Goal: Information Seeking & Learning: Find specific fact

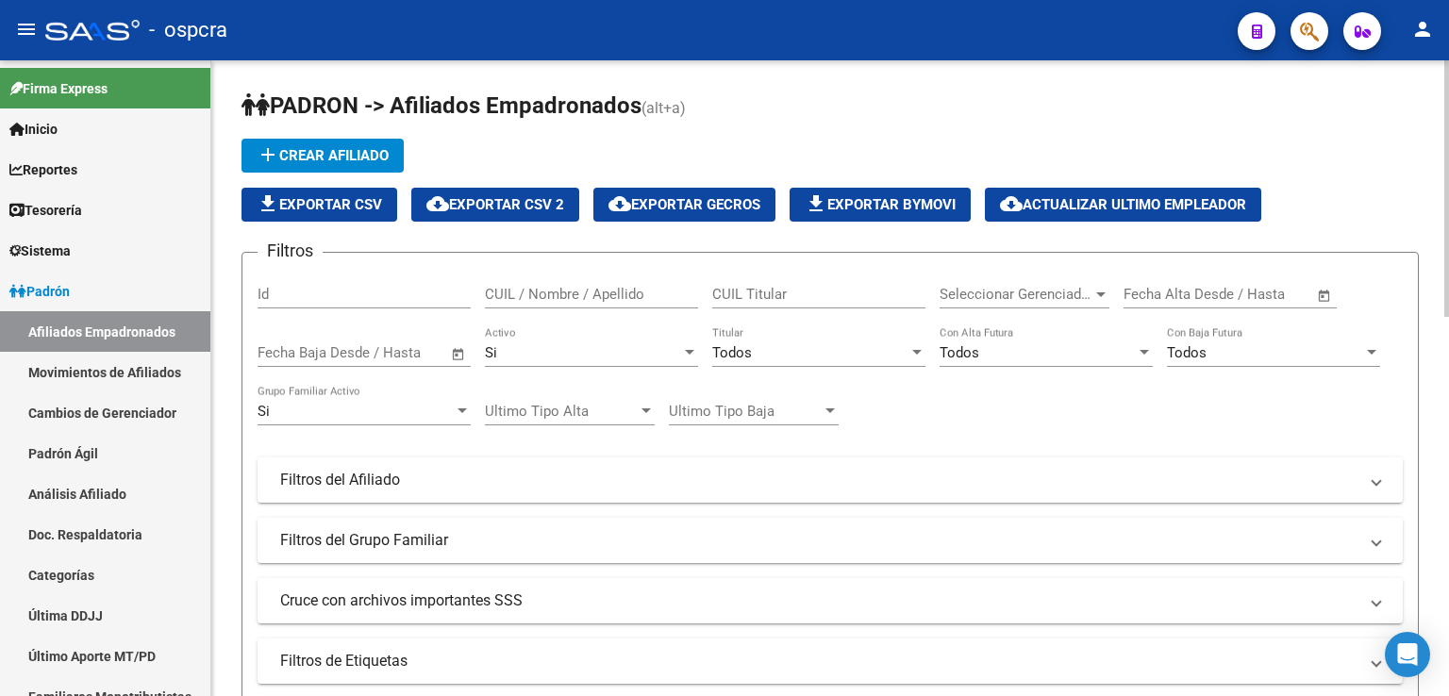
click at [532, 292] on input "CUIL / Nombre / Apellido" at bounding box center [591, 294] width 213 height 17
drag, startPoint x: 588, startPoint y: 296, endPoint x: 298, endPoint y: 316, distance: 291.2
click at [245, 297] on form "Filtros Id [PERSON_NAME] CUIL / Nombre / Apellido CUIL Titular Seleccionar Gere…" at bounding box center [829, 532] width 1177 height 561
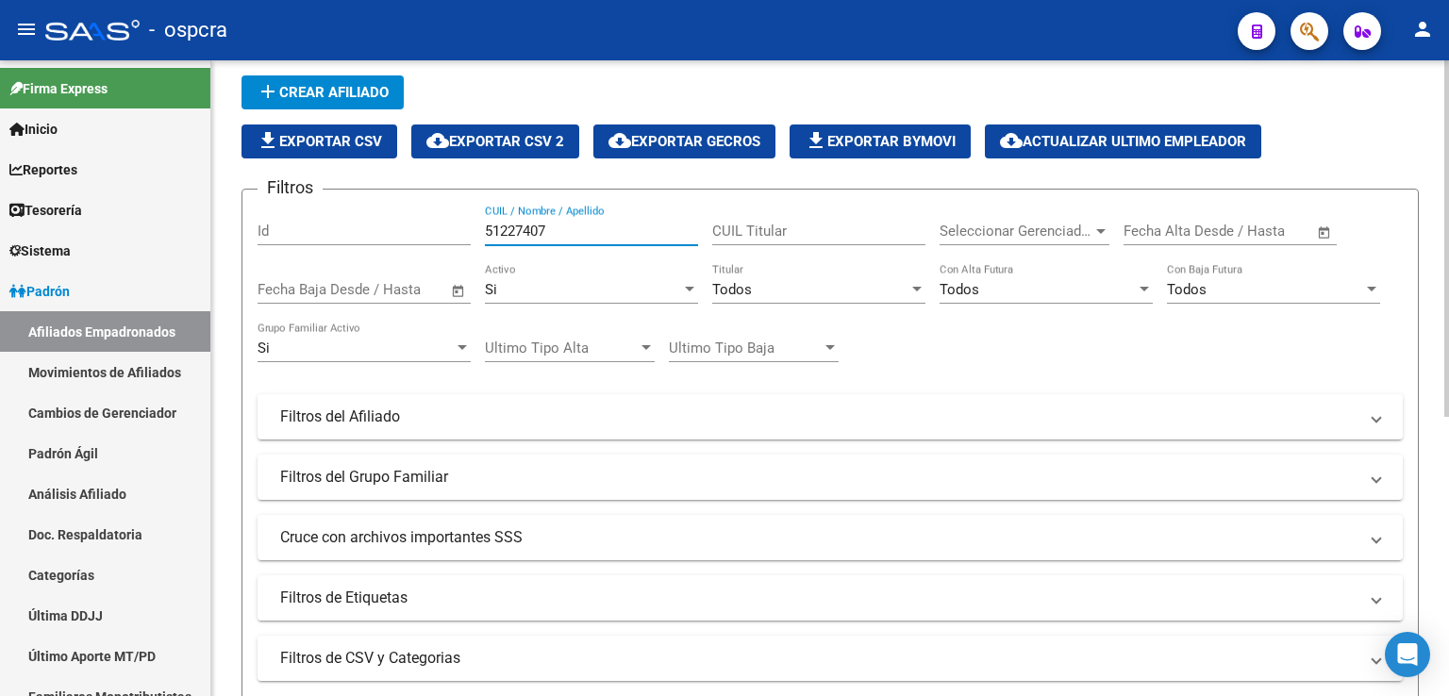
scroll to position [94, 0]
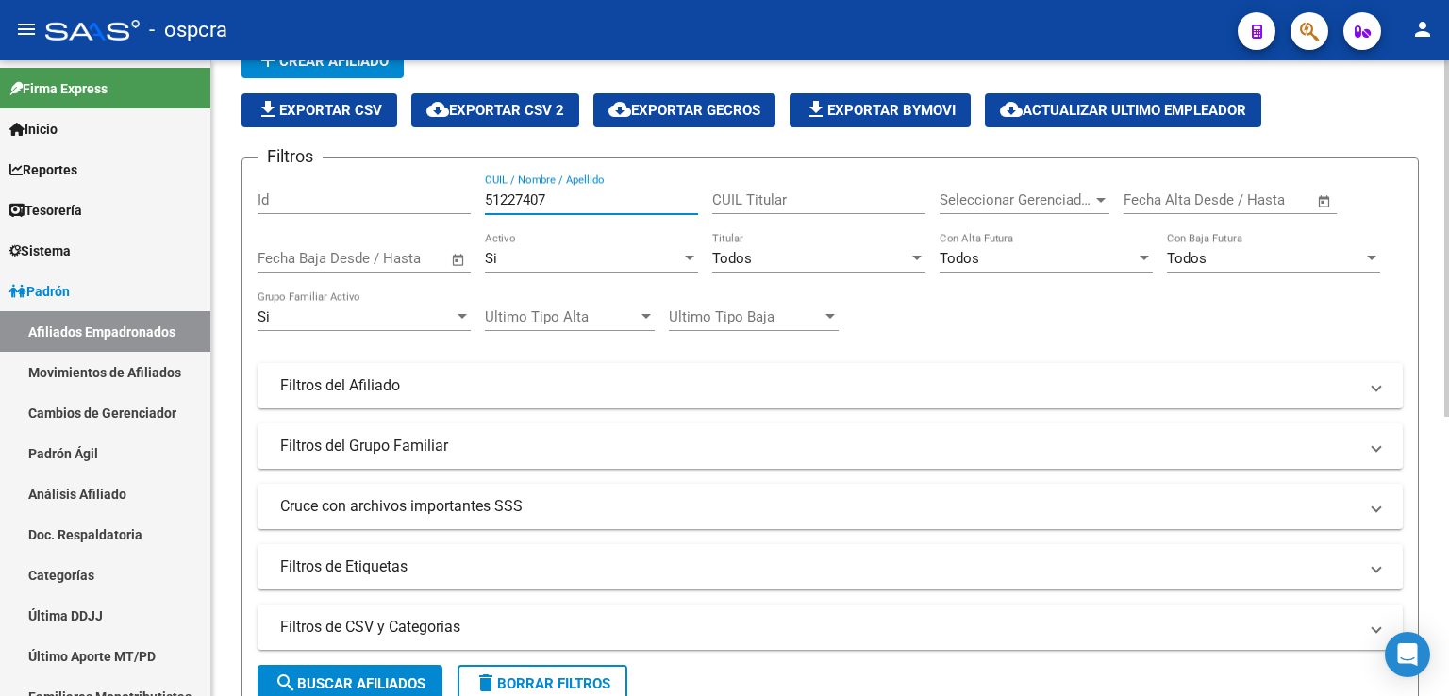
drag, startPoint x: 555, startPoint y: 192, endPoint x: 434, endPoint y: 167, distance: 123.4
click at [434, 167] on form "Filtros Id 51227407 CUIL / Nombre / Apellido CUIL Titular Seleccionar Gerenciad…" at bounding box center [829, 437] width 1177 height 561
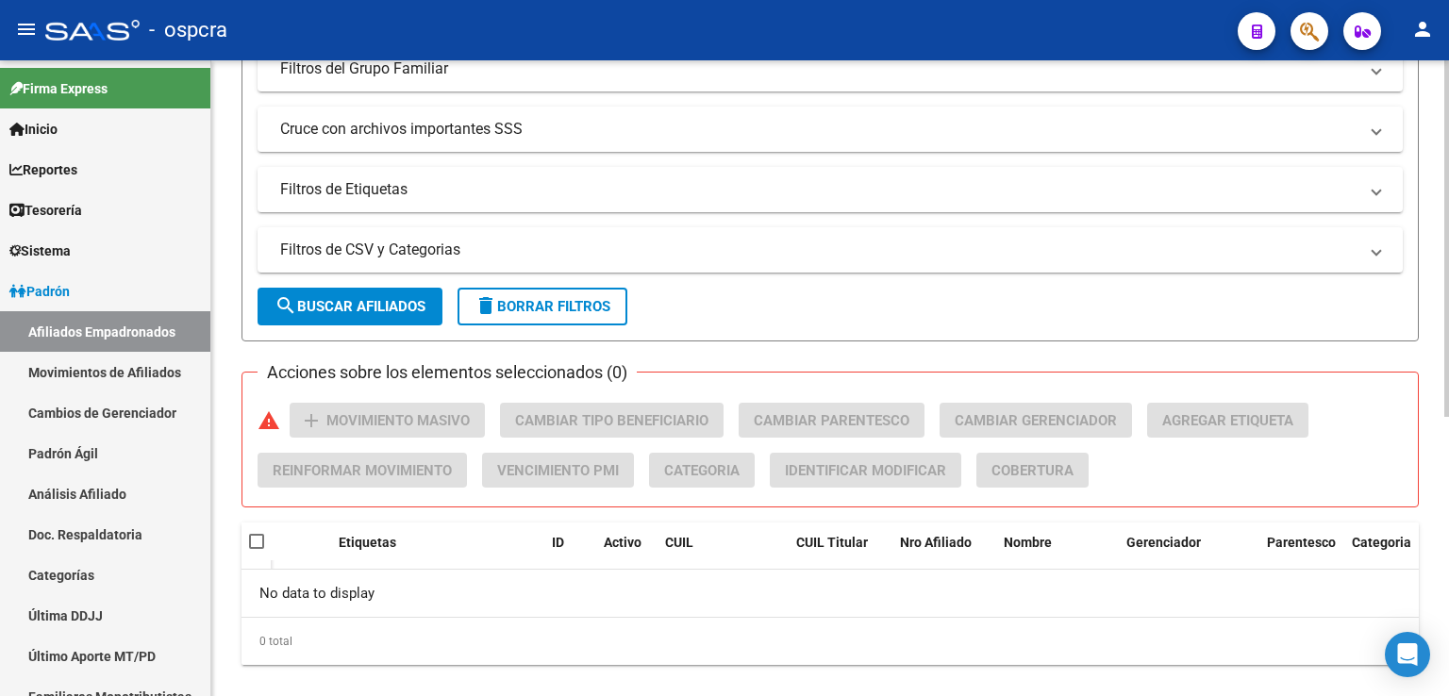
scroll to position [0, 0]
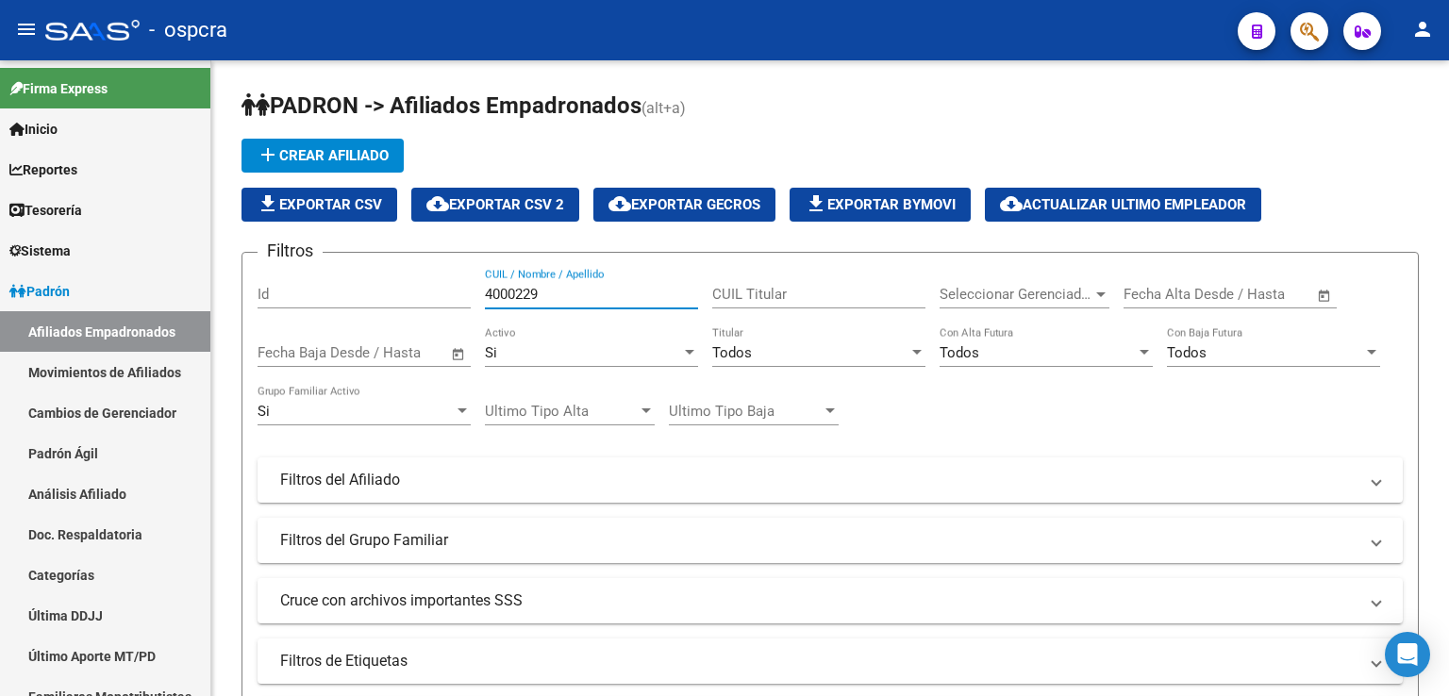
type input "4000229"
drag, startPoint x: 567, startPoint y: 299, endPoint x: 0, endPoint y: 323, distance: 567.3
click at [0, 322] on mat-sidenav-container "Firma Express Inicio Calendario SSS Instructivos Contacto OS Reportes Ingresos …" at bounding box center [724, 378] width 1449 height 636
click at [600, 291] on input "CUIL / Nombre / Apellido" at bounding box center [591, 294] width 213 height 17
click at [570, 288] on input "CUIL / Nombre / Apellido" at bounding box center [591, 294] width 213 height 17
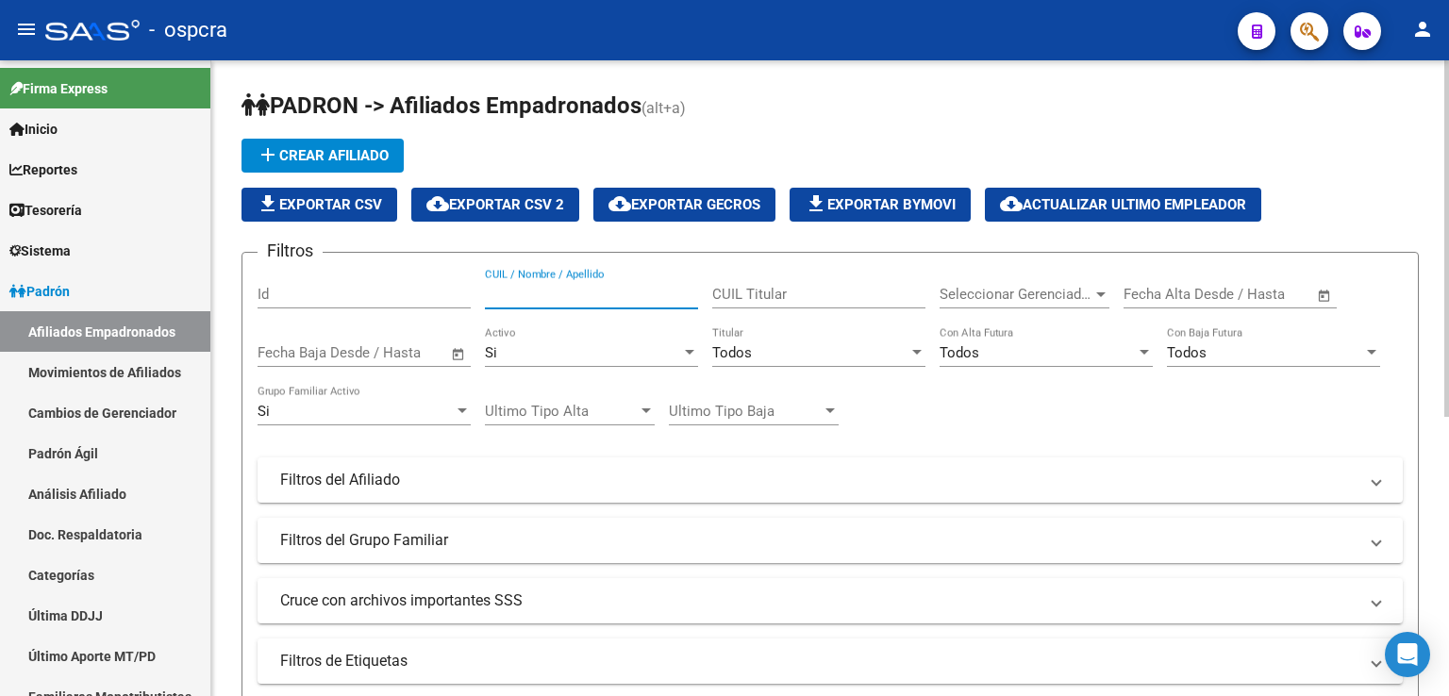
click at [547, 295] on input "CUIL / Nombre / Apellido" at bounding box center [591, 294] width 213 height 17
click at [563, 300] on input "CUIL / Nombre / Apellido" at bounding box center [591, 294] width 213 height 17
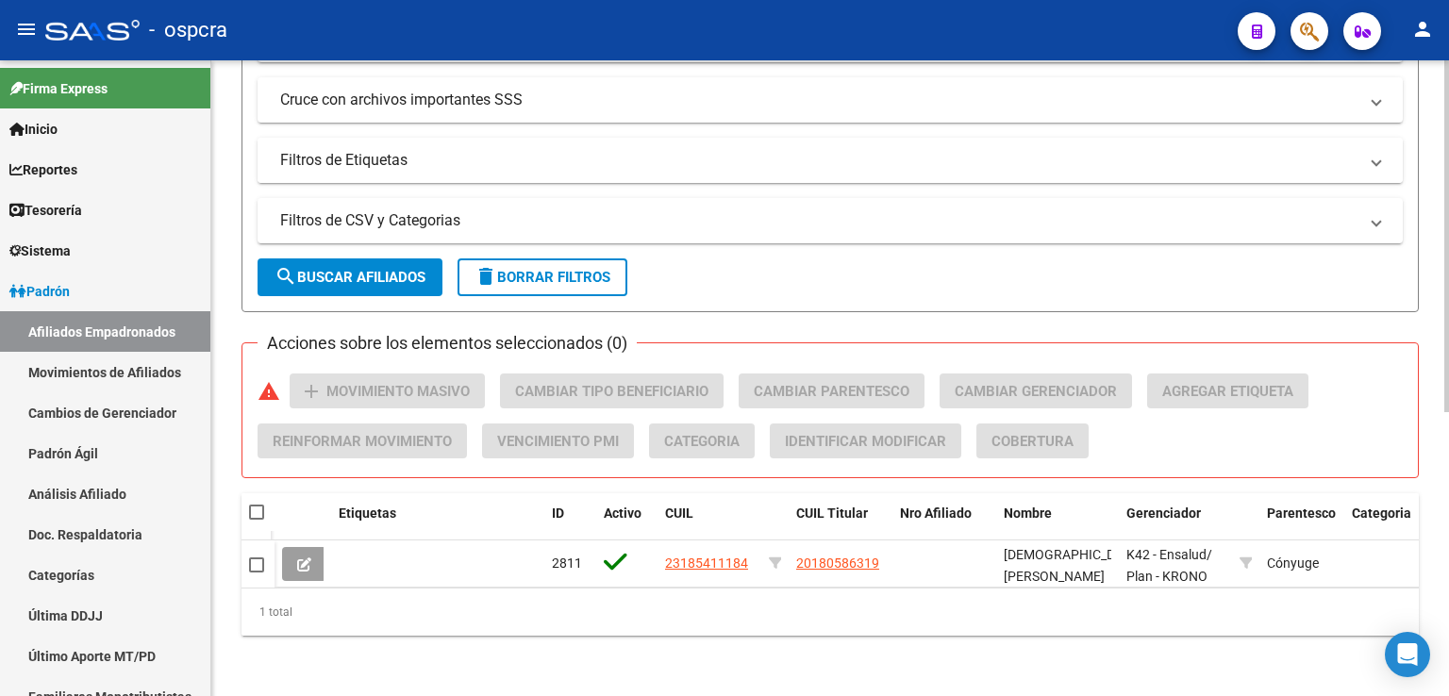
scroll to position [513, 0]
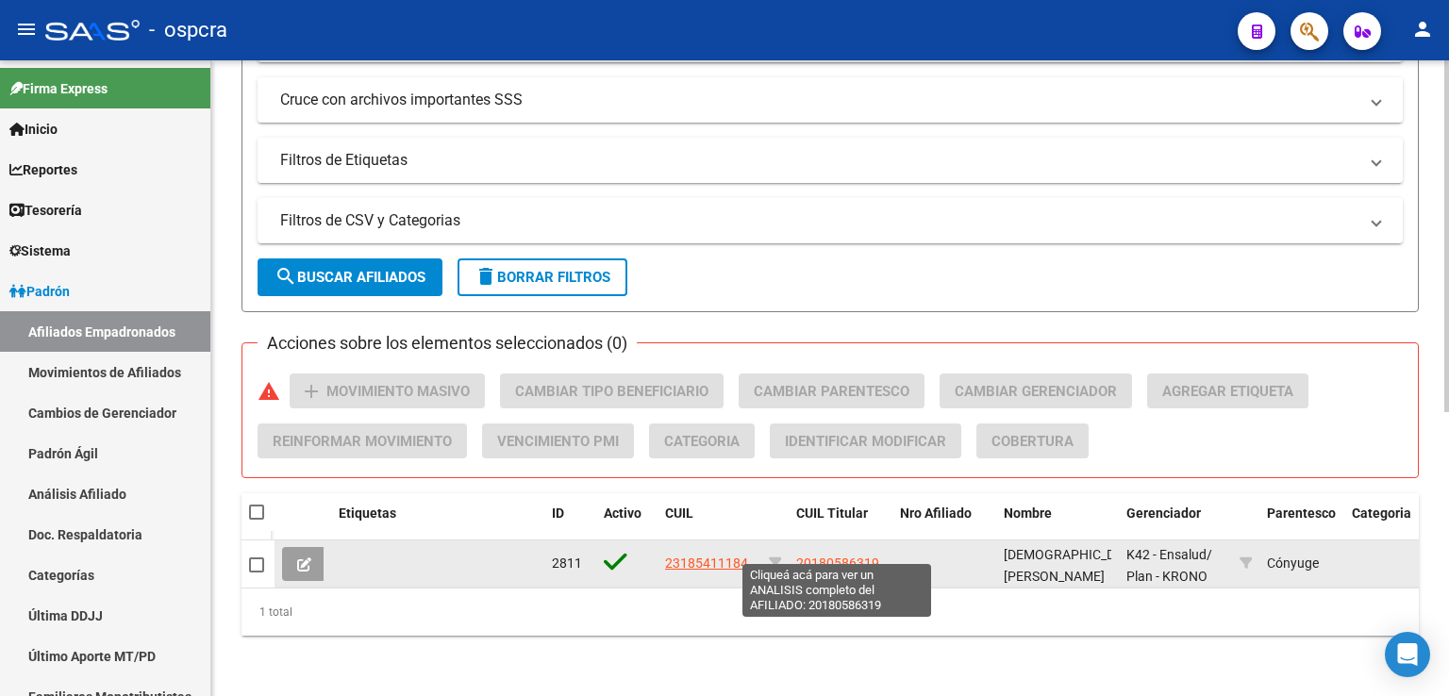
type input "[PERSON_NAME]"
click at [847, 555] on span "20180586319" at bounding box center [837, 562] width 83 height 15
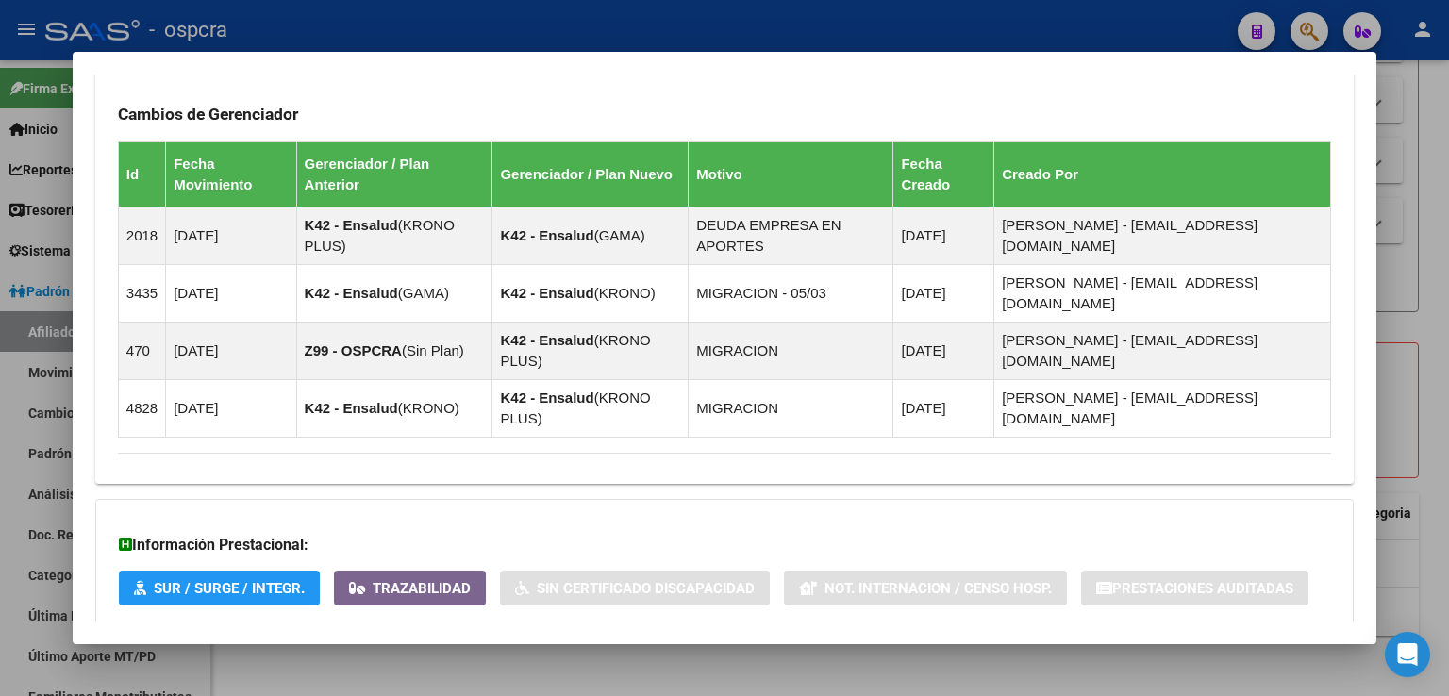
scroll to position [1176, 0]
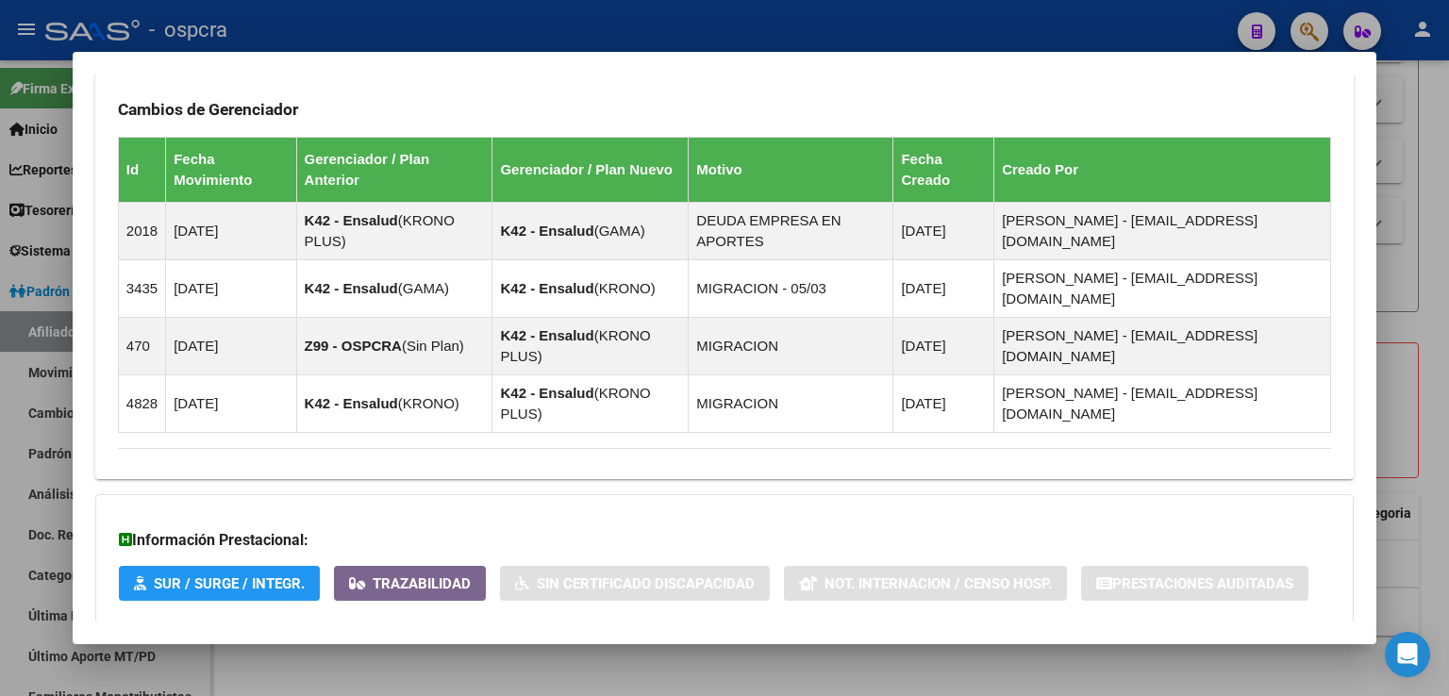
click at [454, 653] on span "Aportes y Contribuciones del Afiliado: 20180586319" at bounding box center [323, 662] width 354 height 18
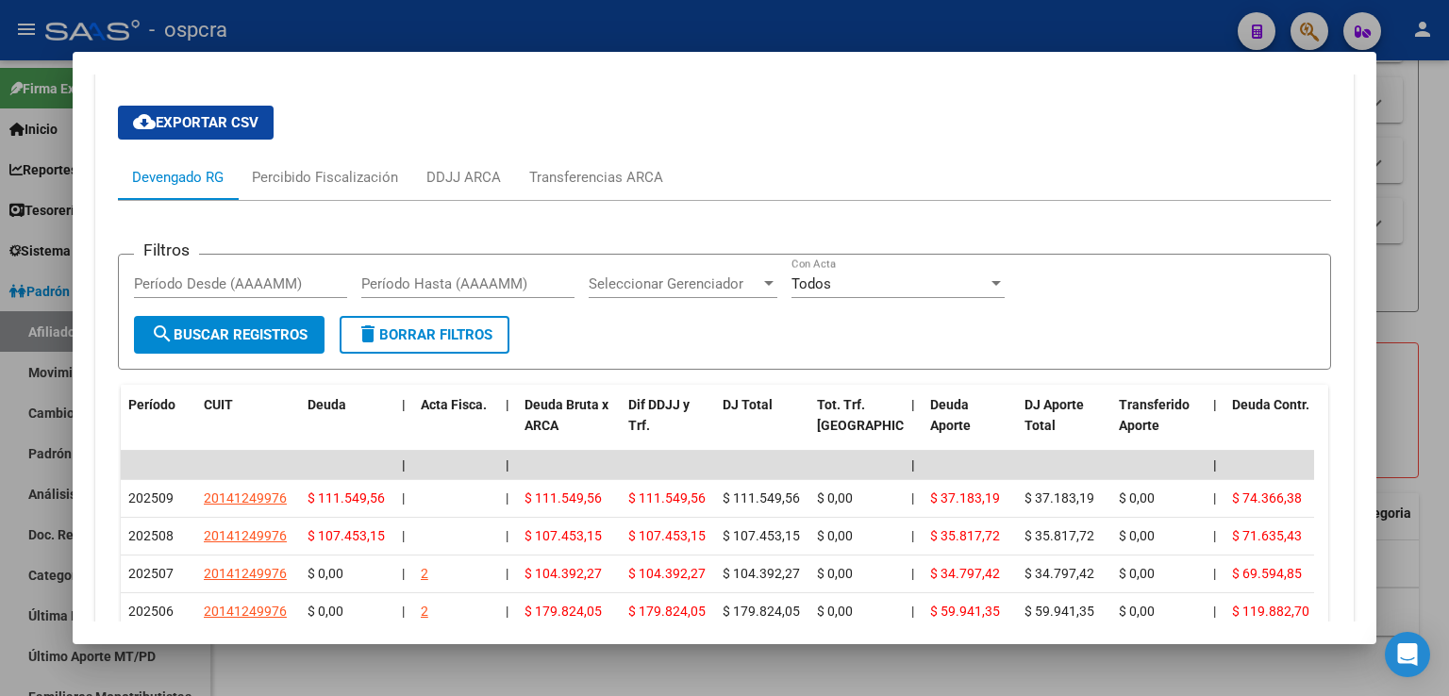
scroll to position [1931, 0]
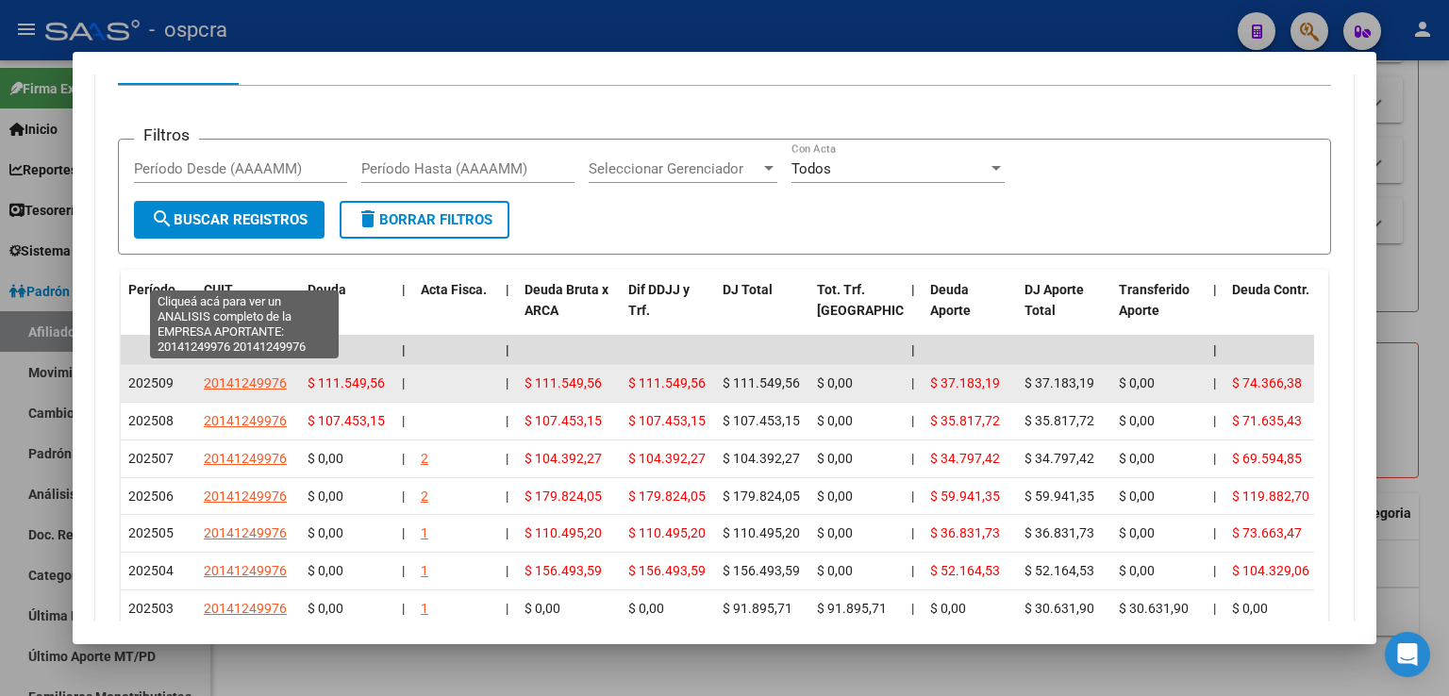
click at [257, 375] on span "20141249976" at bounding box center [245, 382] width 83 height 15
type textarea "20141249976"
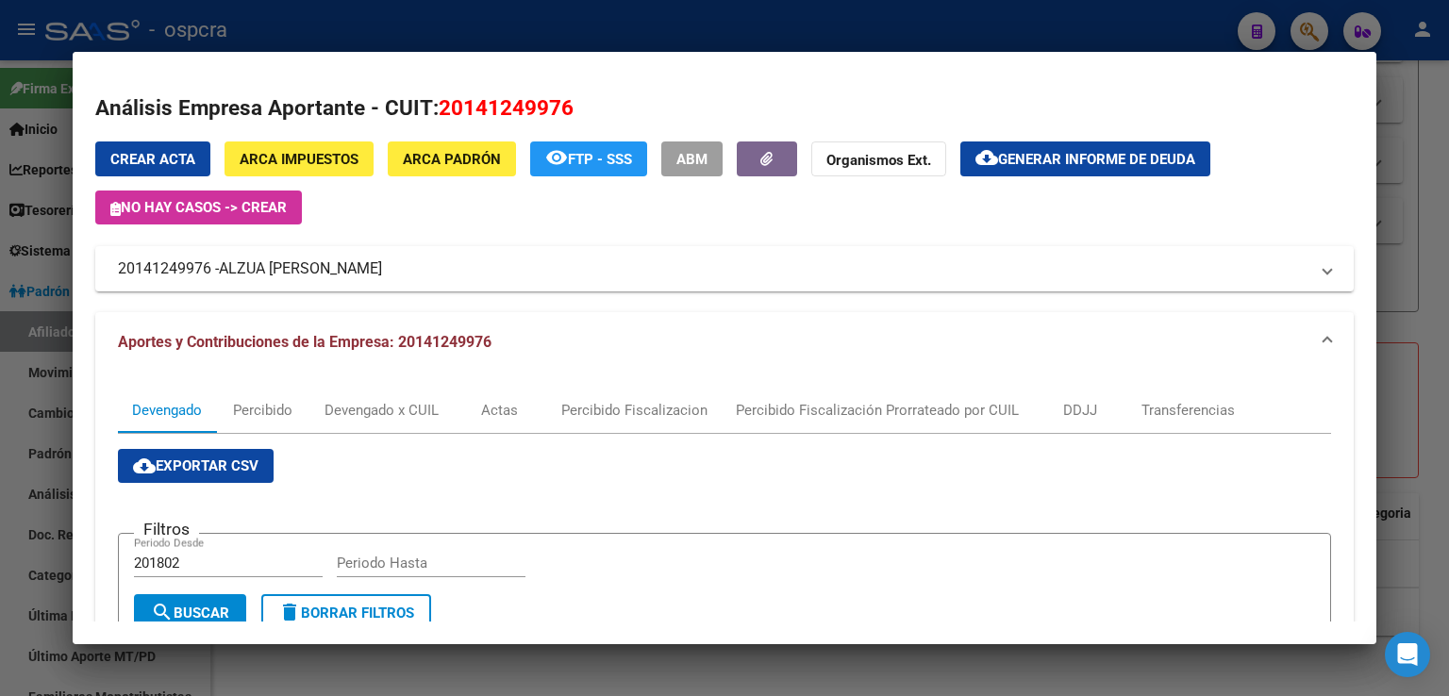
click at [1411, 192] on div at bounding box center [724, 348] width 1449 height 696
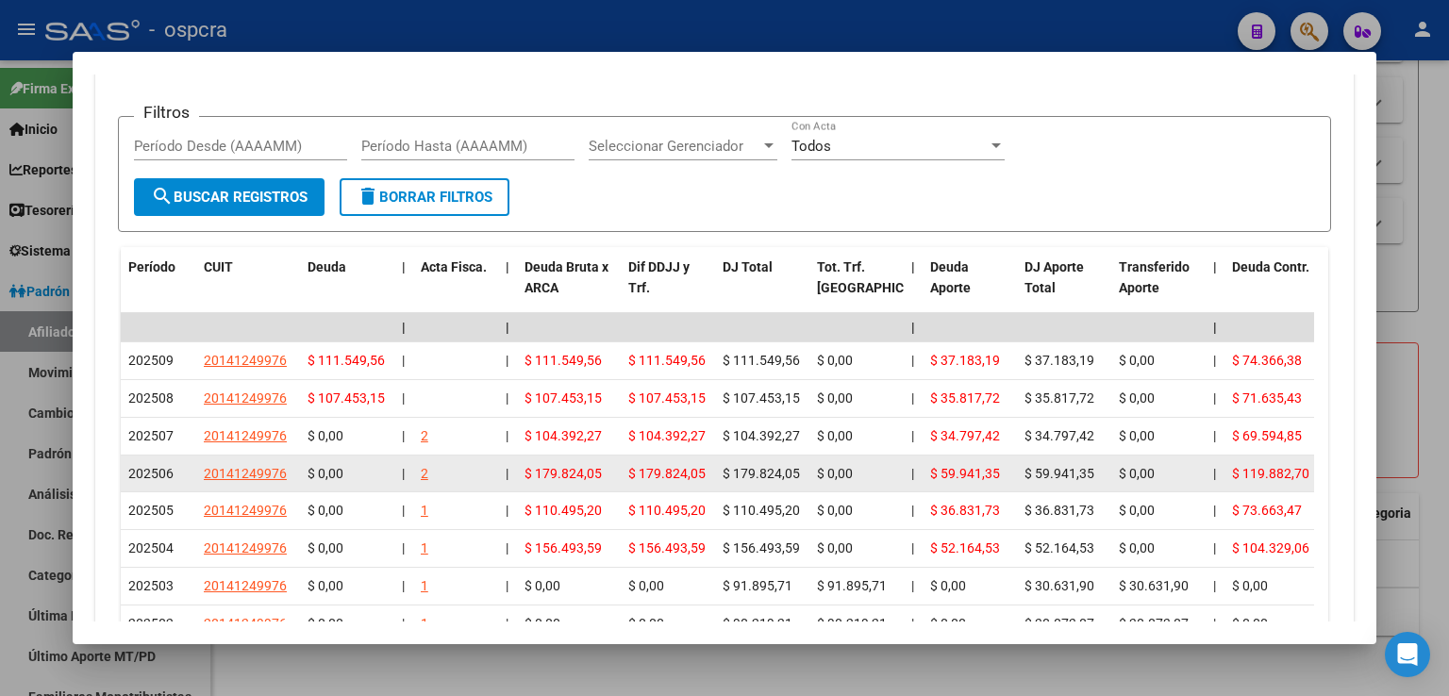
scroll to position [1813, 0]
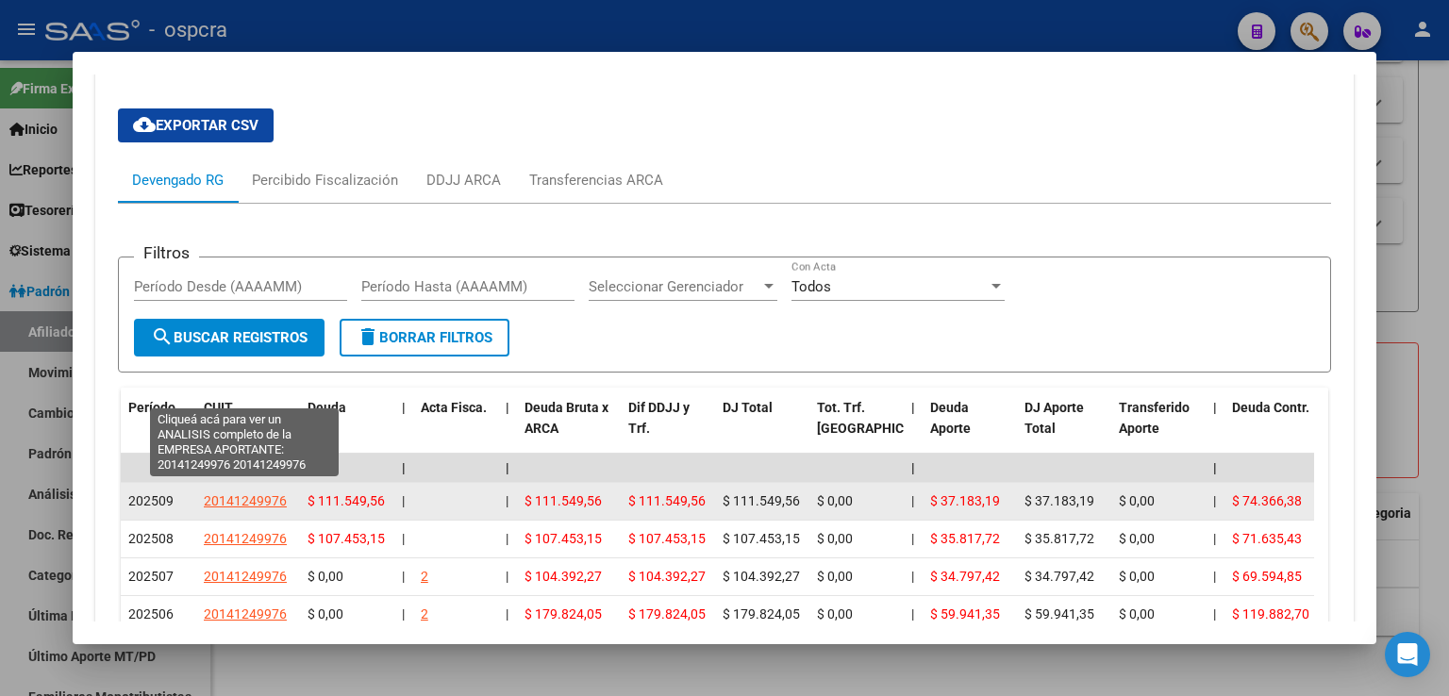
click at [237, 493] on span "20141249976" at bounding box center [245, 500] width 83 height 15
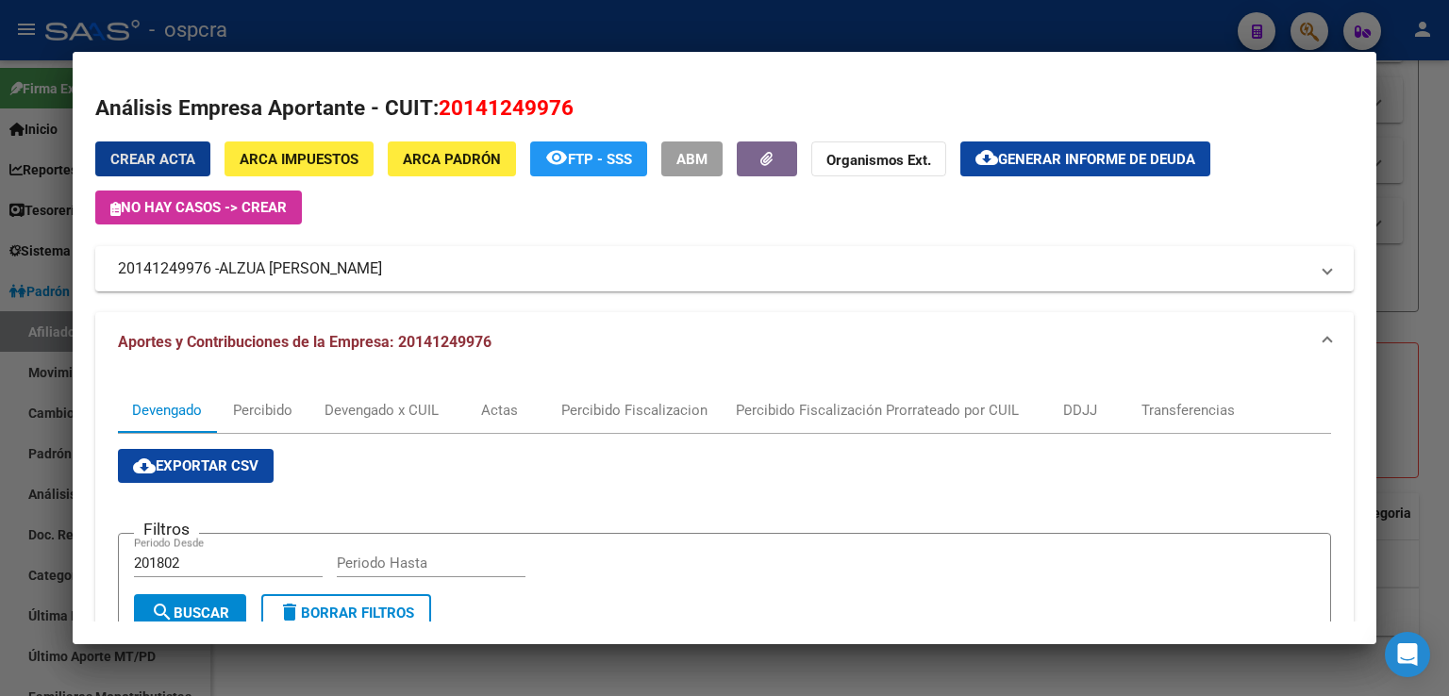
scroll to position [565, 0]
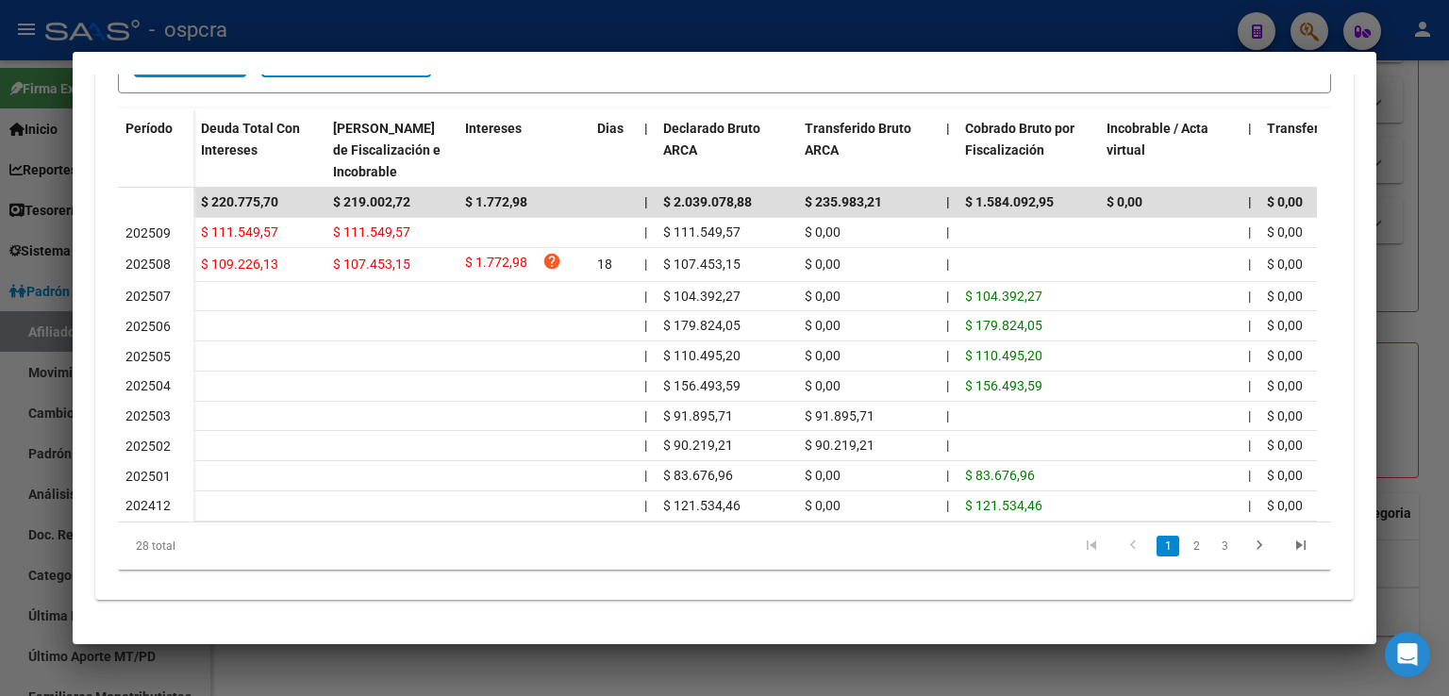
drag, startPoint x: 1415, startPoint y: 208, endPoint x: 1396, endPoint y: 212, distance: 19.2
click at [1406, 208] on div at bounding box center [724, 348] width 1449 height 696
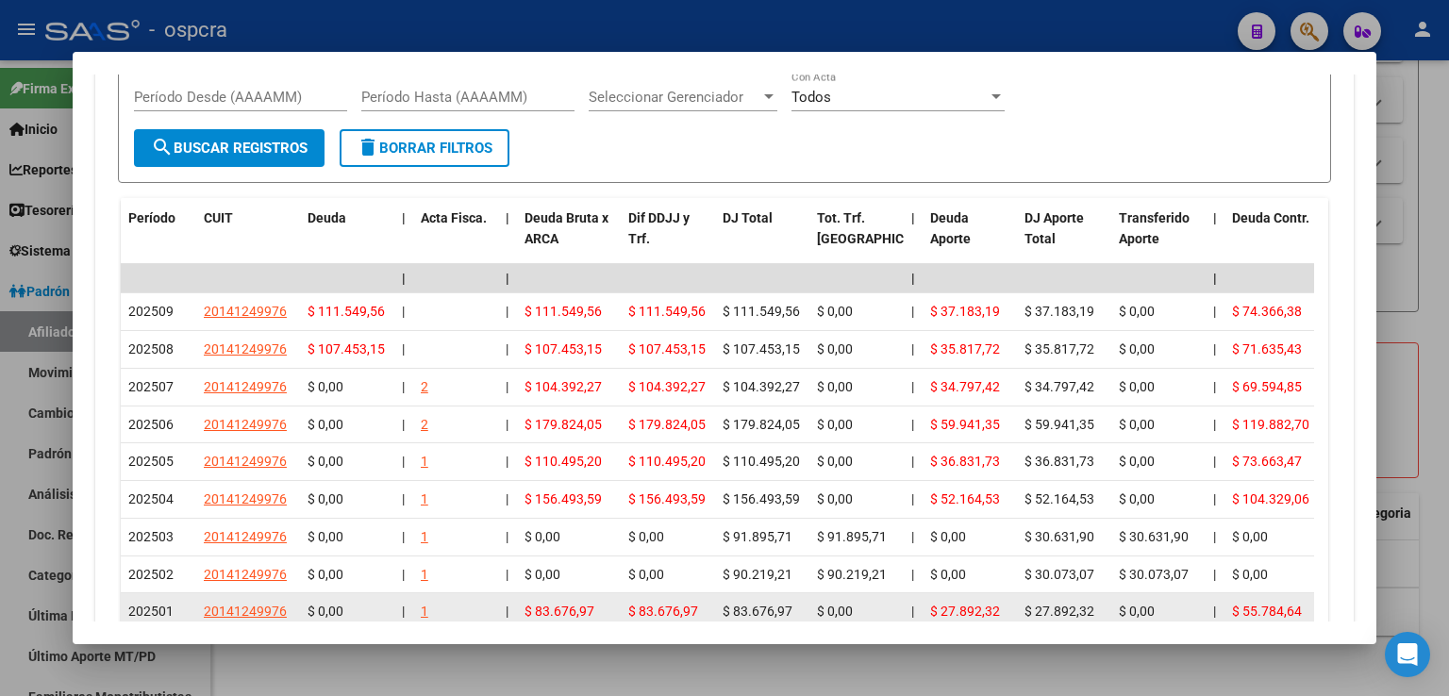
scroll to position [1907, 0]
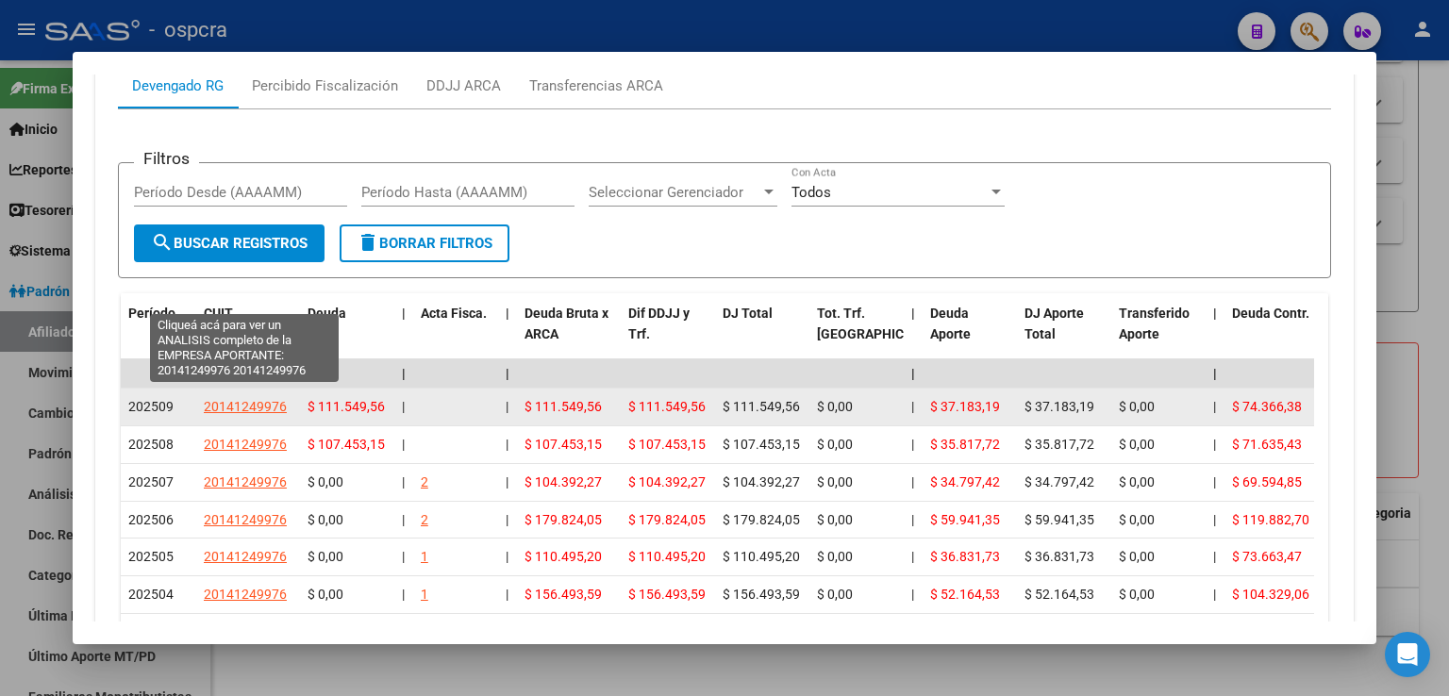
click at [241, 399] on span "20141249976" at bounding box center [245, 406] width 83 height 15
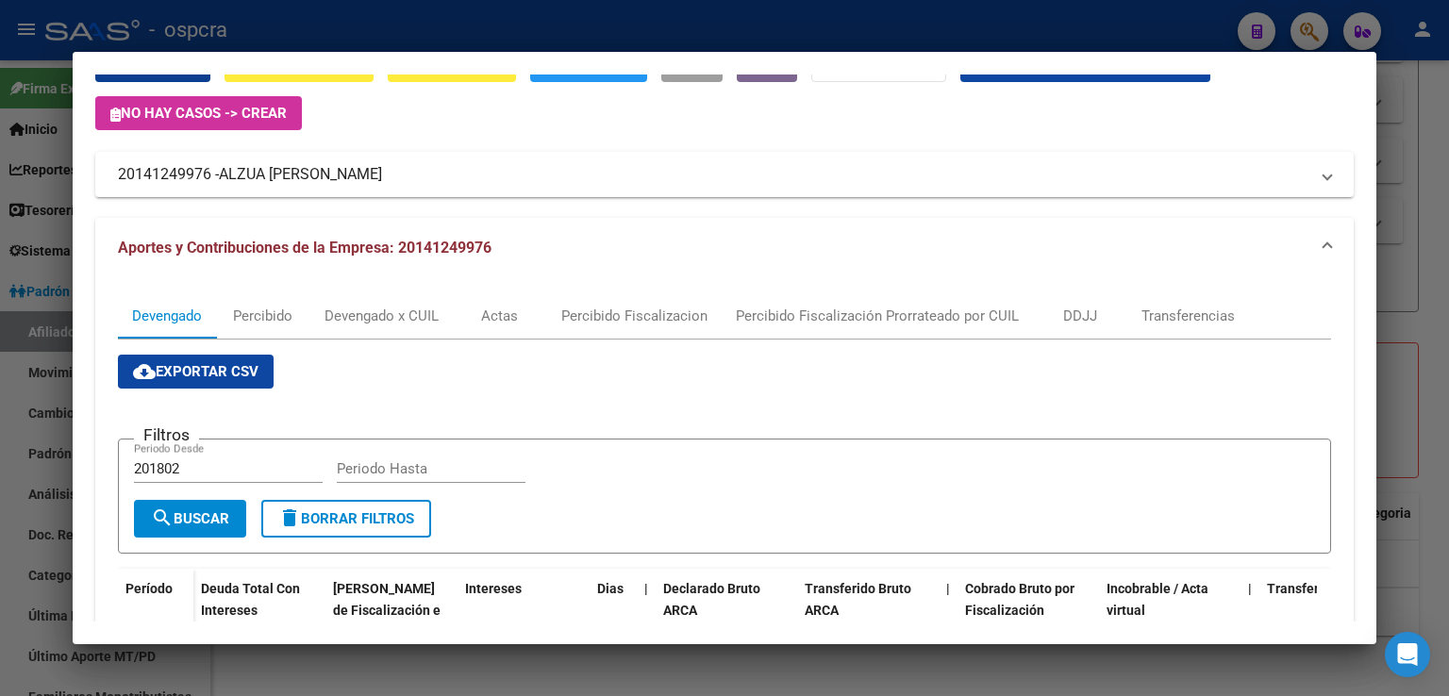
scroll to position [565, 0]
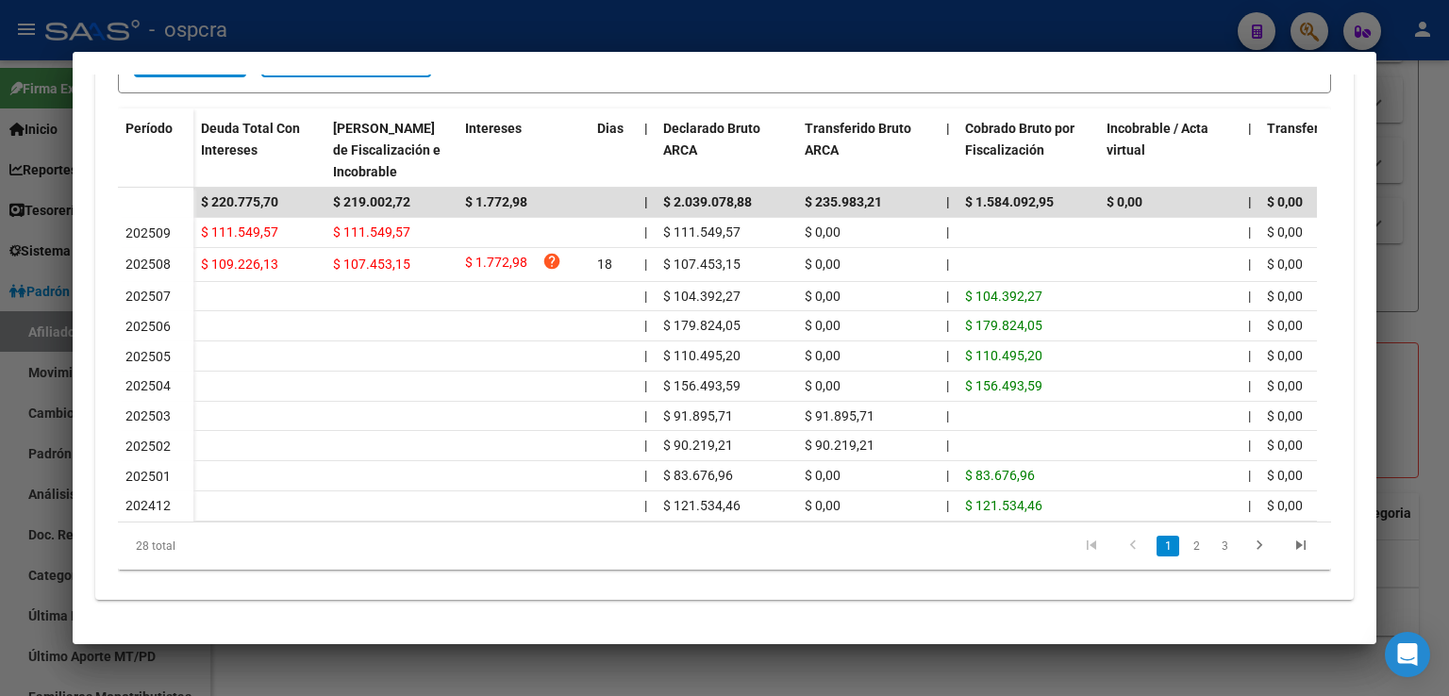
drag, startPoint x: 1411, startPoint y: 238, endPoint x: 1403, endPoint y: 246, distance: 11.4
click at [1409, 239] on div at bounding box center [724, 348] width 1449 height 696
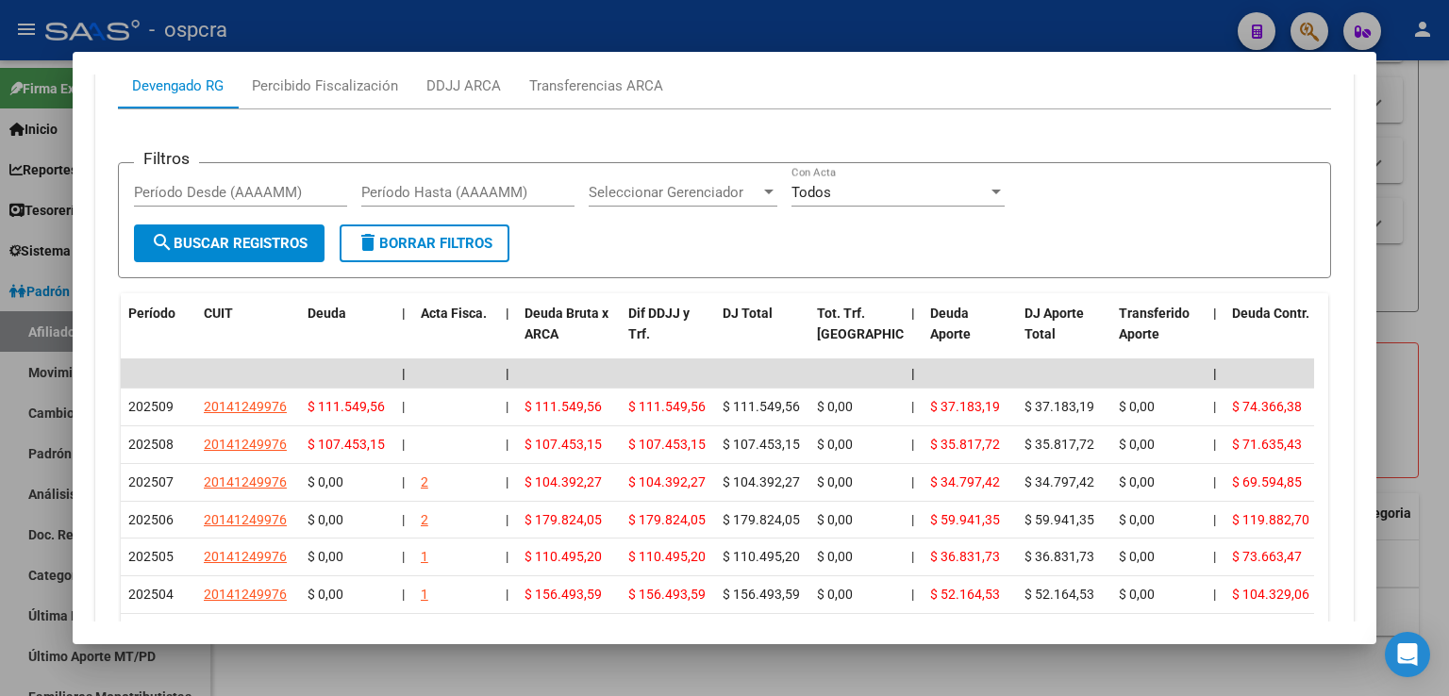
click at [1413, 251] on div at bounding box center [724, 348] width 1449 height 696
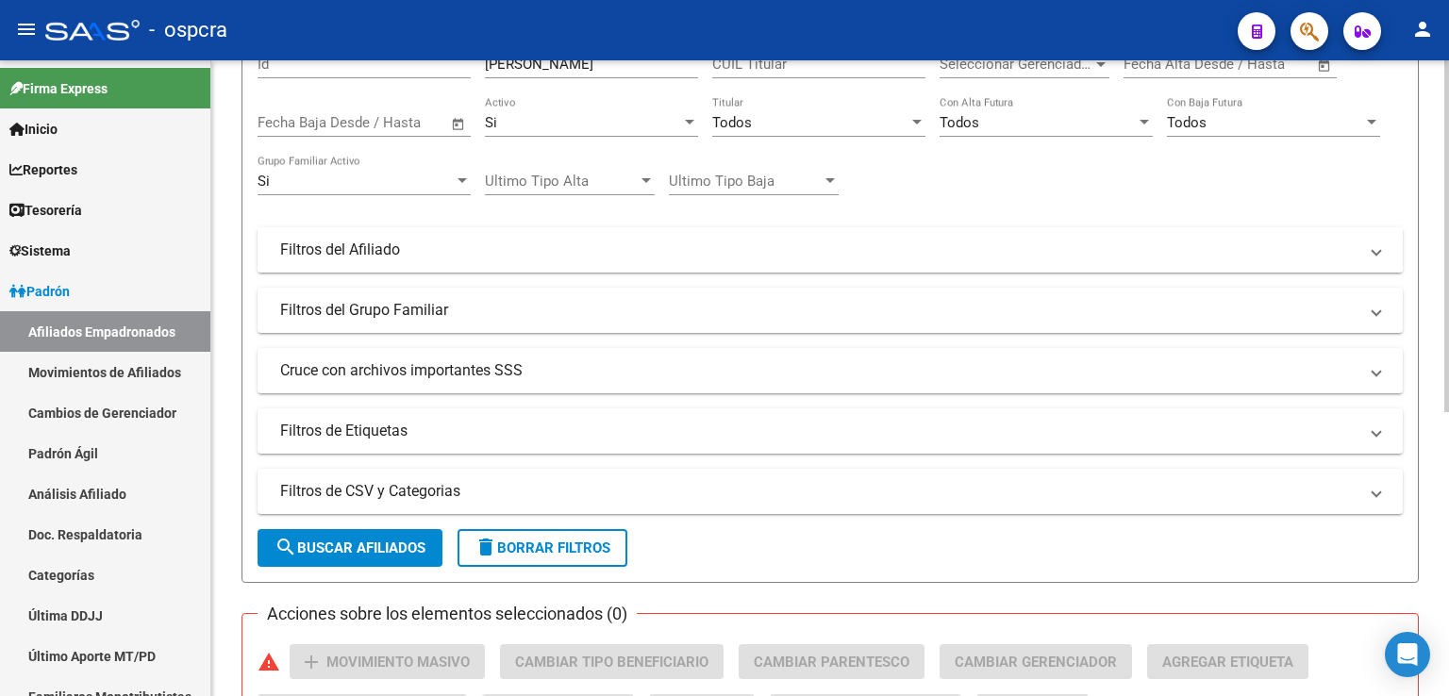
scroll to position [0, 0]
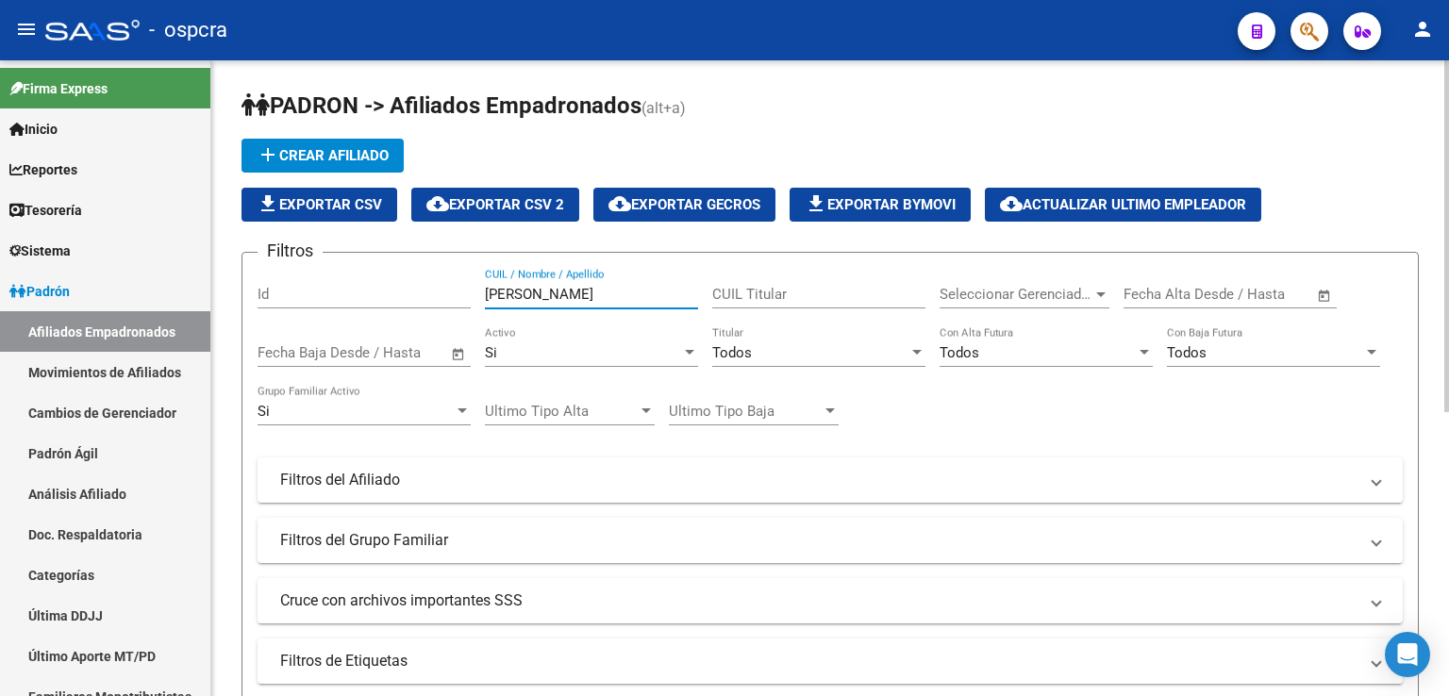
drag, startPoint x: 566, startPoint y: 288, endPoint x: 322, endPoint y: 248, distance: 247.5
click at [322, 268] on div "Filtros Id [PERSON_NAME] CUIL / Nombre / Apellido CUIL Titular Seleccionar Gere…" at bounding box center [829, 476] width 1145 height 416
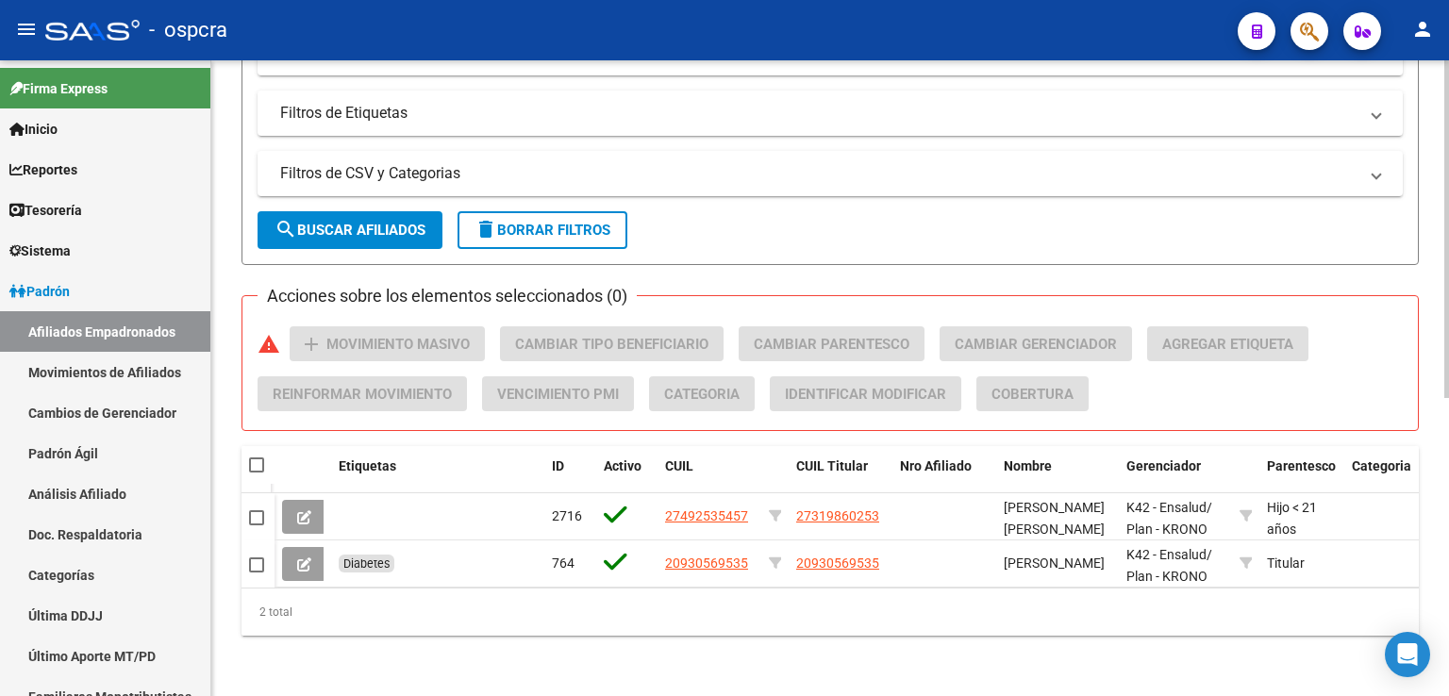
scroll to position [560, 0]
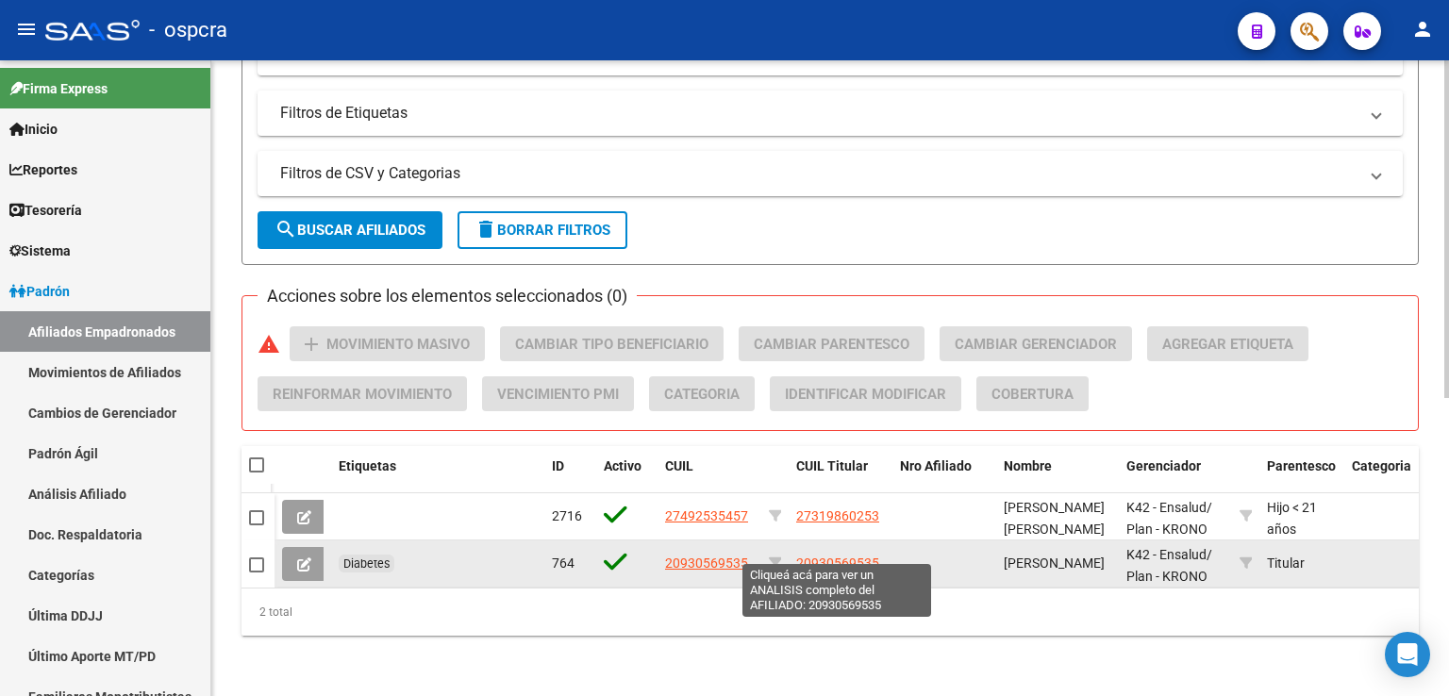
type input "[PERSON_NAME]"
click at [840, 555] on span "20930569535" at bounding box center [837, 562] width 83 height 15
type textarea "20930569535"
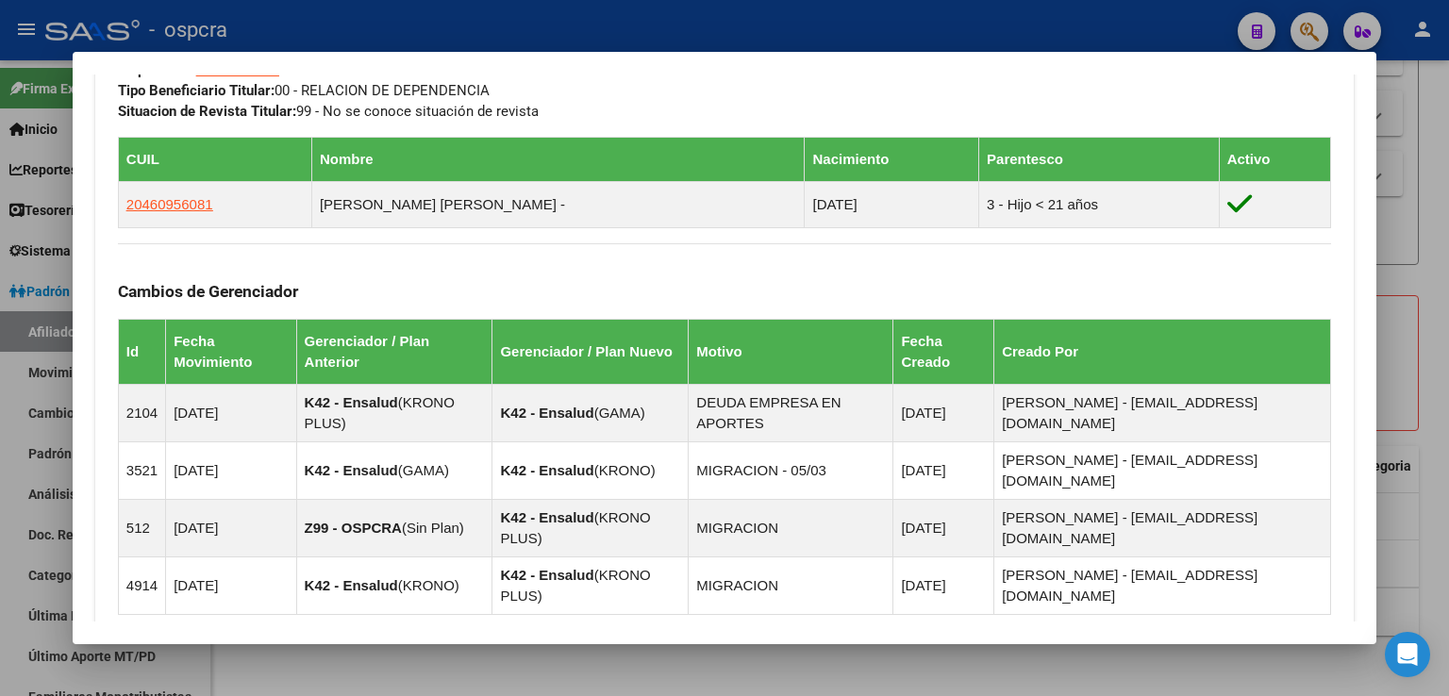
scroll to position [1176, 0]
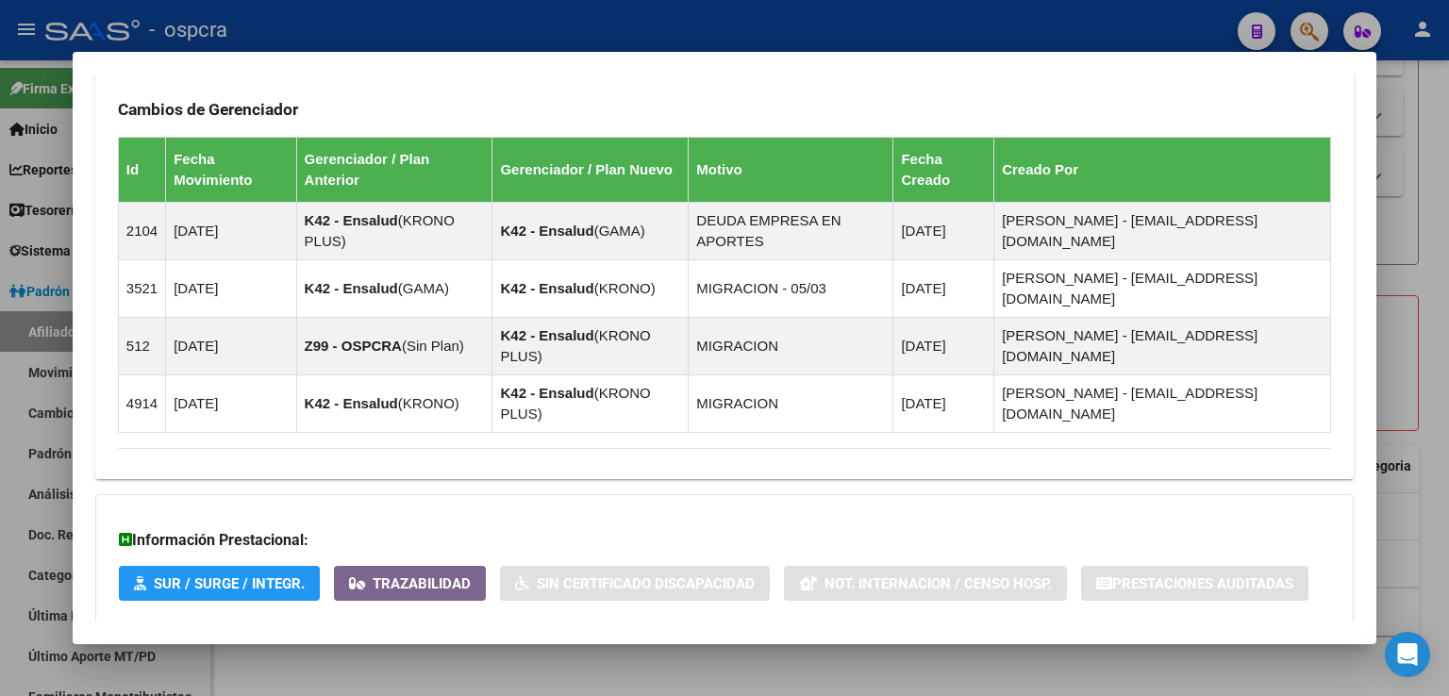
click at [480, 653] on span "Aportes y Contribuciones del Afiliado: 20930569535" at bounding box center [323, 662] width 354 height 18
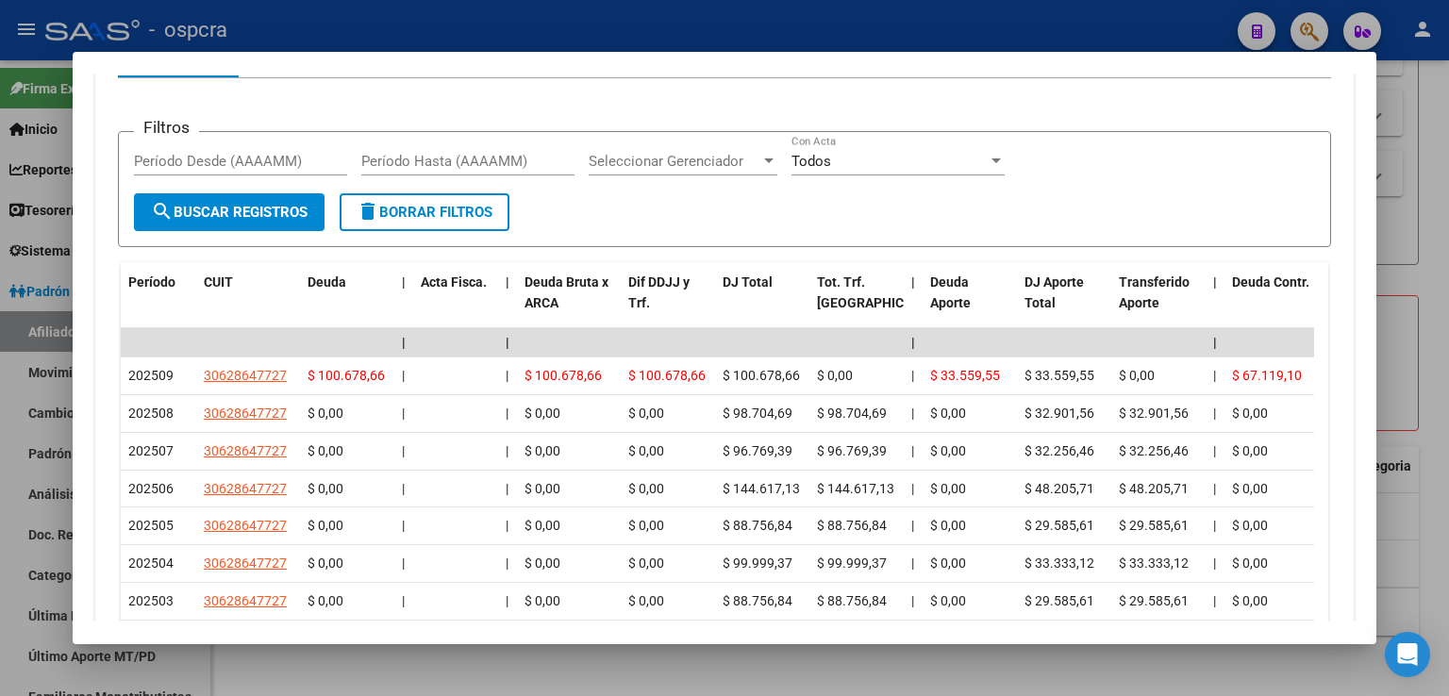
scroll to position [2025, 0]
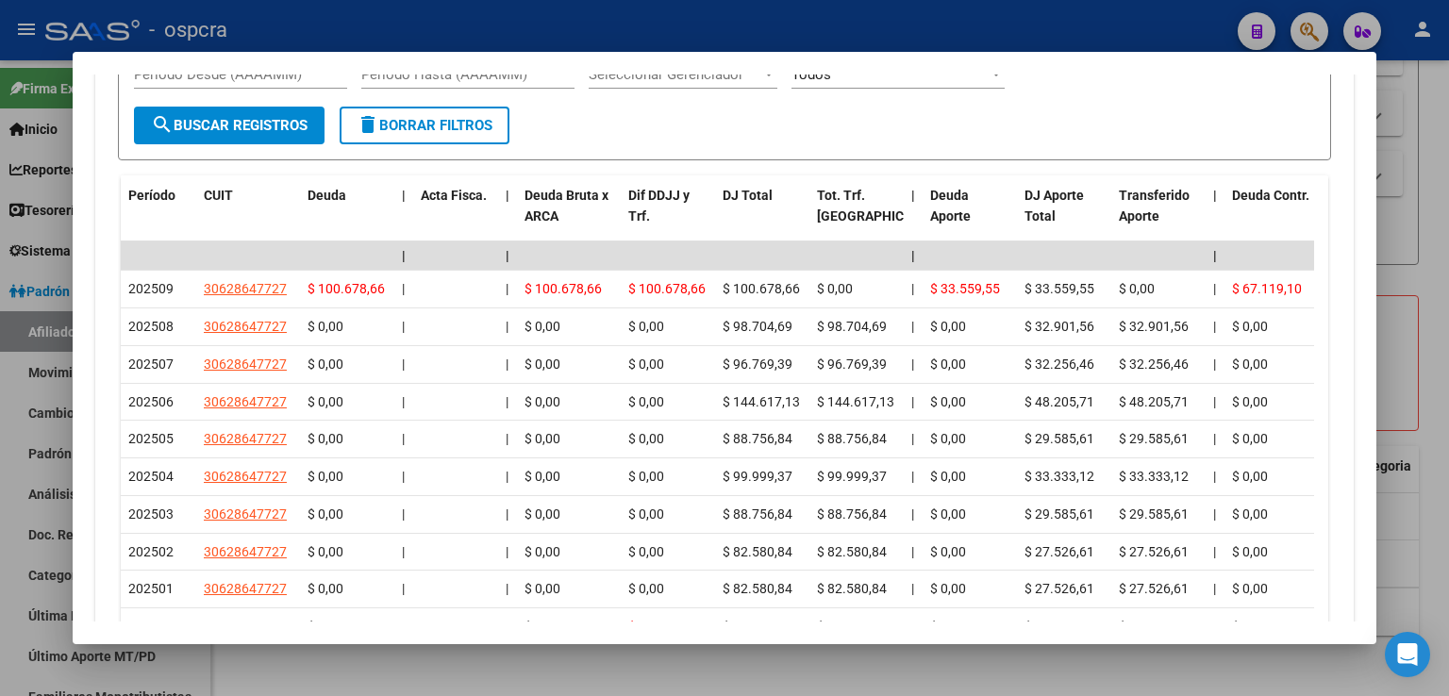
click at [1431, 288] on div at bounding box center [724, 348] width 1449 height 696
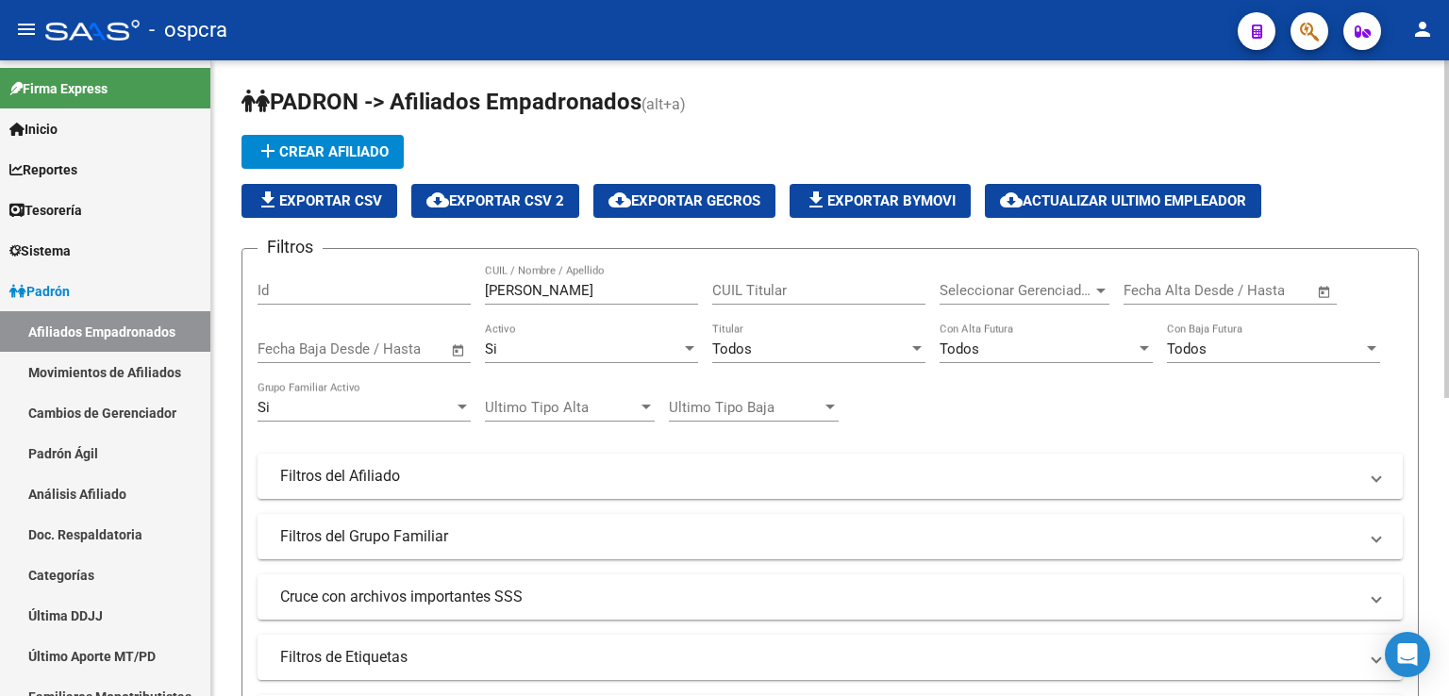
scroll to position [0, 0]
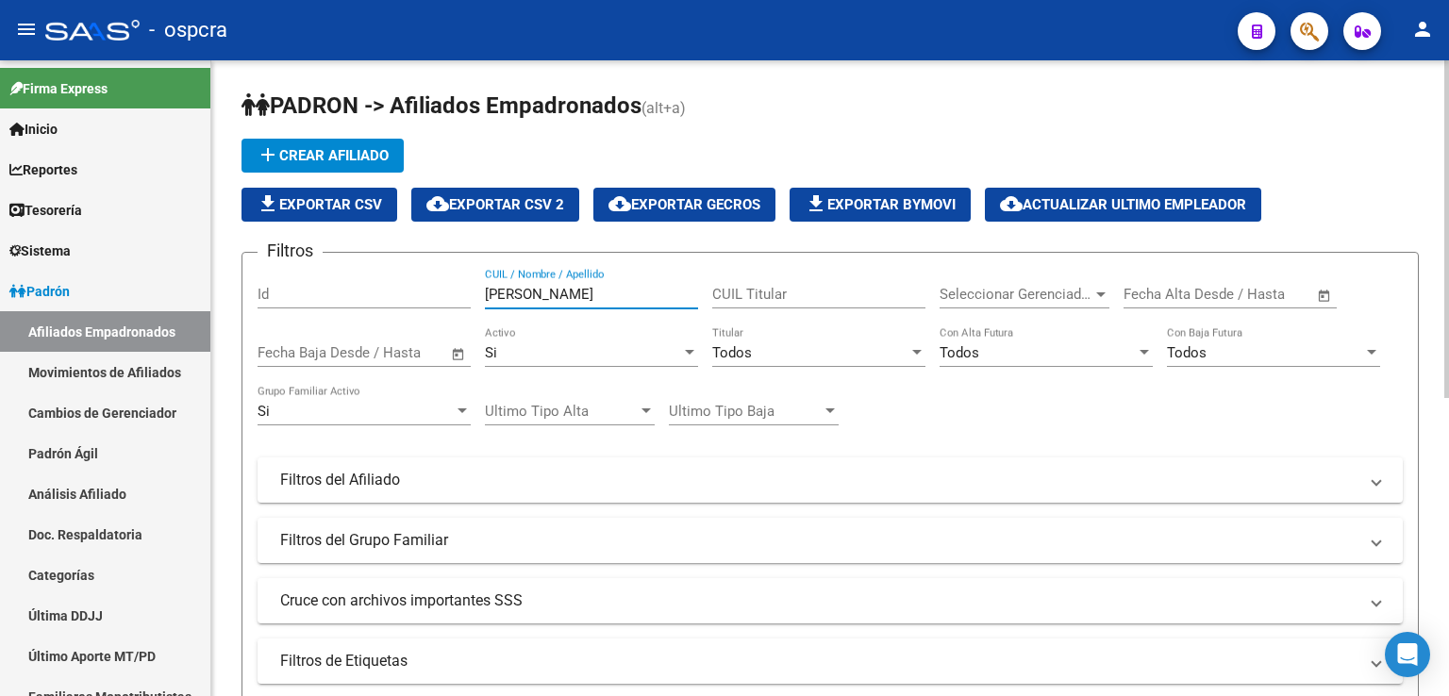
drag, startPoint x: 581, startPoint y: 285, endPoint x: 363, endPoint y: 291, distance: 218.0
click at [363, 291] on div "Filtros Id [PERSON_NAME] CUIL / Nombre / Apellido CUIL Titular Seleccionar Gere…" at bounding box center [829, 476] width 1145 height 416
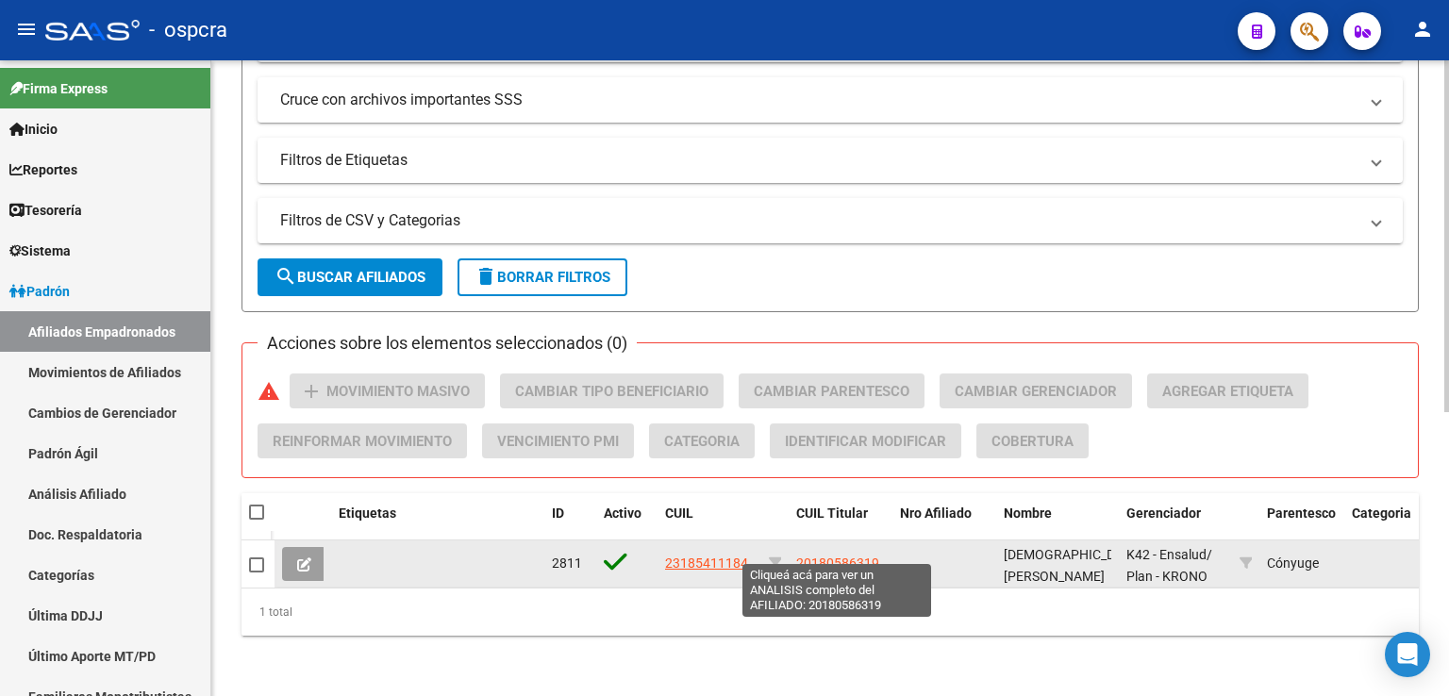
type input "[PERSON_NAME]"
click at [852, 555] on span "20180586319" at bounding box center [837, 562] width 83 height 15
type textarea "20180586319"
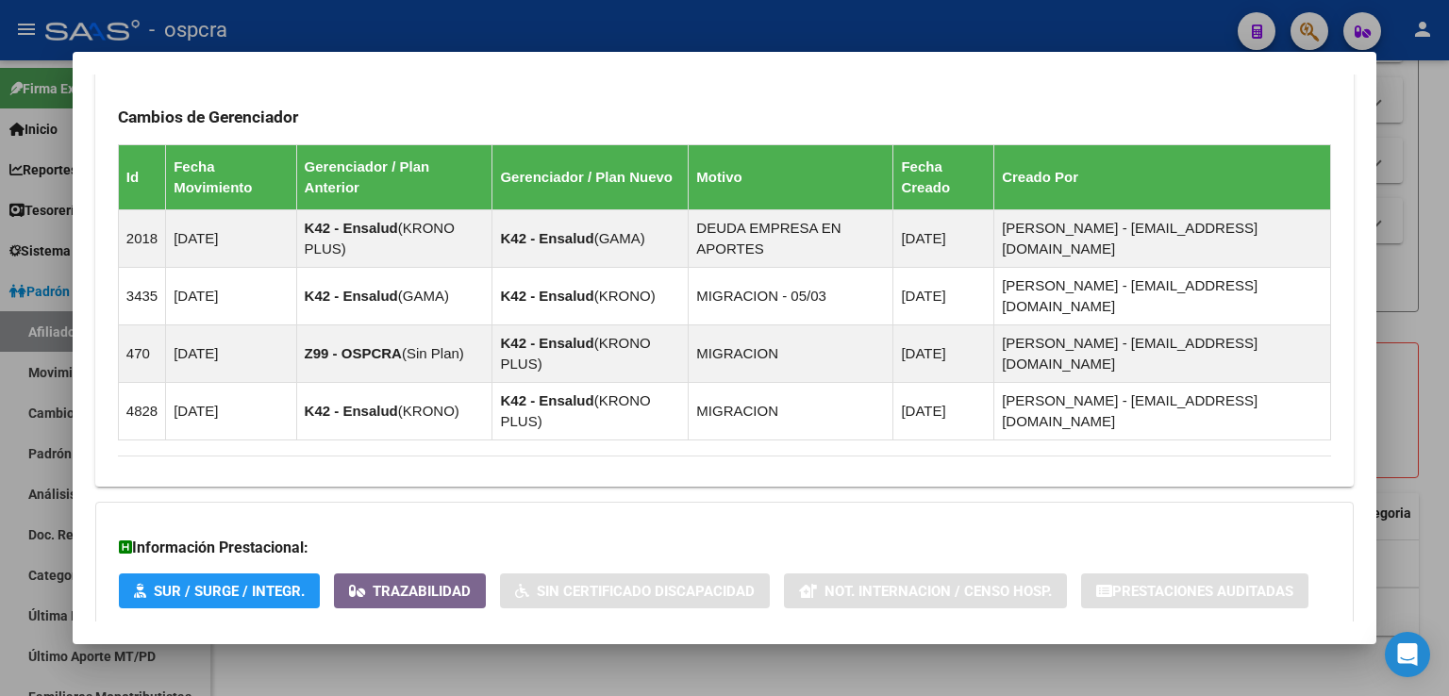
scroll to position [1176, 0]
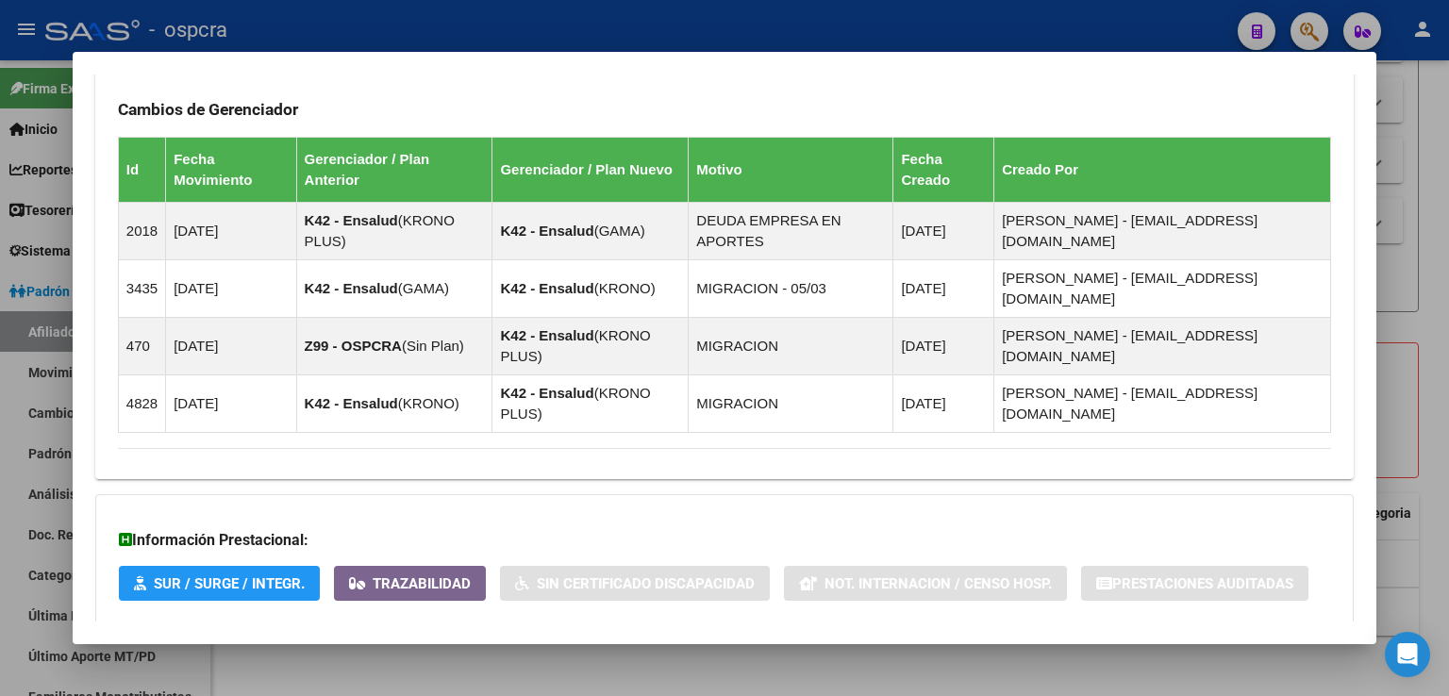
click at [451, 653] on span "Aportes y Contribuciones del Afiliado: 20180586319" at bounding box center [323, 662] width 354 height 18
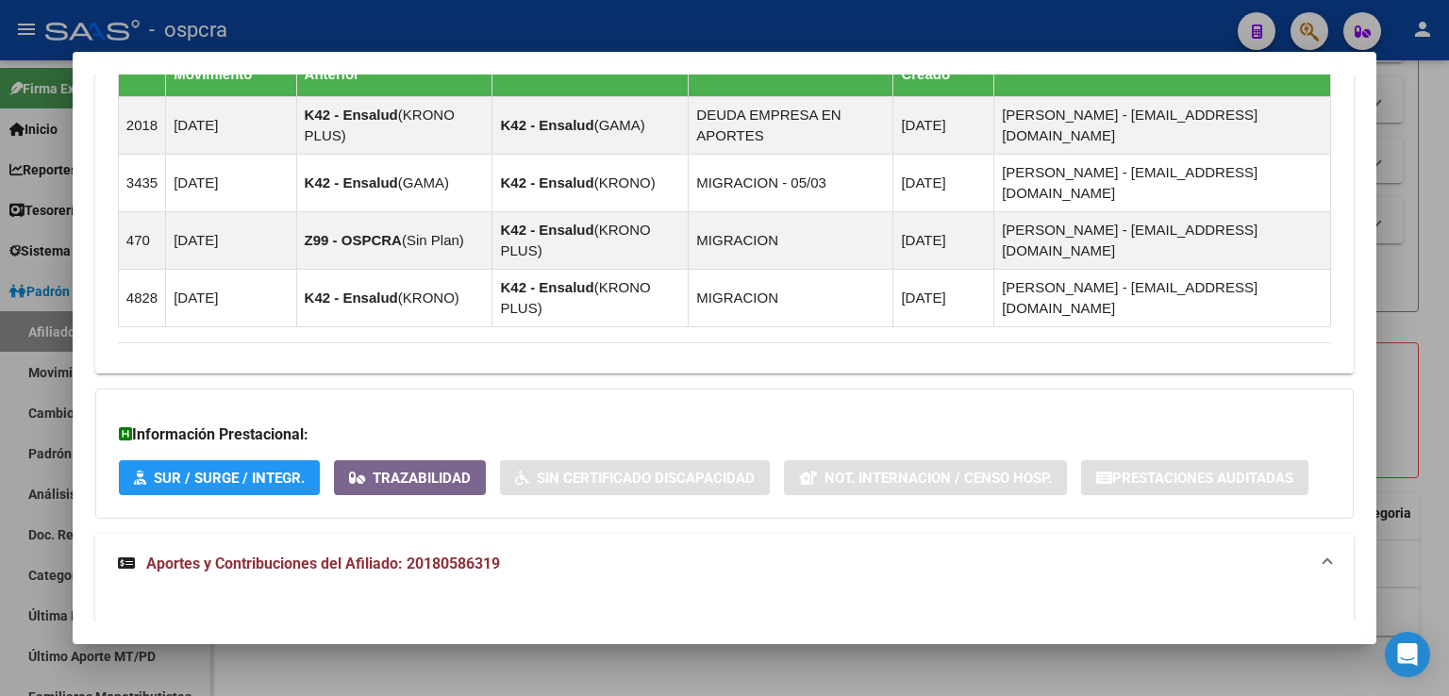
scroll to position [1239, 0]
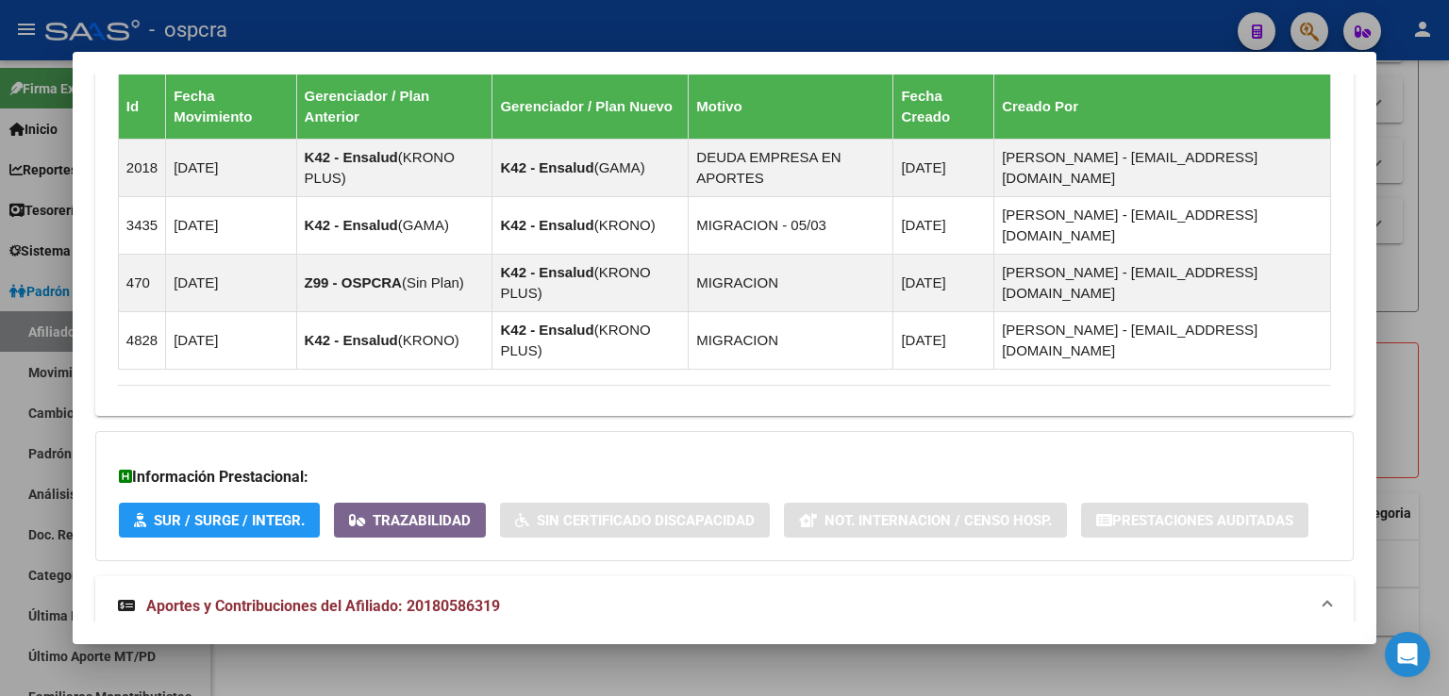
click at [1441, 371] on div at bounding box center [724, 348] width 1449 height 696
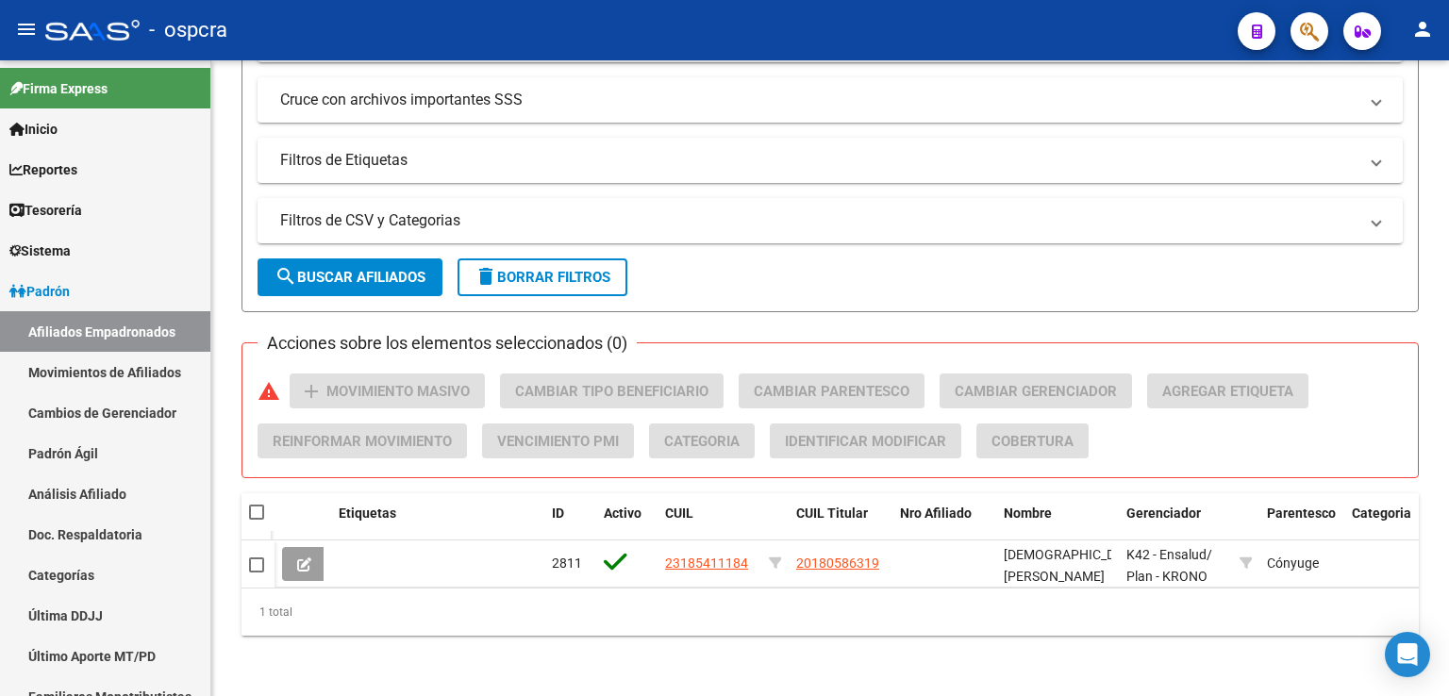
click at [301, 557] on icon at bounding box center [304, 564] width 14 height 14
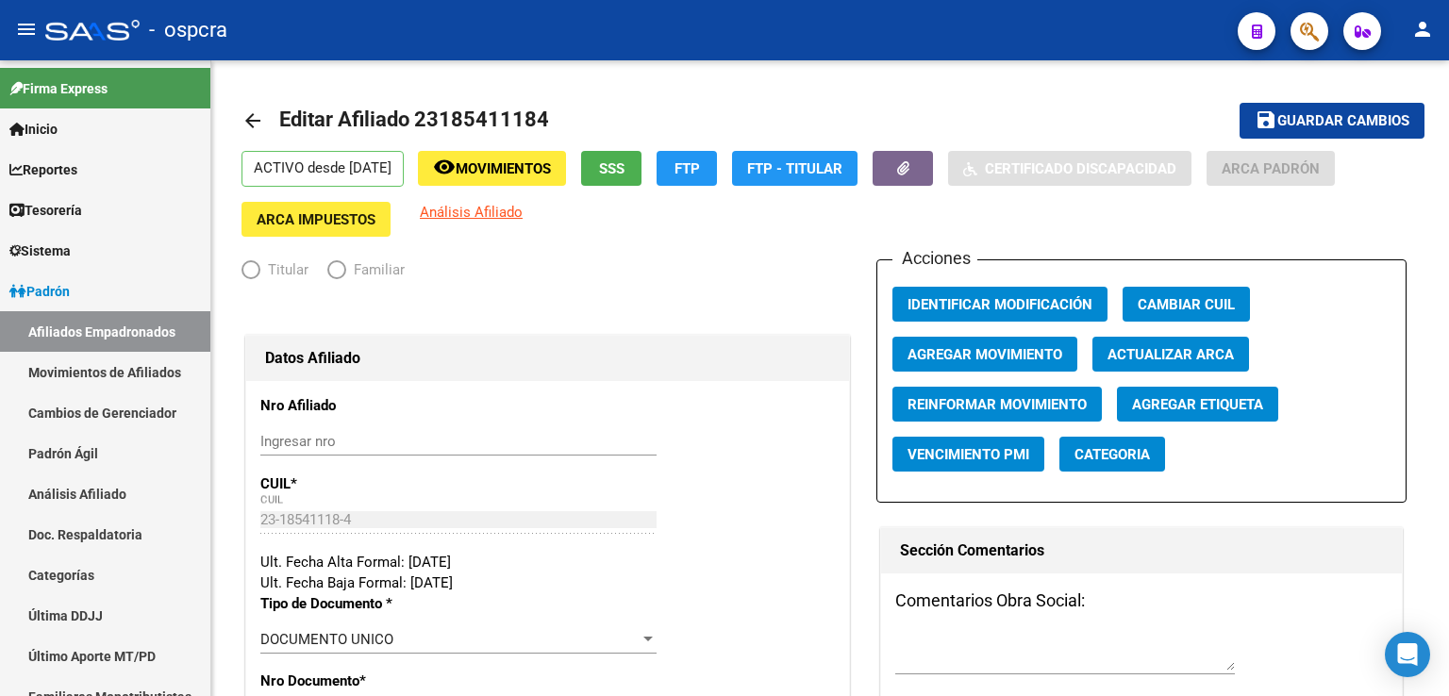
radio input "true"
type input "20-14124997-6"
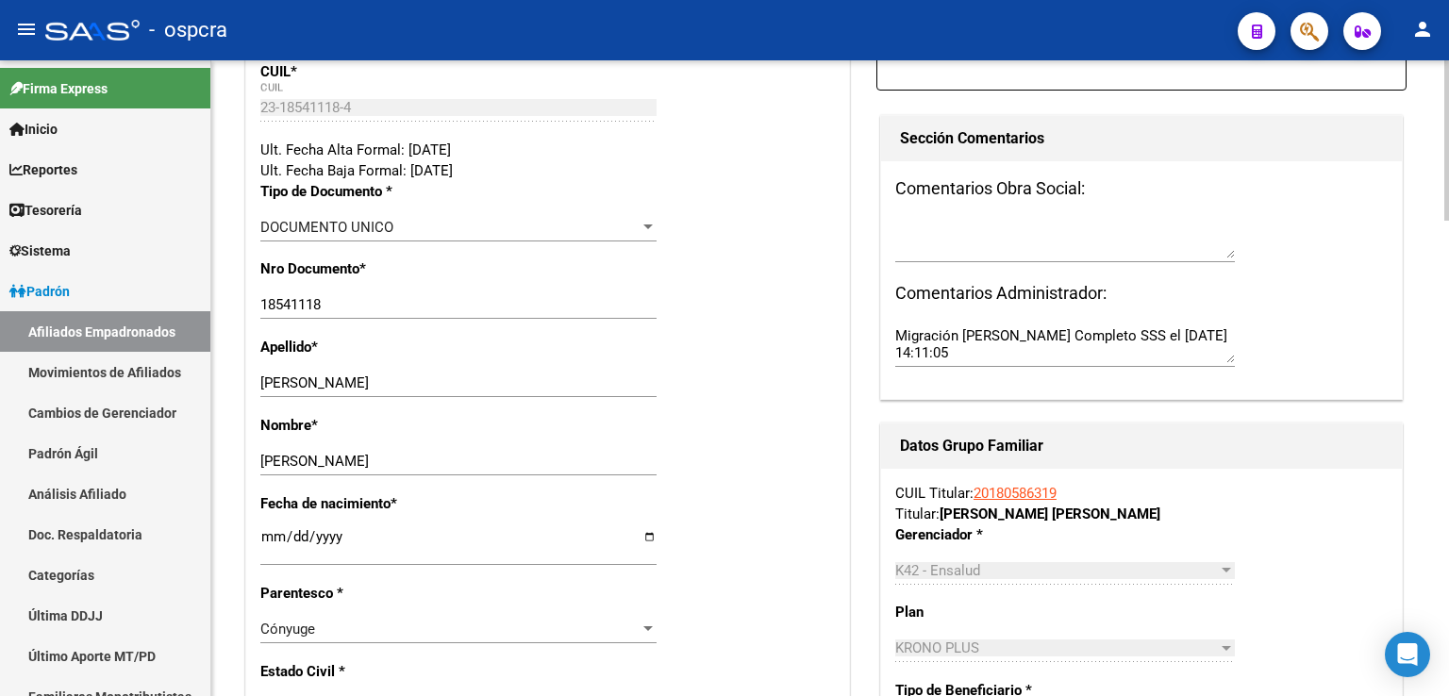
scroll to position [566, 0]
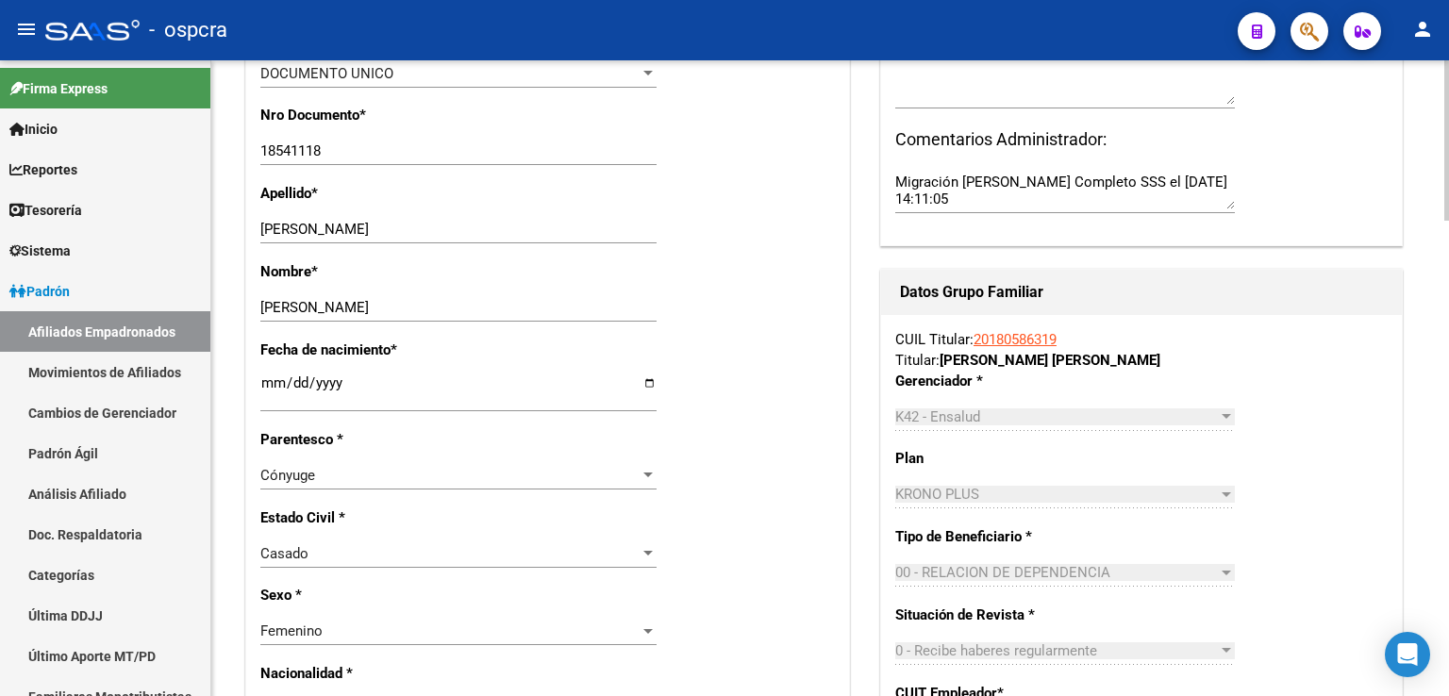
click at [1030, 343] on link "20180586319" at bounding box center [1014, 339] width 83 height 17
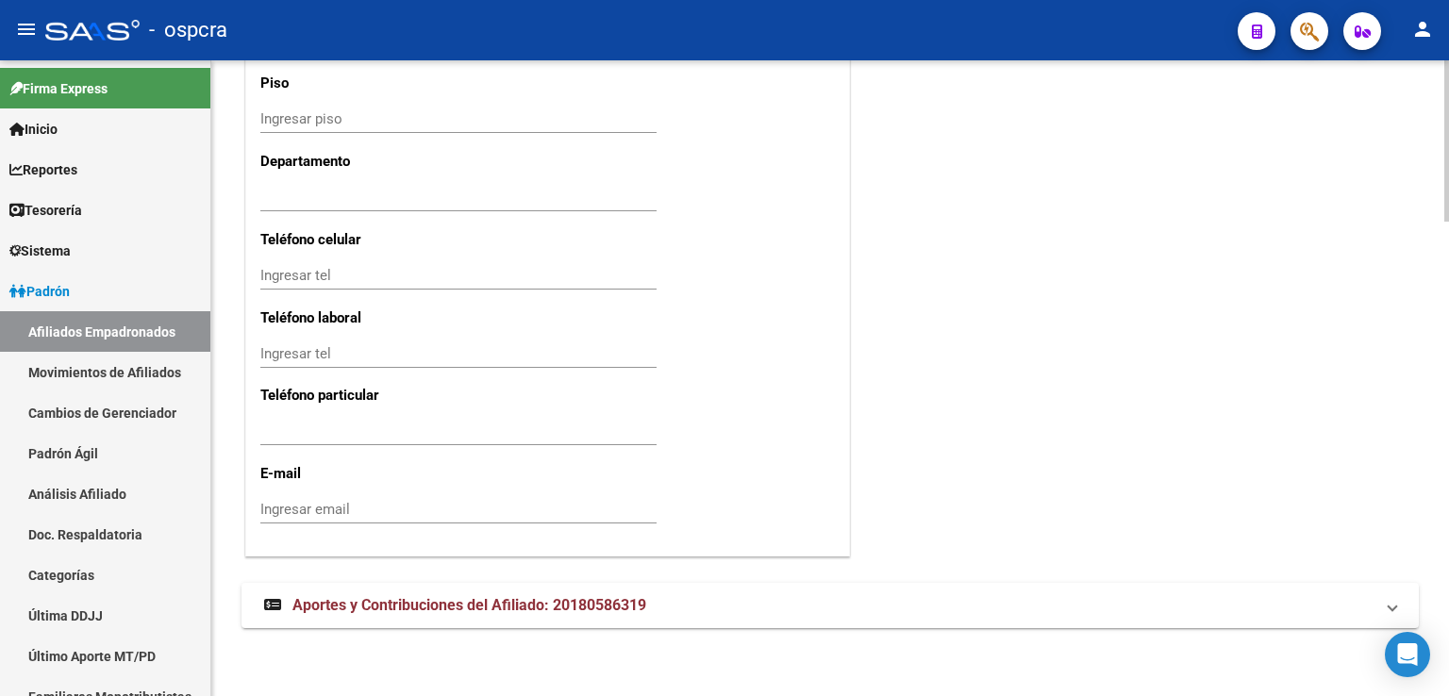
scroll to position [1869, 0]
click at [548, 616] on mat-expansion-panel-header "Aportes y Contribuciones del Afiliado: 20180586319" at bounding box center [829, 605] width 1177 height 45
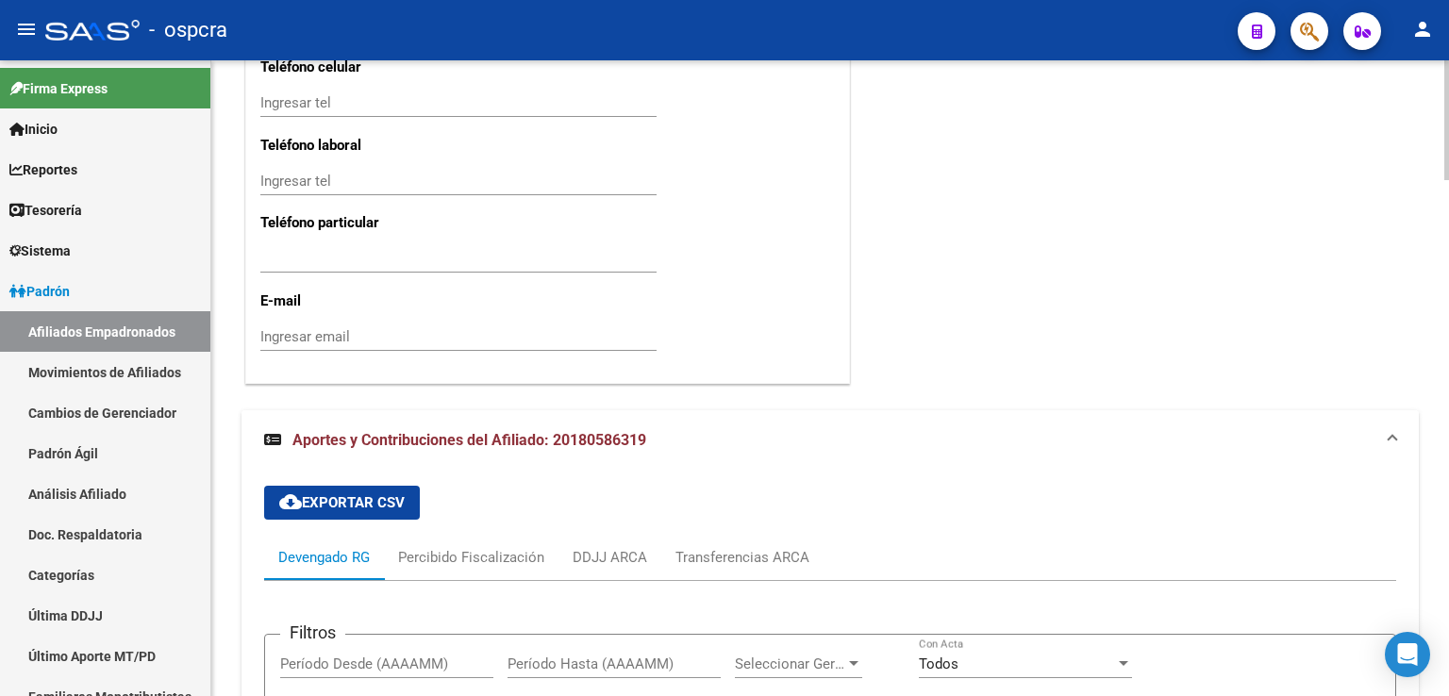
scroll to position [2312, 0]
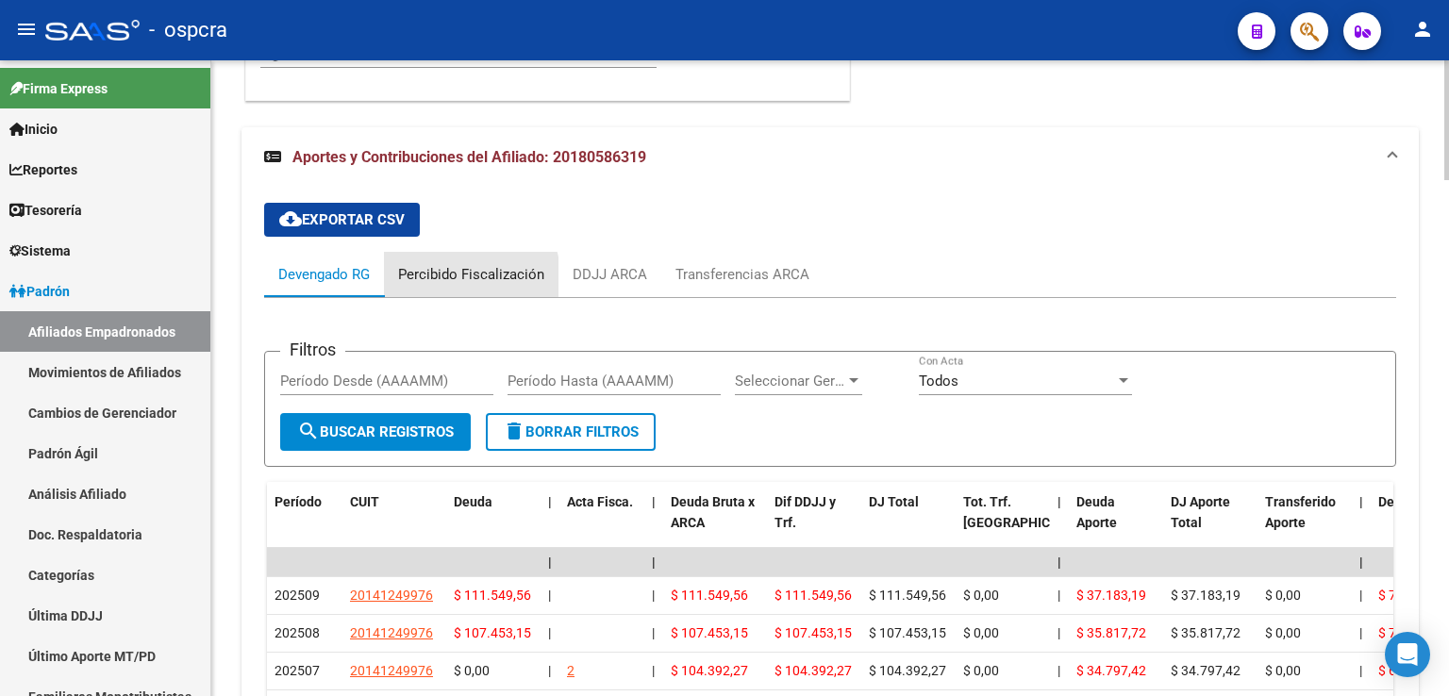
click at [470, 285] on div "Percibido Fiscalización" at bounding box center [471, 274] width 146 height 21
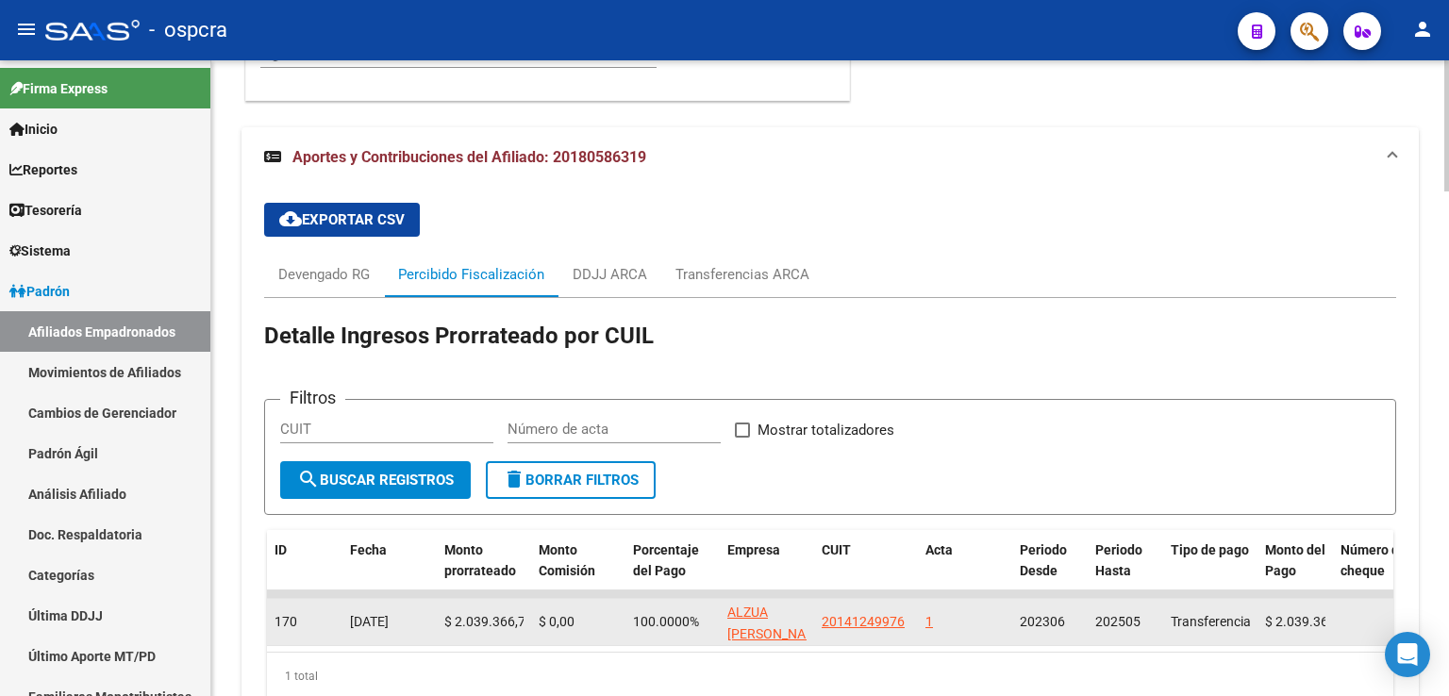
drag, startPoint x: 430, startPoint y: 635, endPoint x: 434, endPoint y: 620, distance: 15.6
click at [557, 633] on div "170 [DATE] $ 2.039.366,71 $ 0,00 100.0000% [PERSON_NAME] 20141249976 1 202306 2…" at bounding box center [1134, 622] width 1735 height 47
drag, startPoint x: 351, startPoint y: 627, endPoint x: 435, endPoint y: 633, distance: 84.1
click at [435, 633] on datatable-body-cell "[DATE]" at bounding box center [389, 622] width 94 height 46
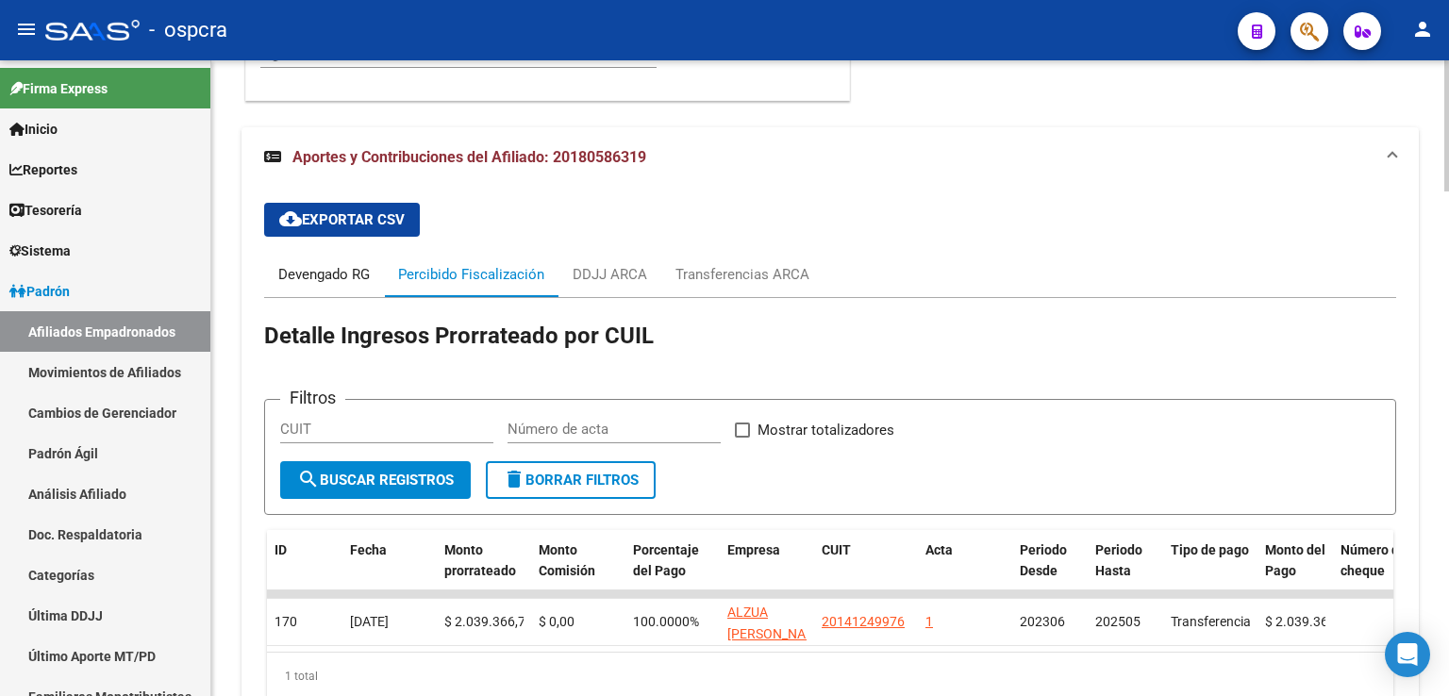
click at [324, 285] on div "Devengado RG" at bounding box center [323, 274] width 91 height 21
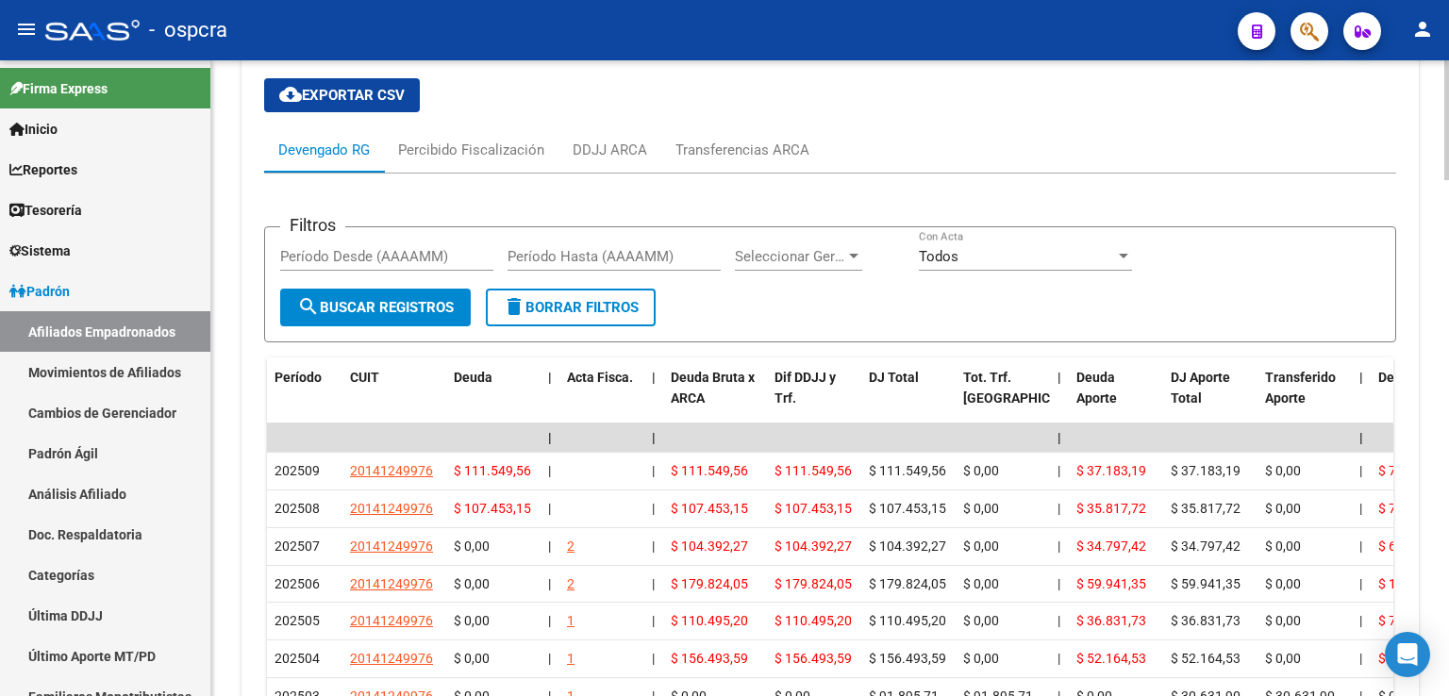
scroll to position [2342, 0]
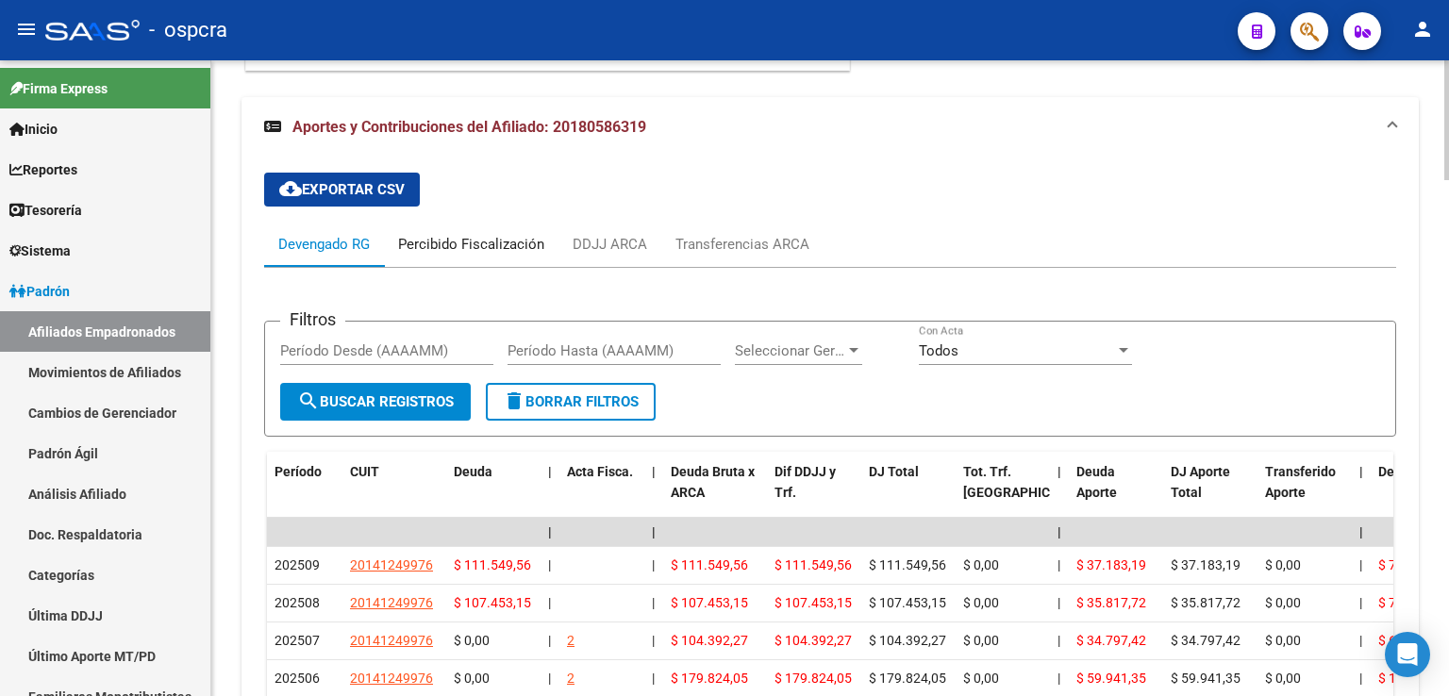
click at [490, 255] on div "Percibido Fiscalización" at bounding box center [471, 244] width 146 height 21
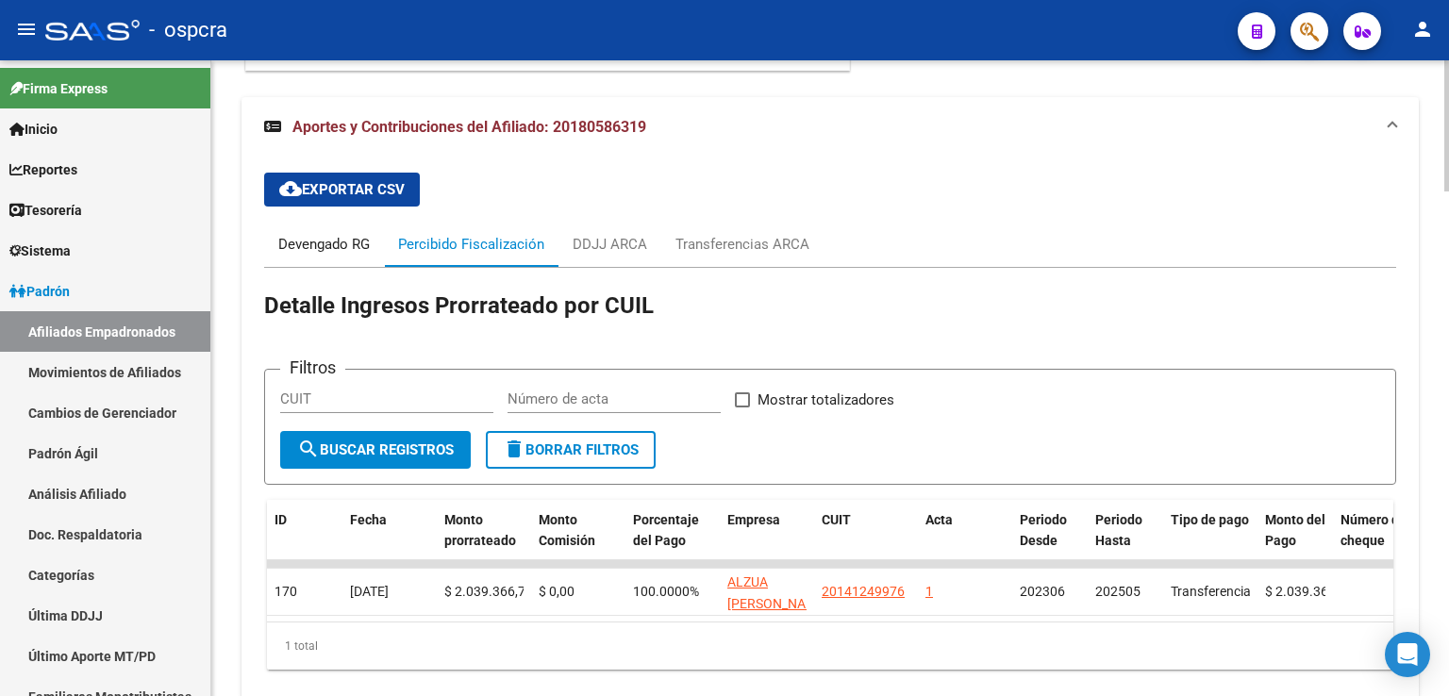
click at [336, 255] on div "Devengado RG" at bounding box center [323, 244] width 91 height 21
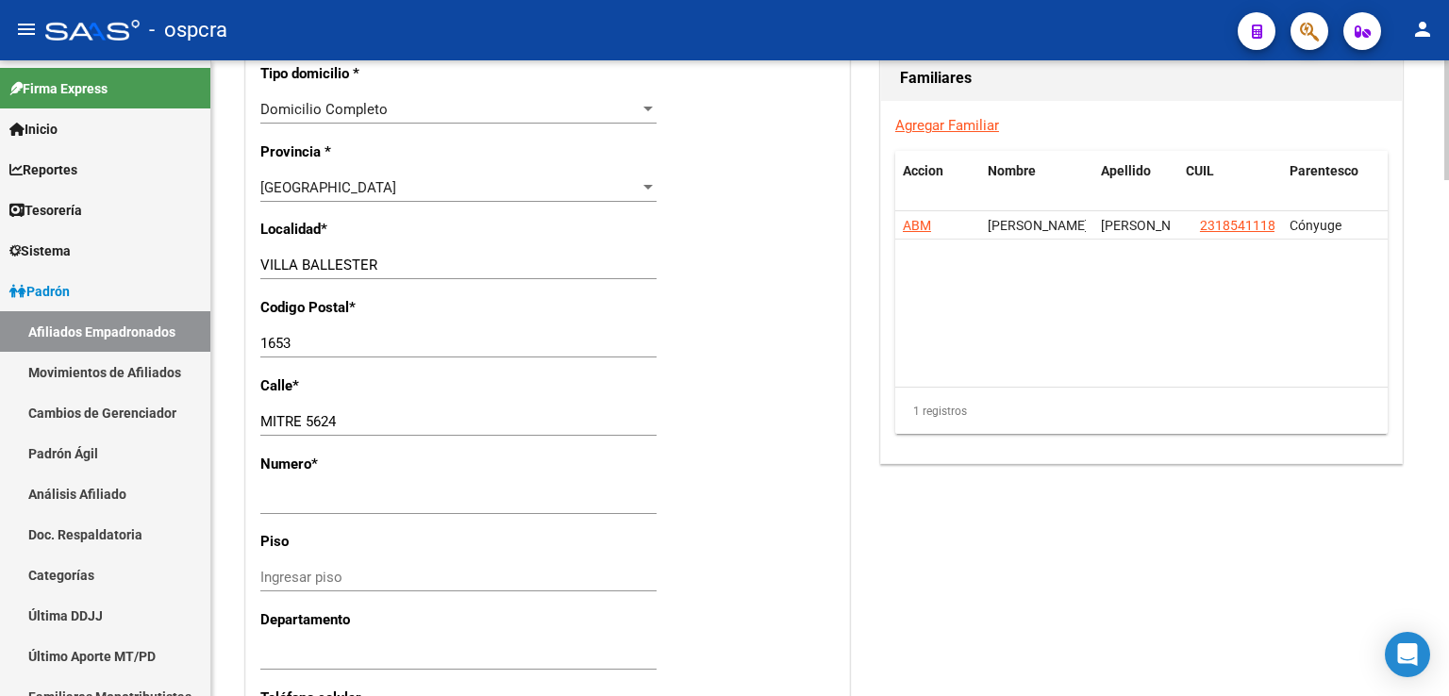
scroll to position [1046, 0]
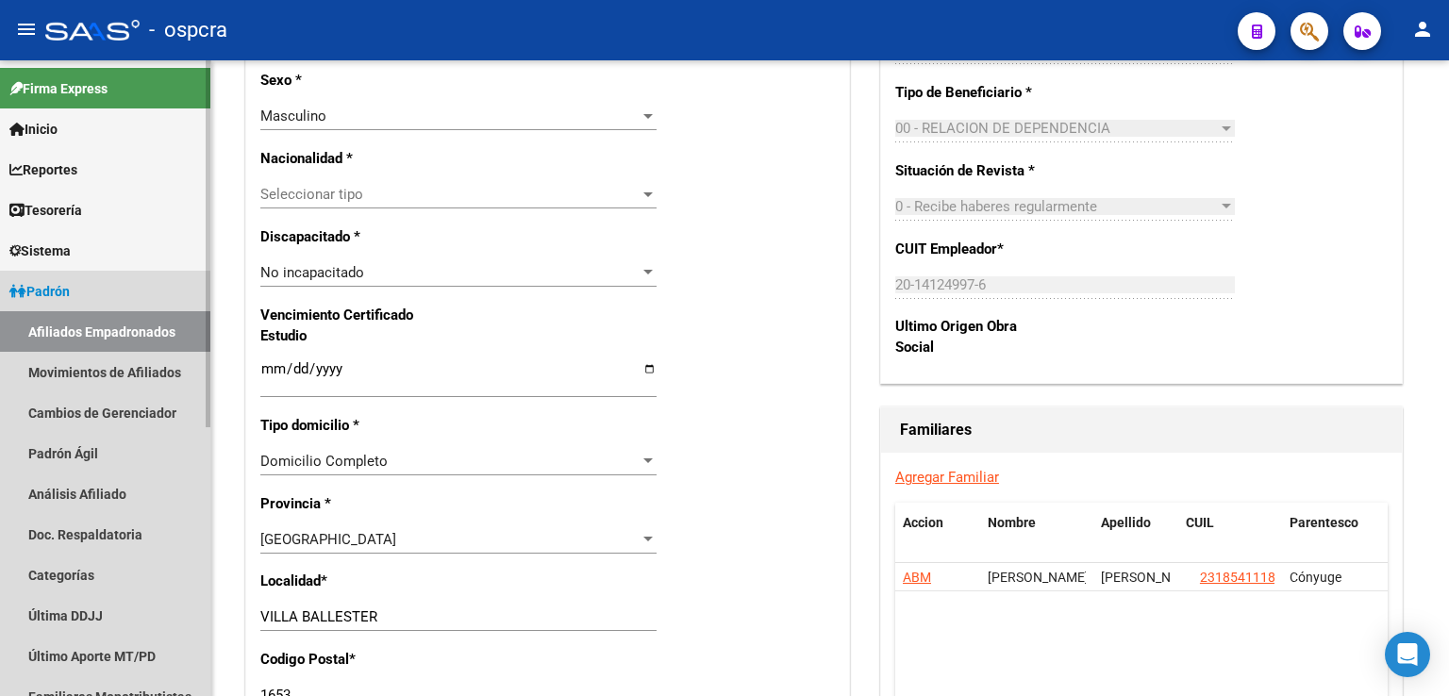
click at [112, 333] on link "Afiliados Empadronados" at bounding box center [105, 331] width 210 height 41
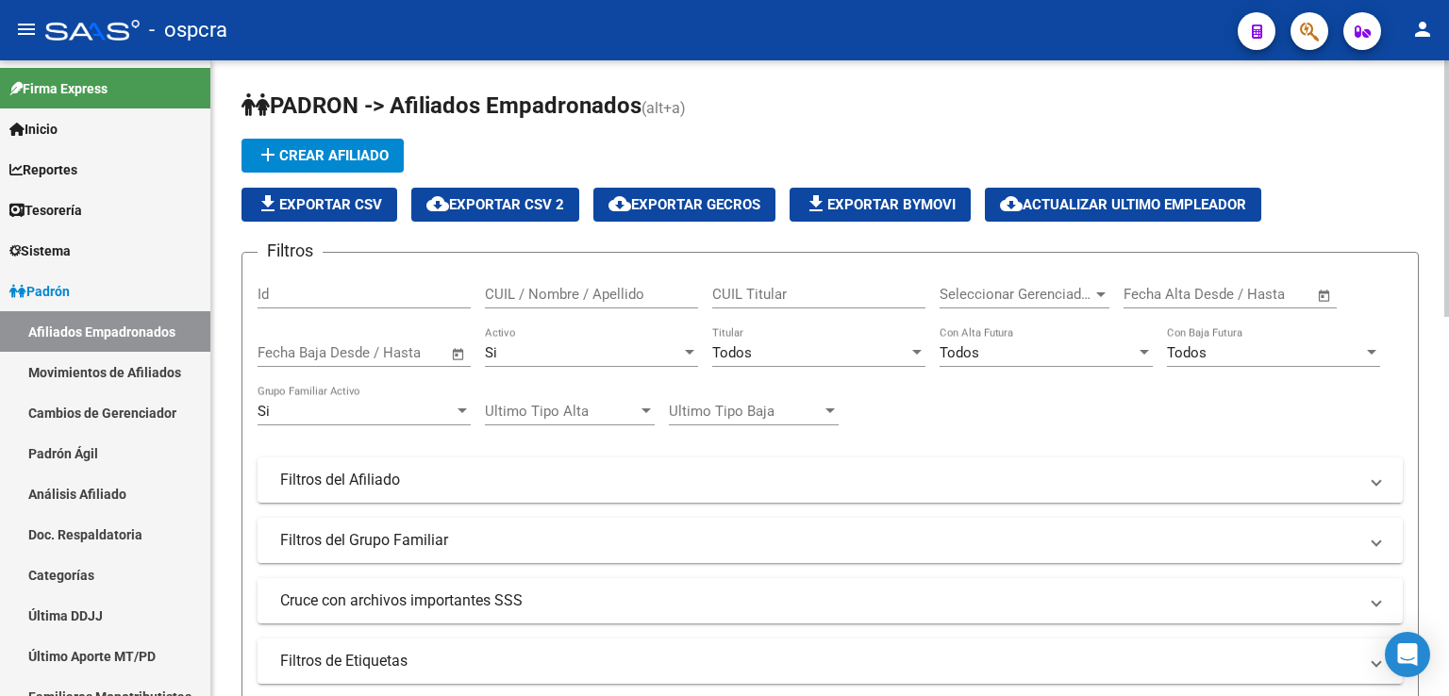
click at [532, 288] on input "CUIL / Nombre / Apellido" at bounding box center [591, 294] width 213 height 17
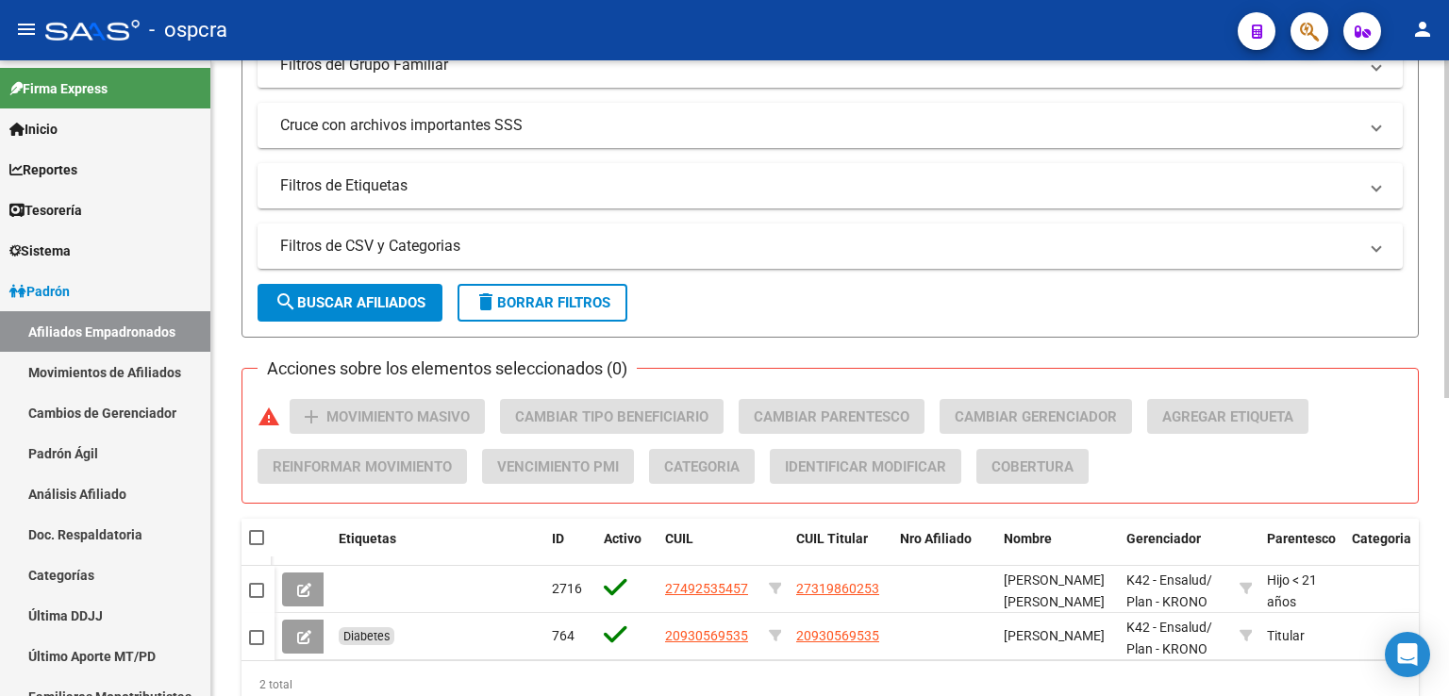
scroll to position [560, 0]
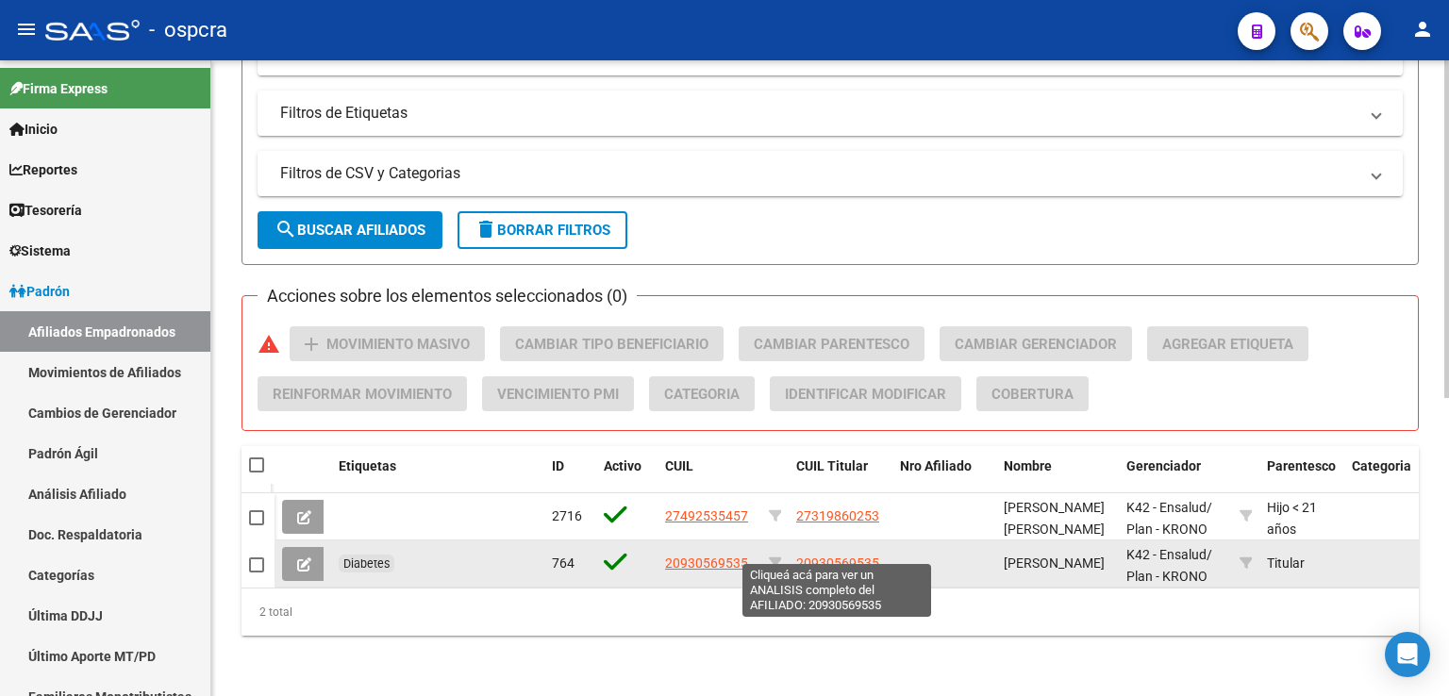
type input "[PERSON_NAME]"
click at [864, 555] on span "20930569535" at bounding box center [837, 562] width 83 height 15
type textarea "20930569535"
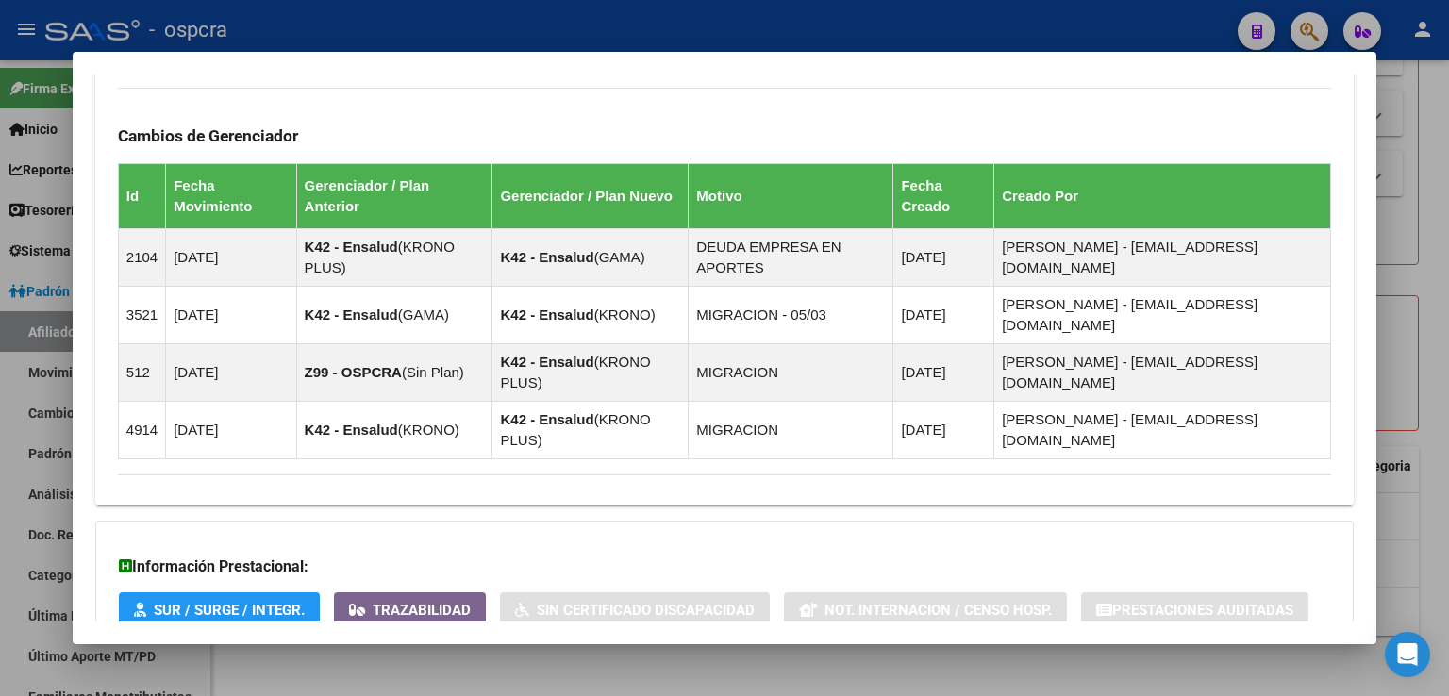
scroll to position [1176, 0]
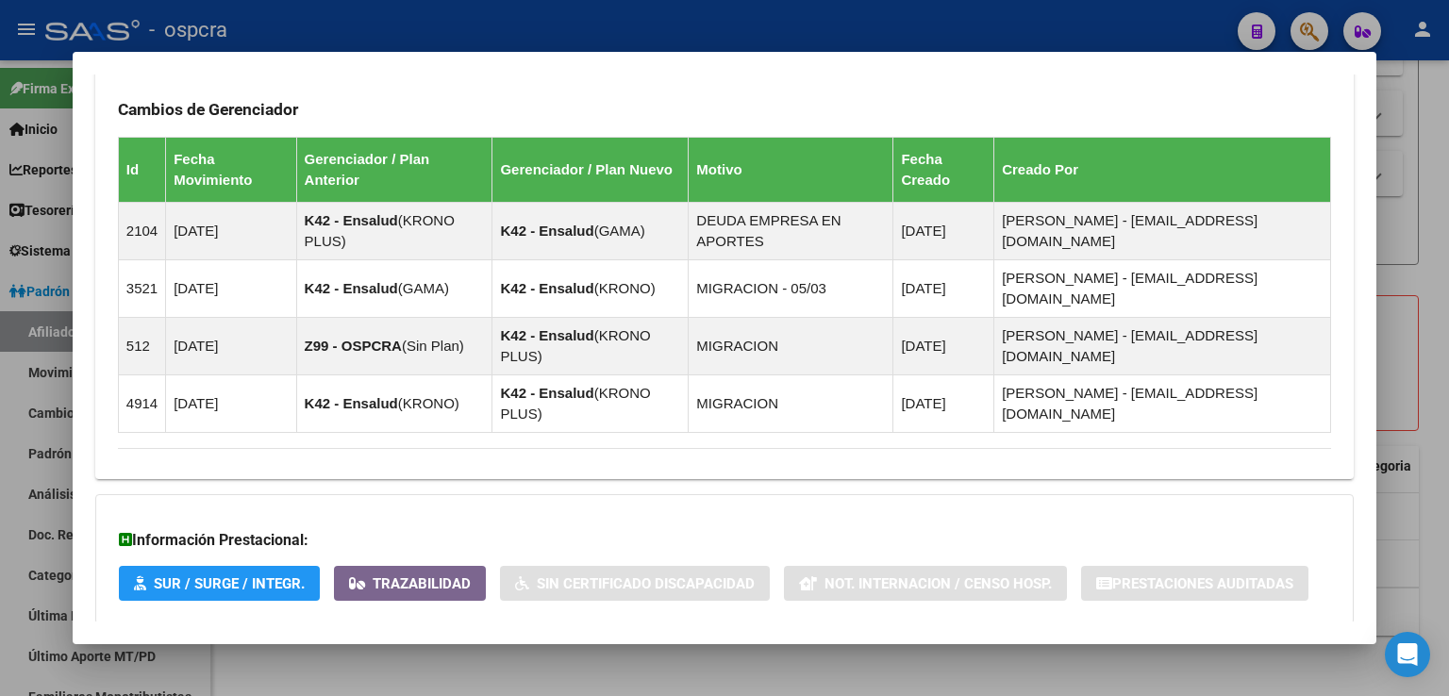
click at [470, 653] on span "Aportes y Contribuciones del Afiliado: 20930569535" at bounding box center [323, 662] width 354 height 18
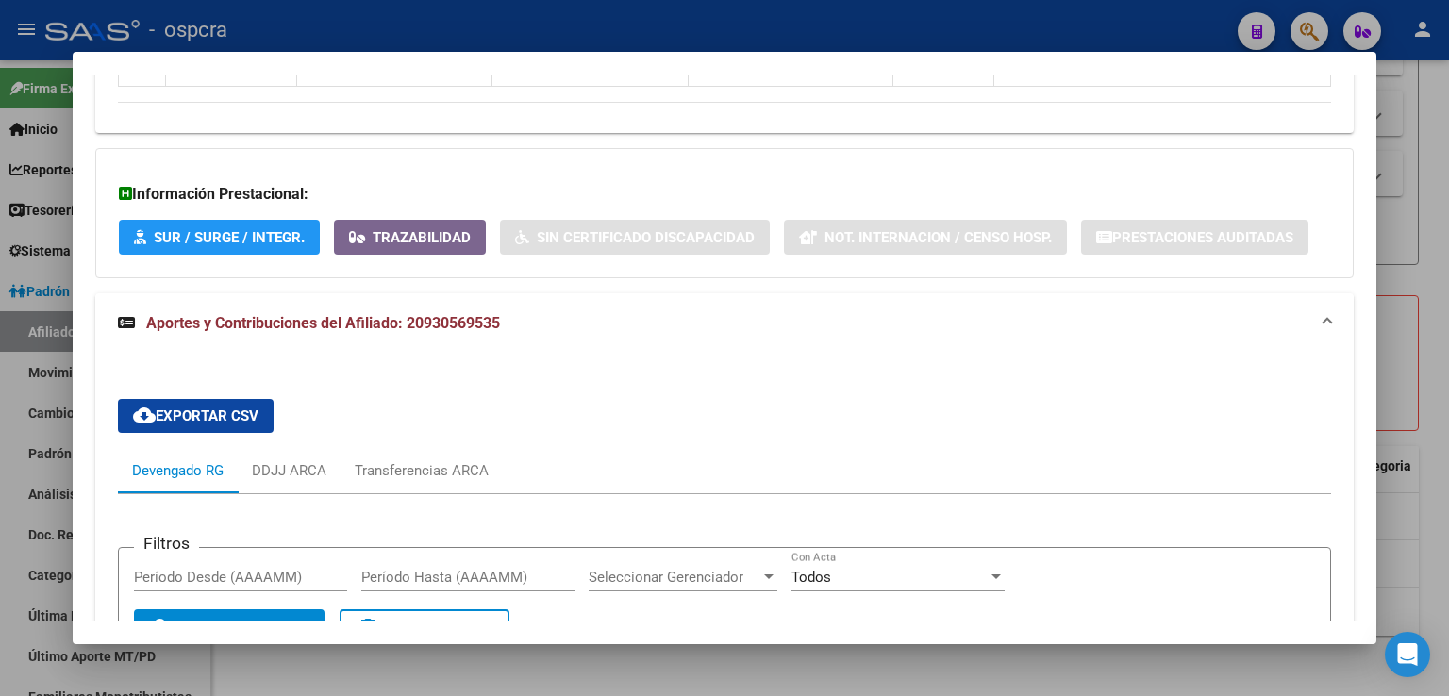
scroll to position [1648, 0]
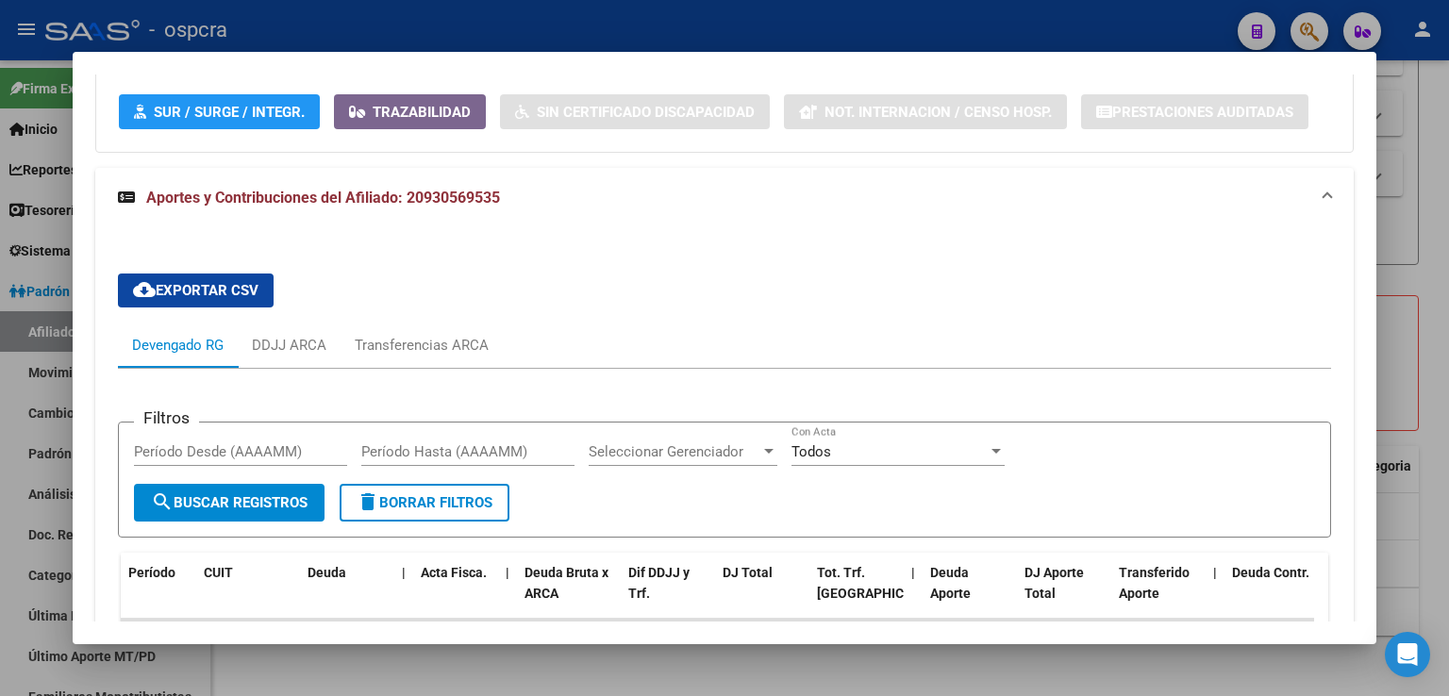
click at [1407, 269] on div at bounding box center [724, 348] width 1449 height 696
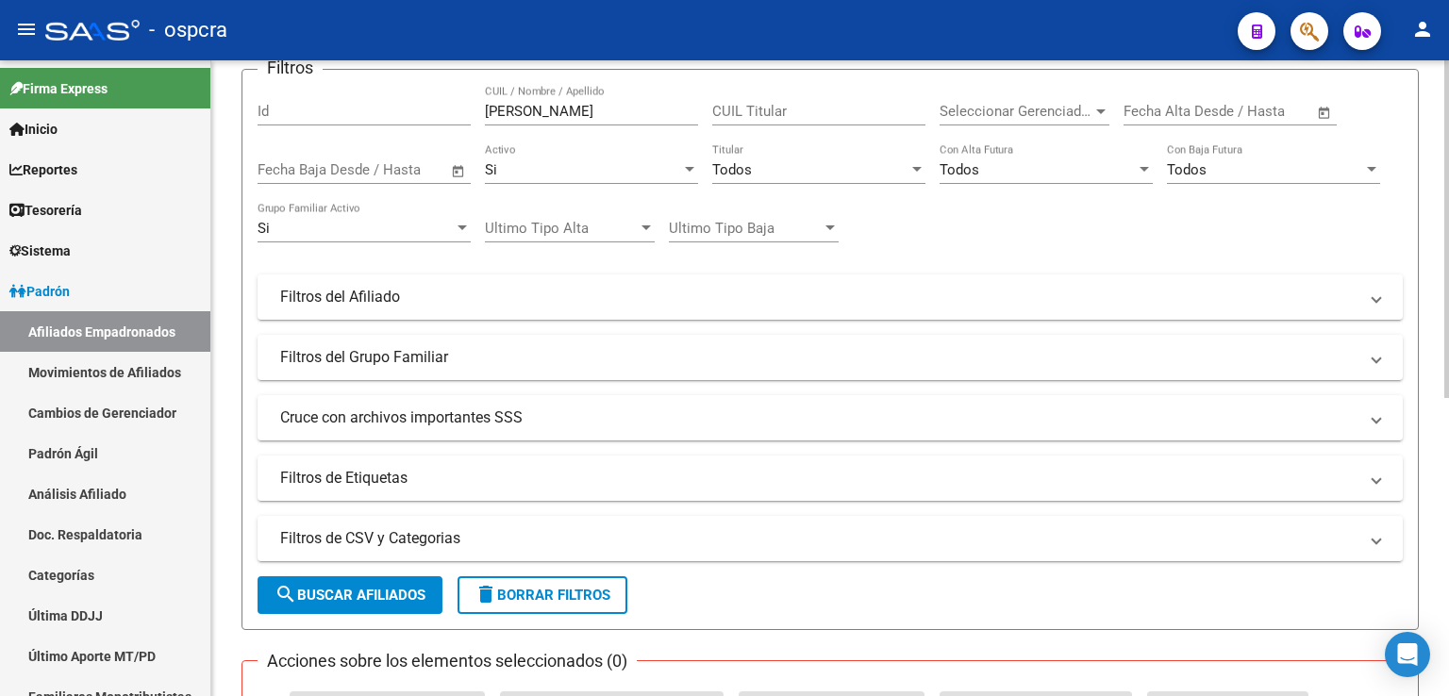
scroll to position [89, 0]
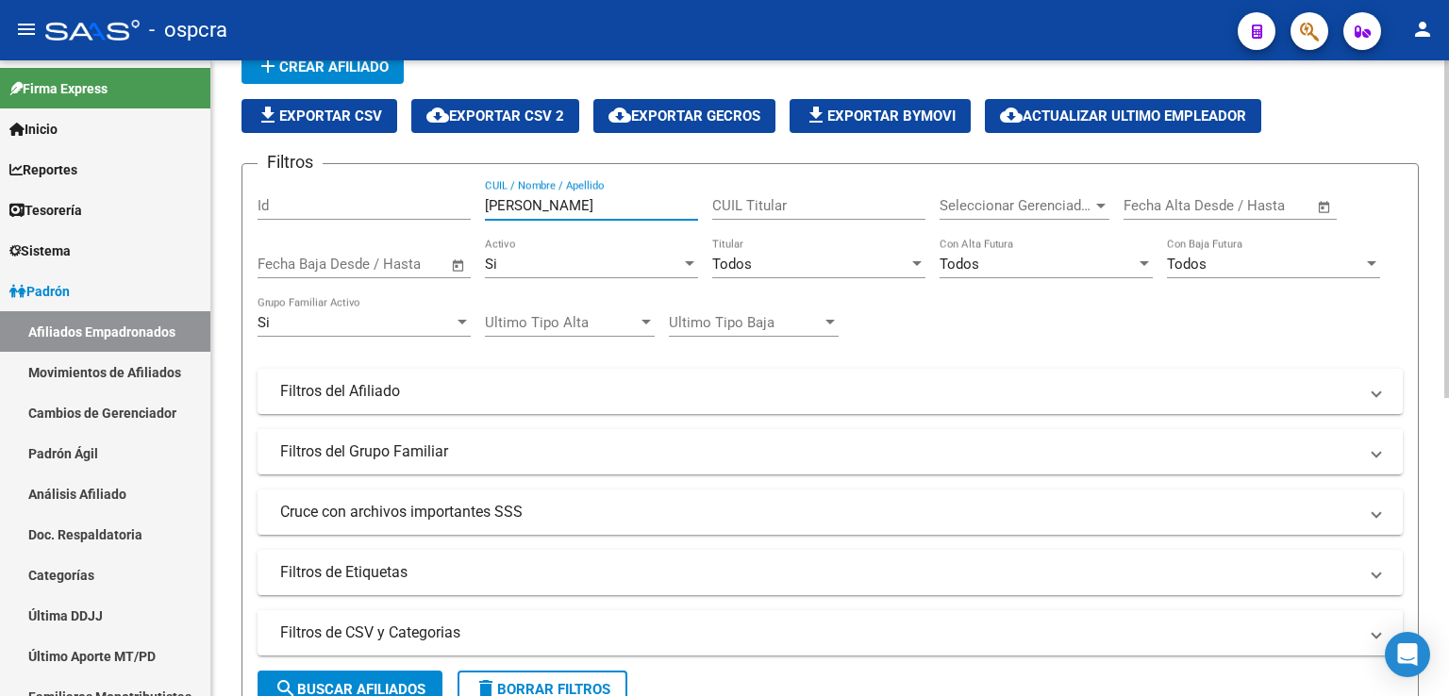
drag, startPoint x: 591, startPoint y: 202, endPoint x: 219, endPoint y: 202, distance: 372.5
click at [219, 202] on div "[PERSON_NAME] -> Afiliados Empadronados (alt+a) add Crear Afiliado file_downloa…" at bounding box center [829, 564] width 1237 height 1184
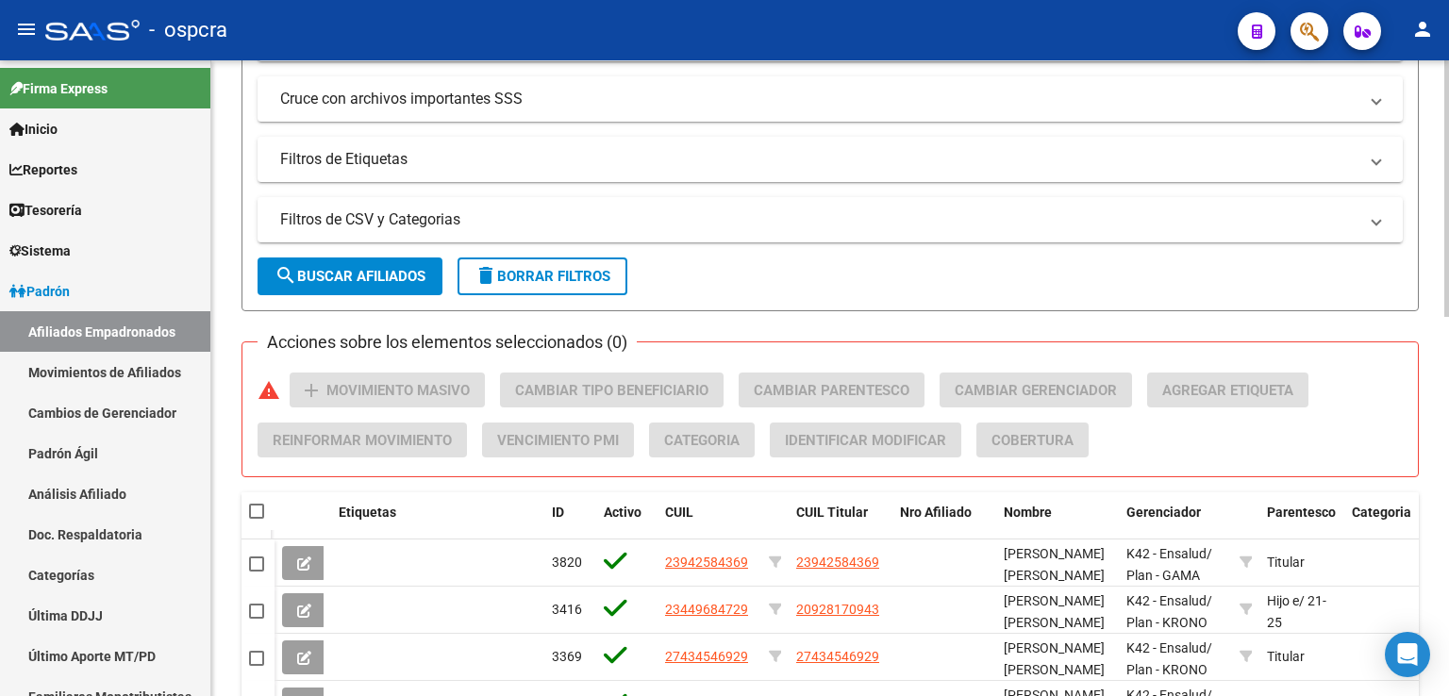
scroll to position [937, 0]
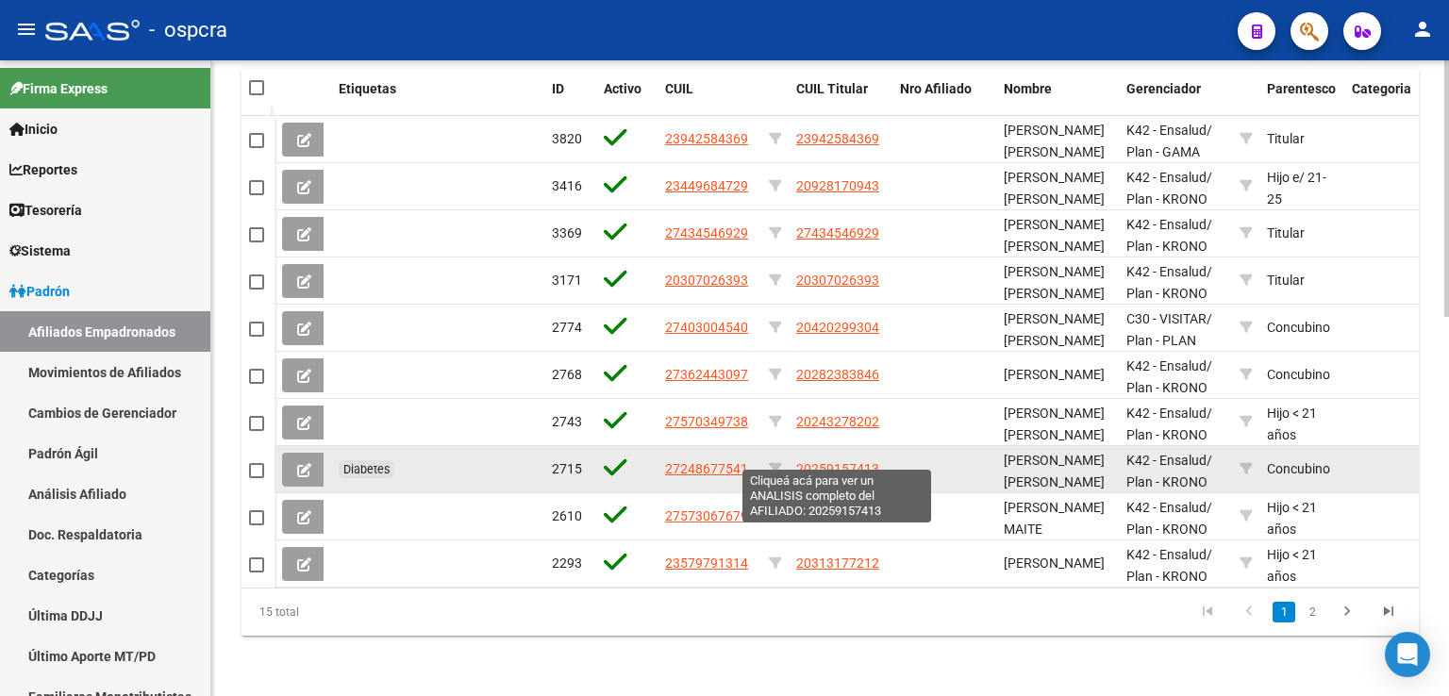
type input "[PERSON_NAME]"
click at [840, 461] on span "20259157413" at bounding box center [837, 468] width 83 height 15
type textarea "20259157413"
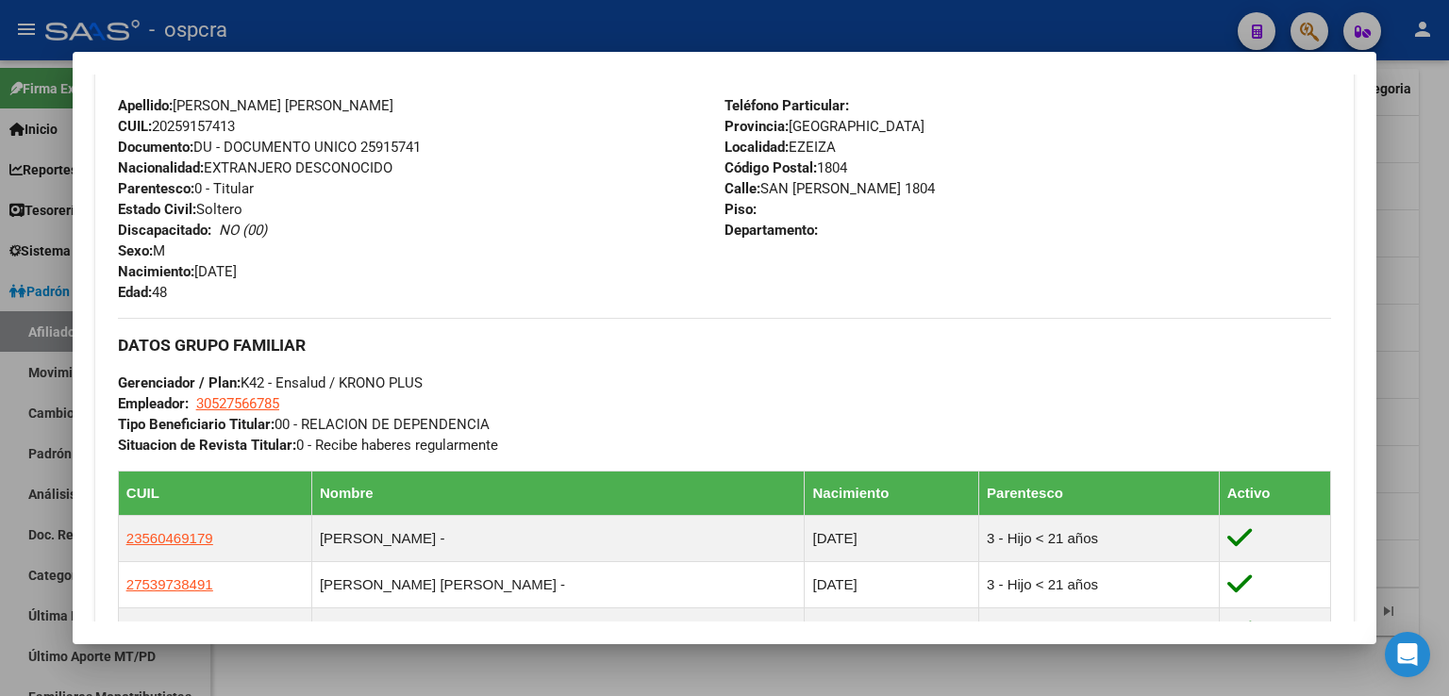
scroll to position [1268, 0]
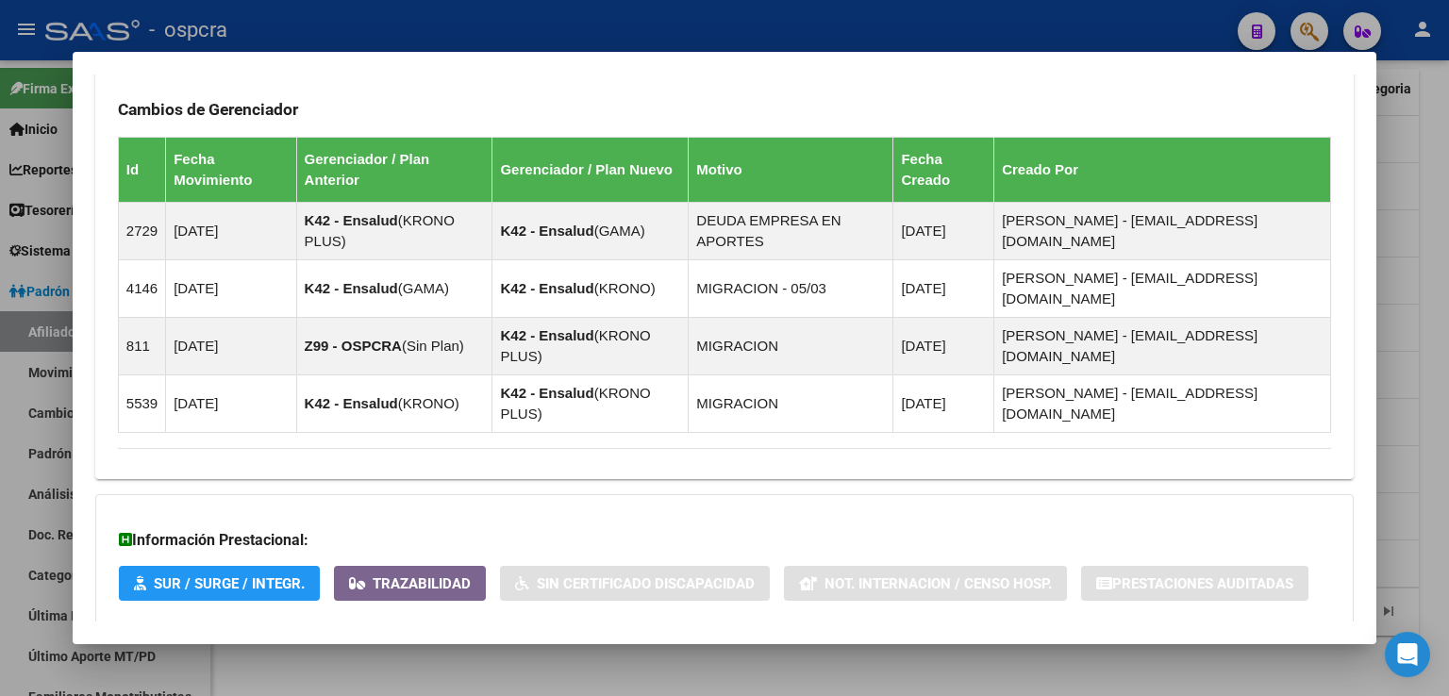
click at [468, 653] on span "Aportes y Contribuciones del Afiliado: 20259157413" at bounding box center [323, 662] width 354 height 18
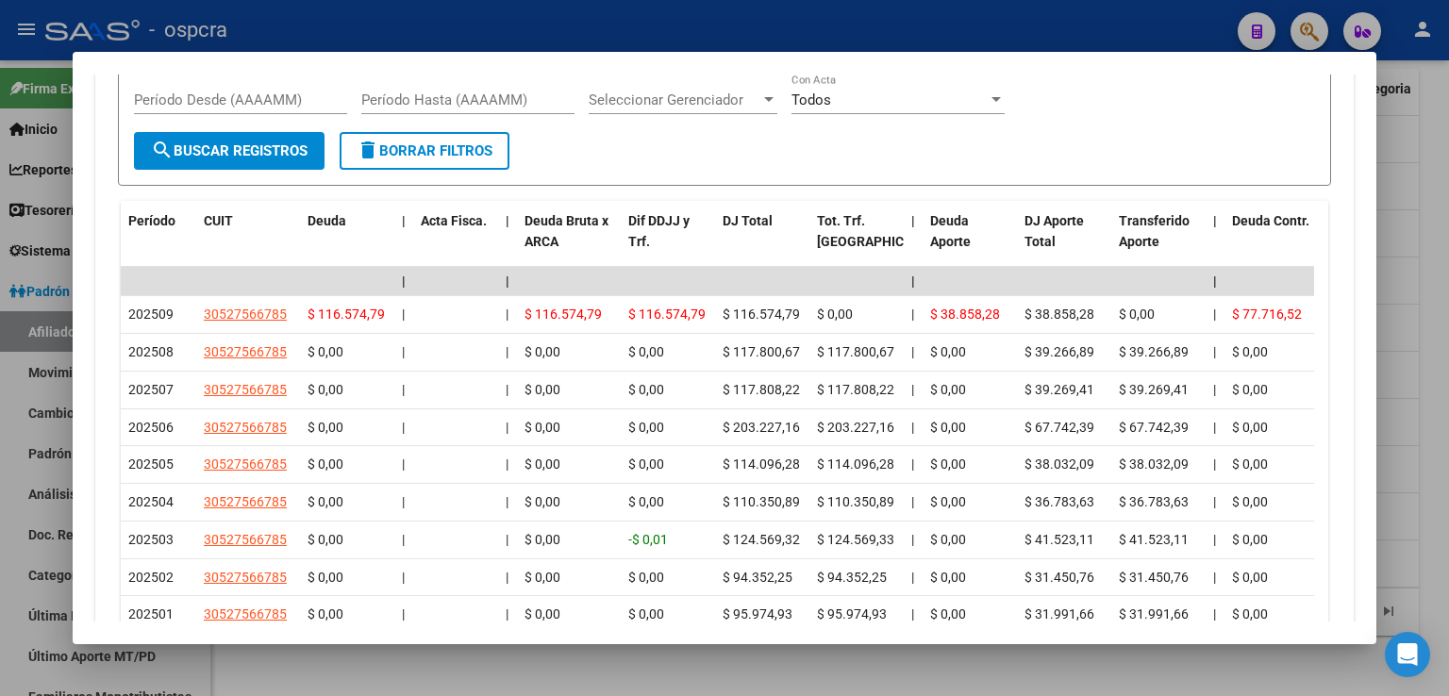
scroll to position [2188, 0]
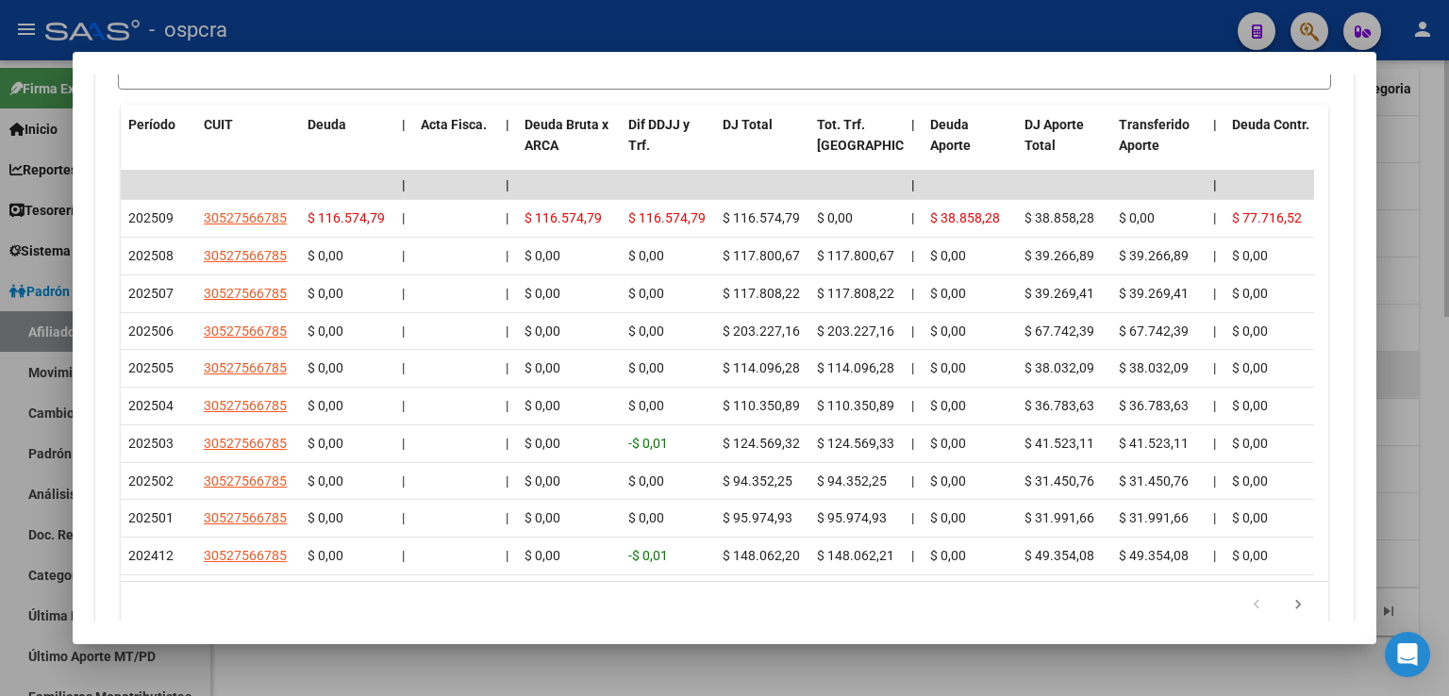
drag, startPoint x: 1412, startPoint y: 342, endPoint x: 1384, endPoint y: 373, distance: 41.4
click at [1415, 344] on div at bounding box center [724, 348] width 1449 height 696
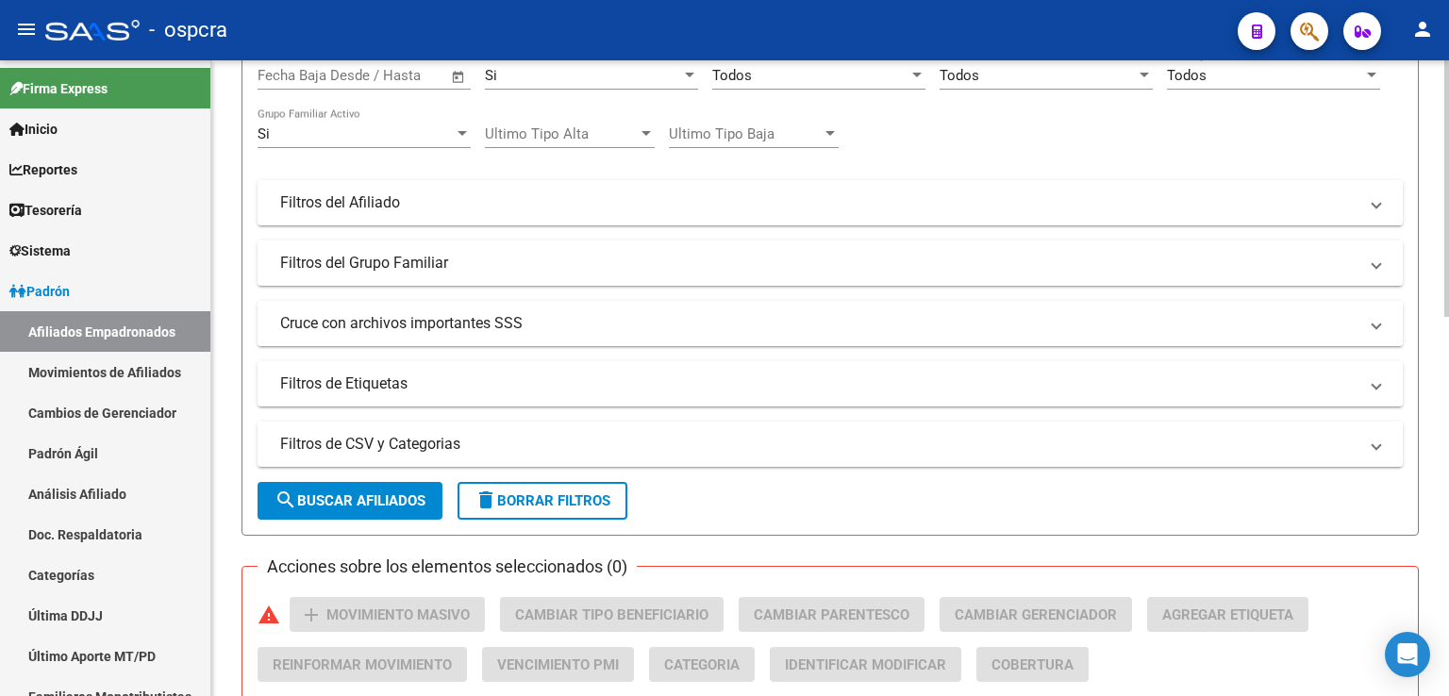
scroll to position [0, 0]
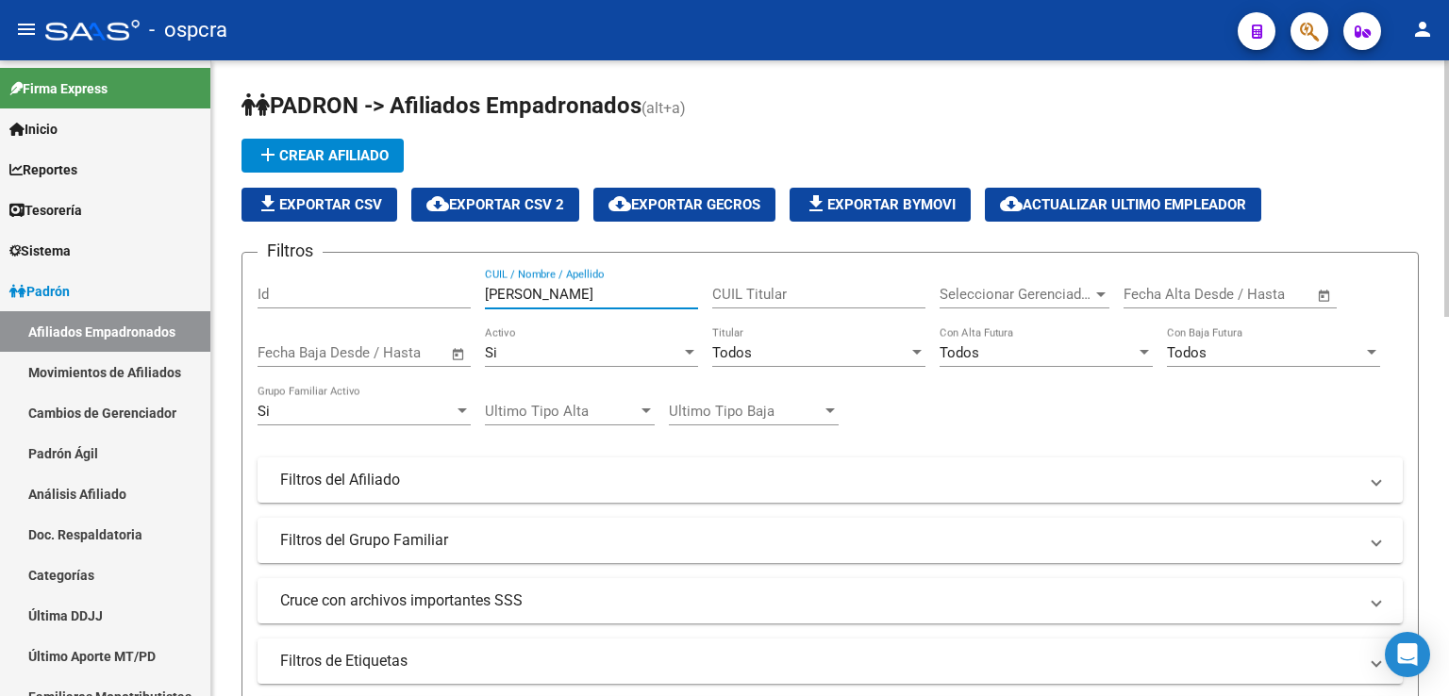
drag, startPoint x: 568, startPoint y: 298, endPoint x: 489, endPoint y: 307, distance: 79.7
click at [489, 307] on div "[PERSON_NAME] CUIL / Nombre / Apellido" at bounding box center [591, 288] width 213 height 41
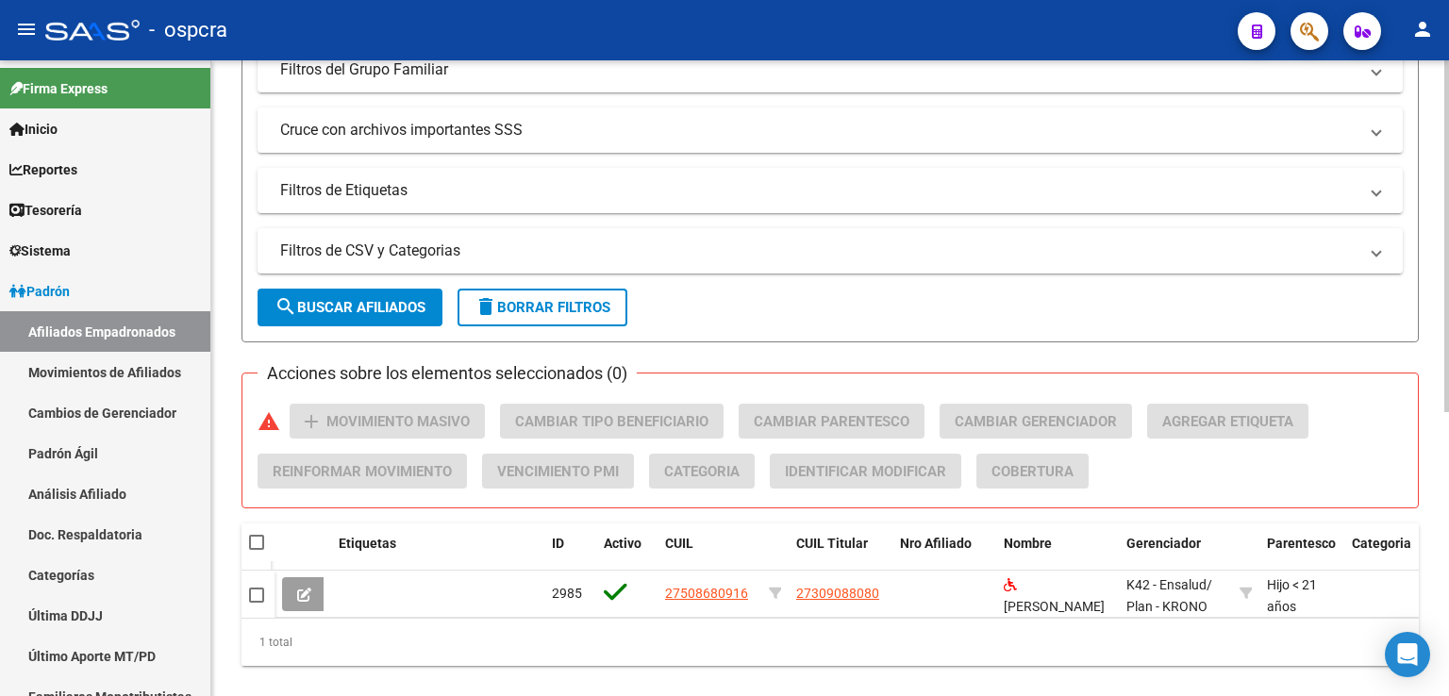
scroll to position [419, 0]
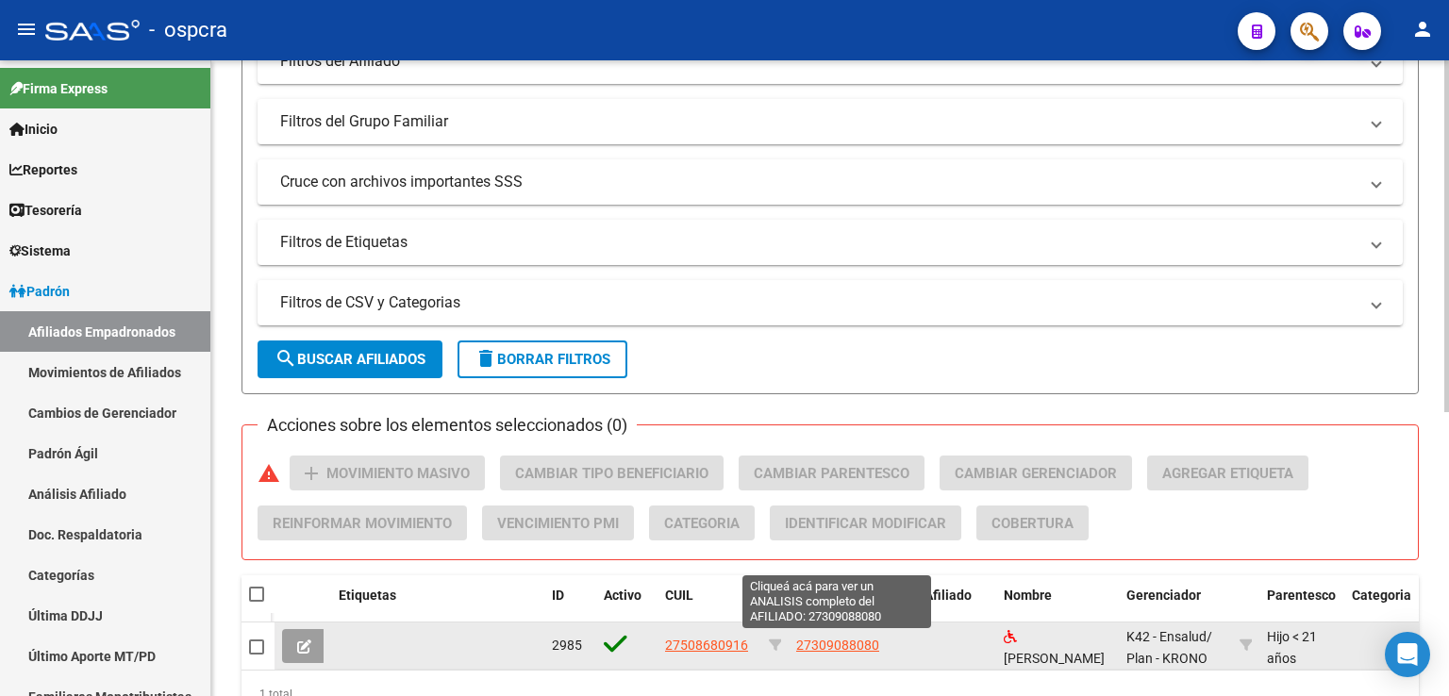
type input "ARGAÑARAZ"
click at [824, 638] on span "27309088080" at bounding box center [837, 645] width 83 height 15
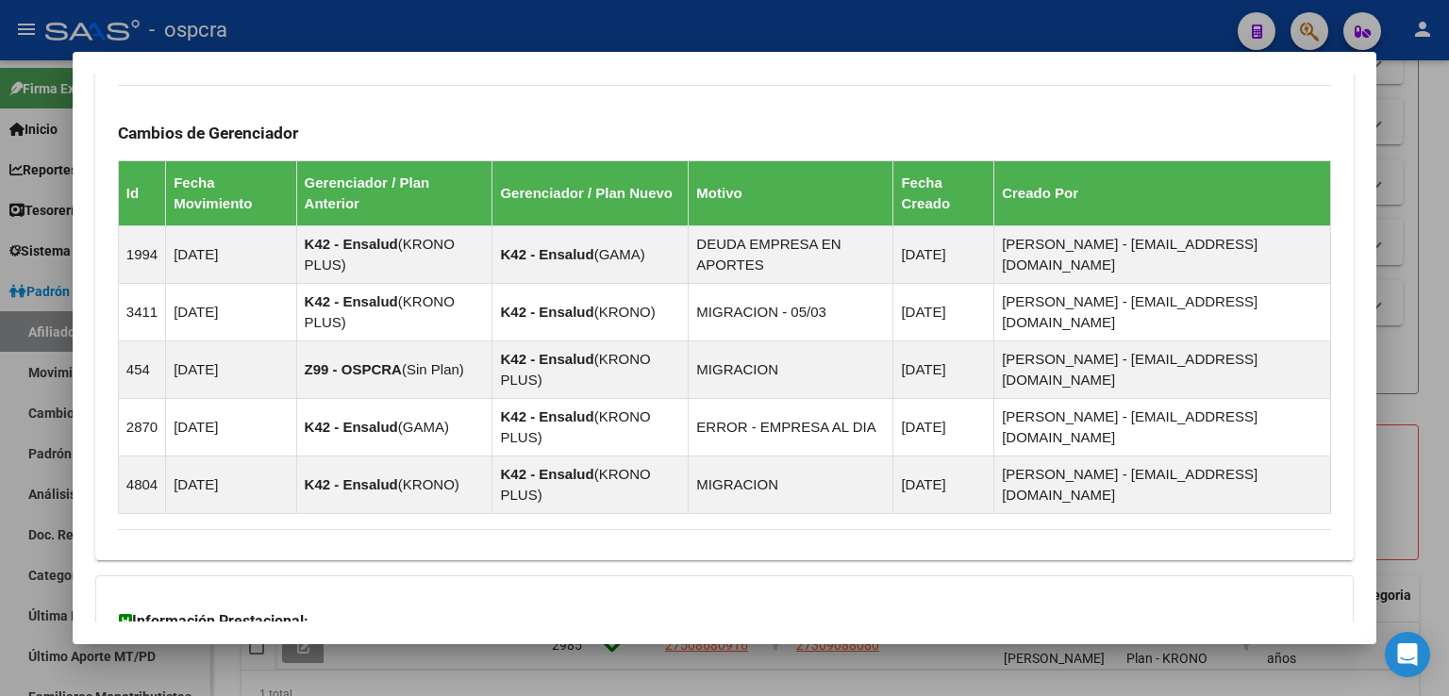
scroll to position [1250, 0]
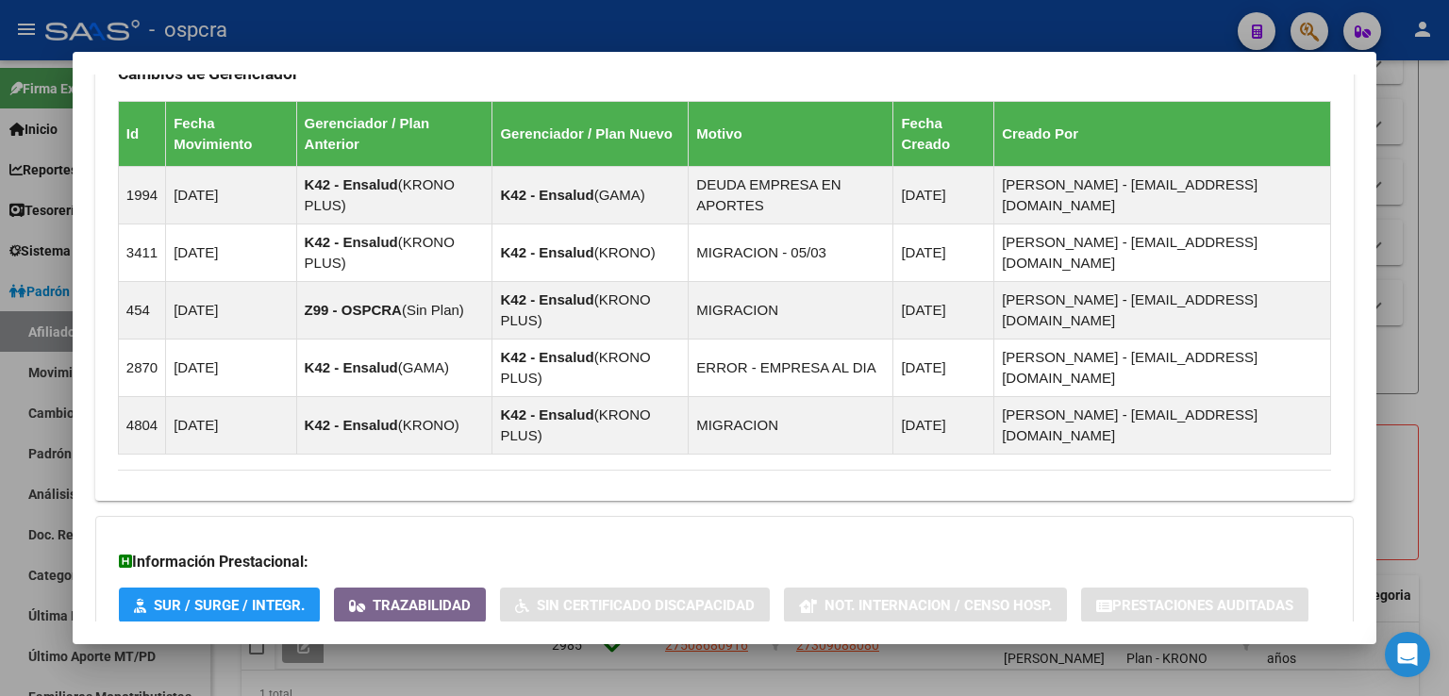
click at [481, 674] on span "Aportes y Contribuciones del Afiliado: 27309088080" at bounding box center [323, 683] width 354 height 18
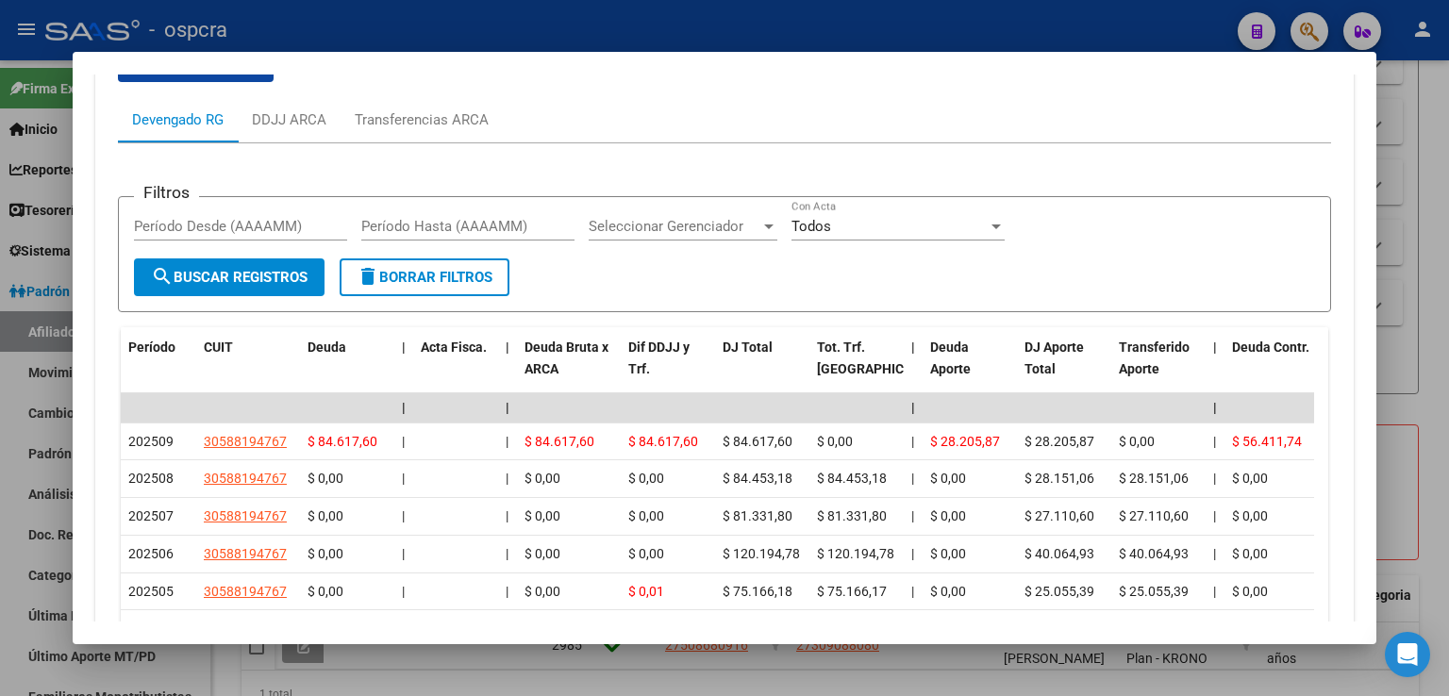
scroll to position [2169, 0]
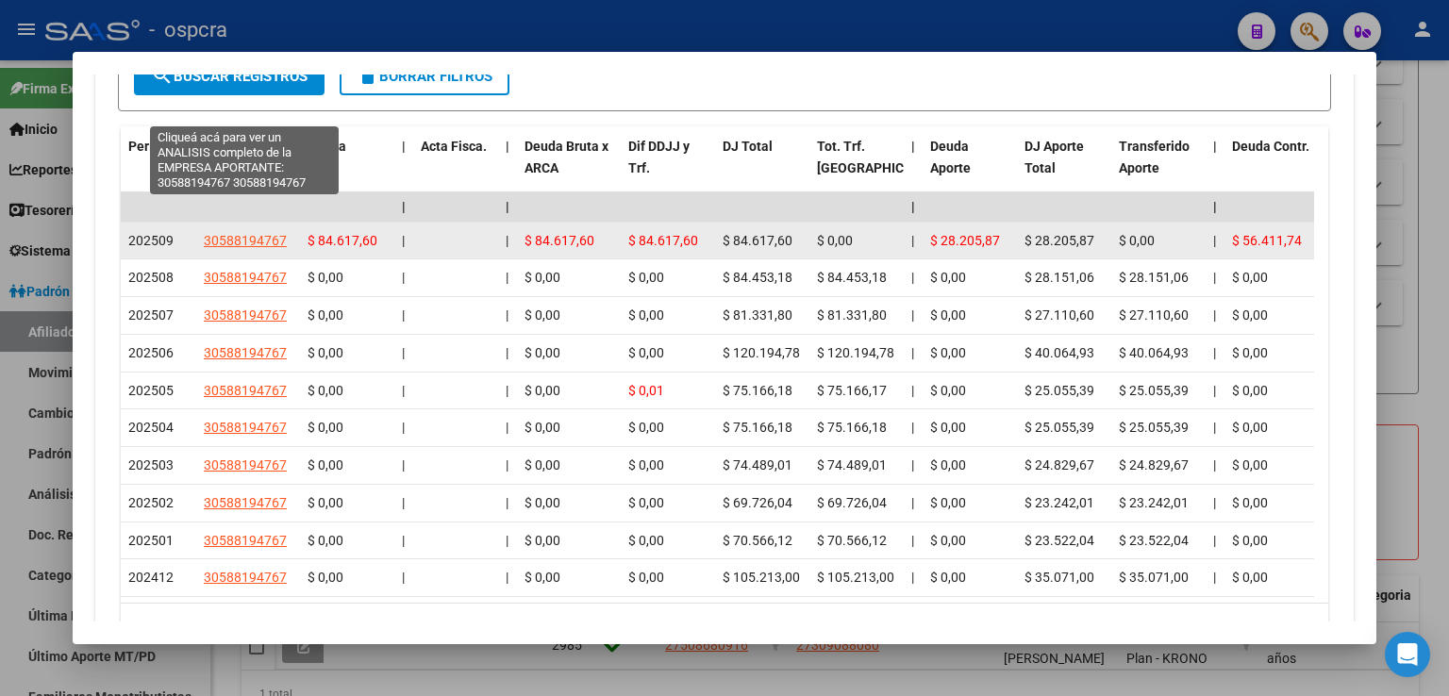
click at [259, 233] on span "30588194767" at bounding box center [245, 240] width 83 height 15
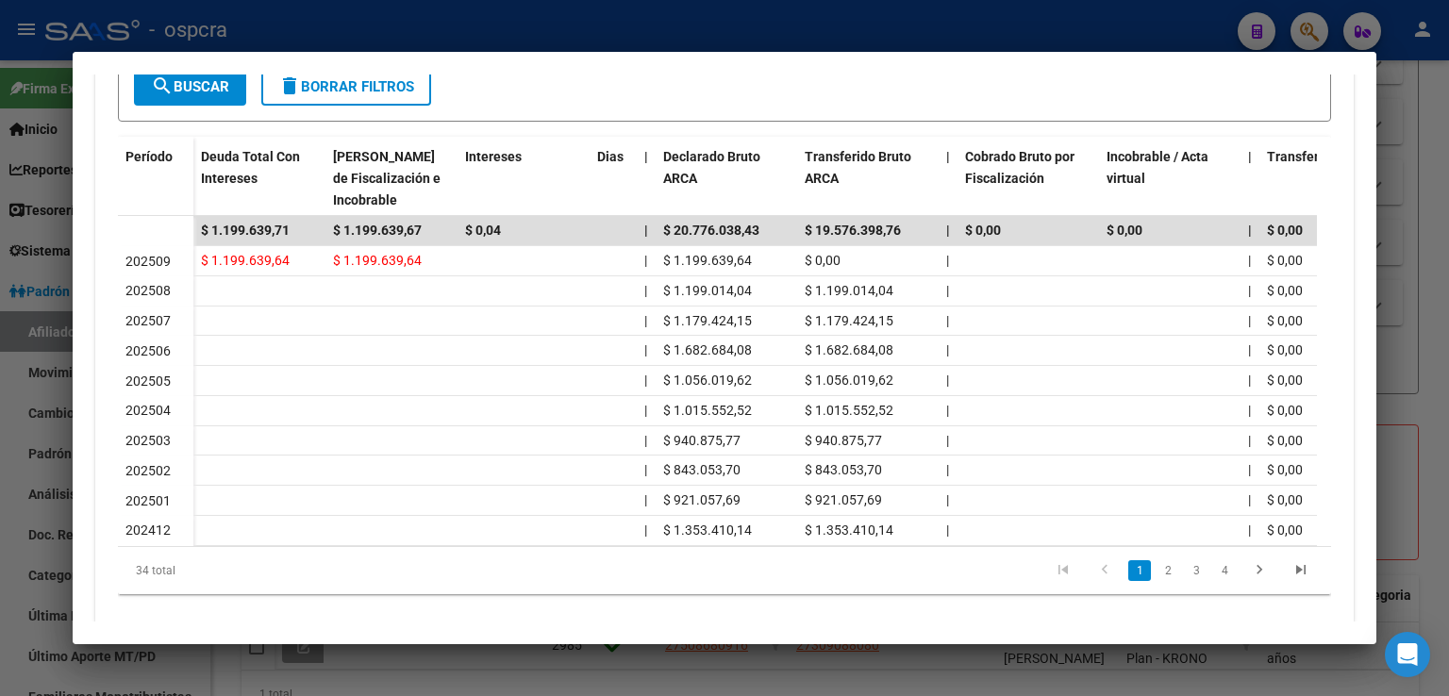
scroll to position [561, 0]
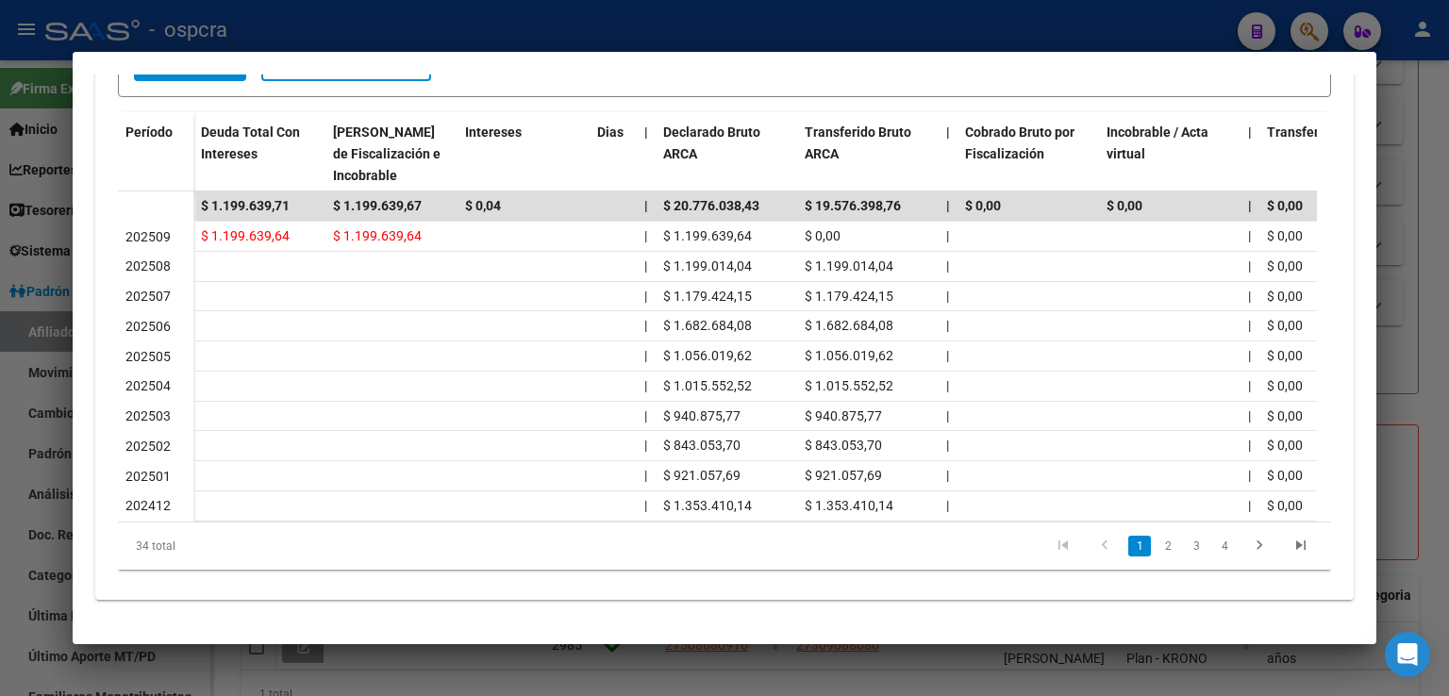
click at [1426, 258] on div at bounding box center [724, 348] width 1449 height 696
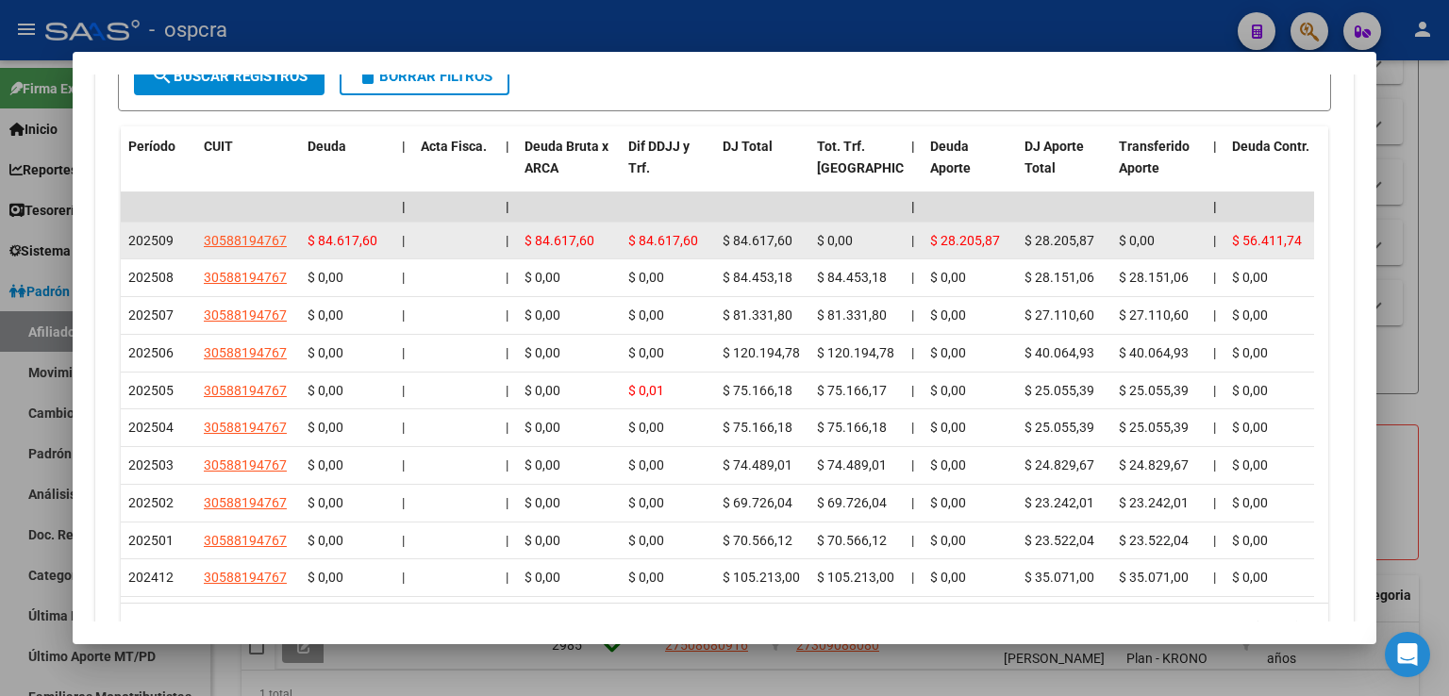
click at [239, 230] on app-link-go-to "30588194767" at bounding box center [245, 241] width 83 height 22
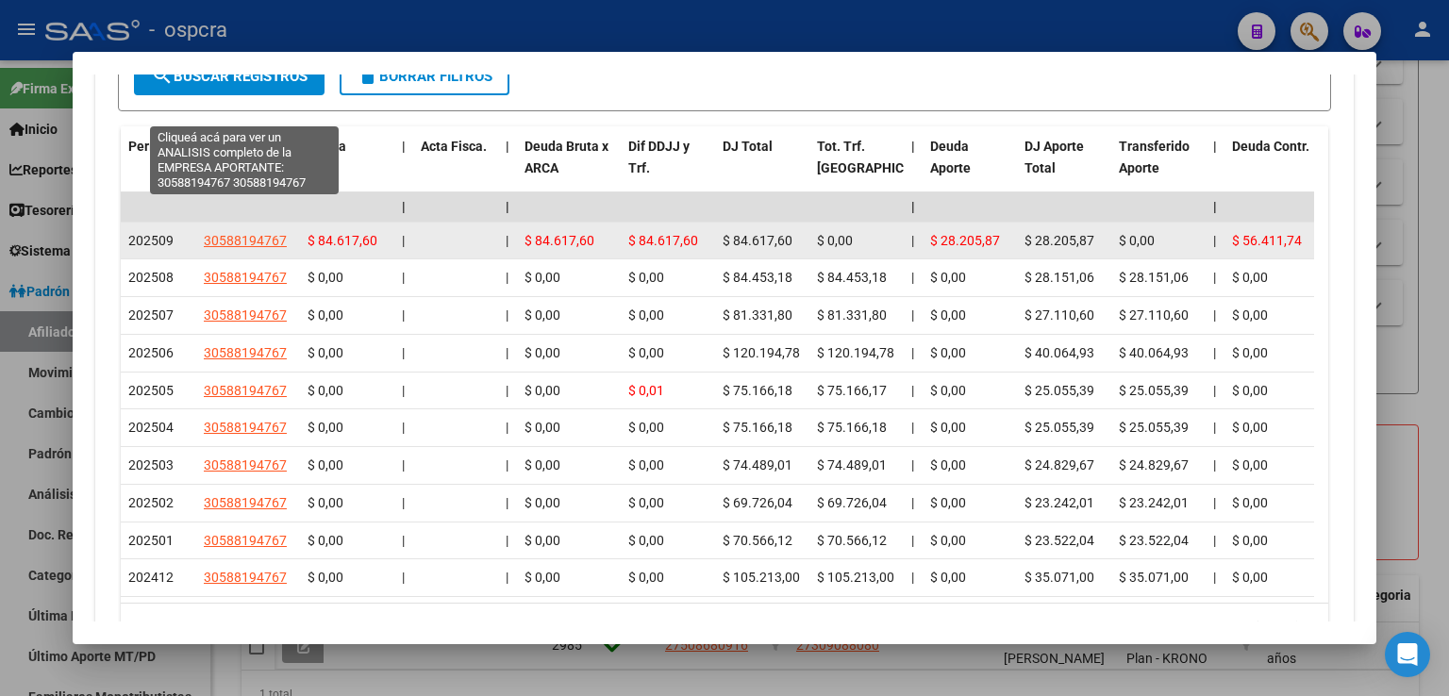
click at [240, 233] on span "30588194767" at bounding box center [245, 240] width 83 height 15
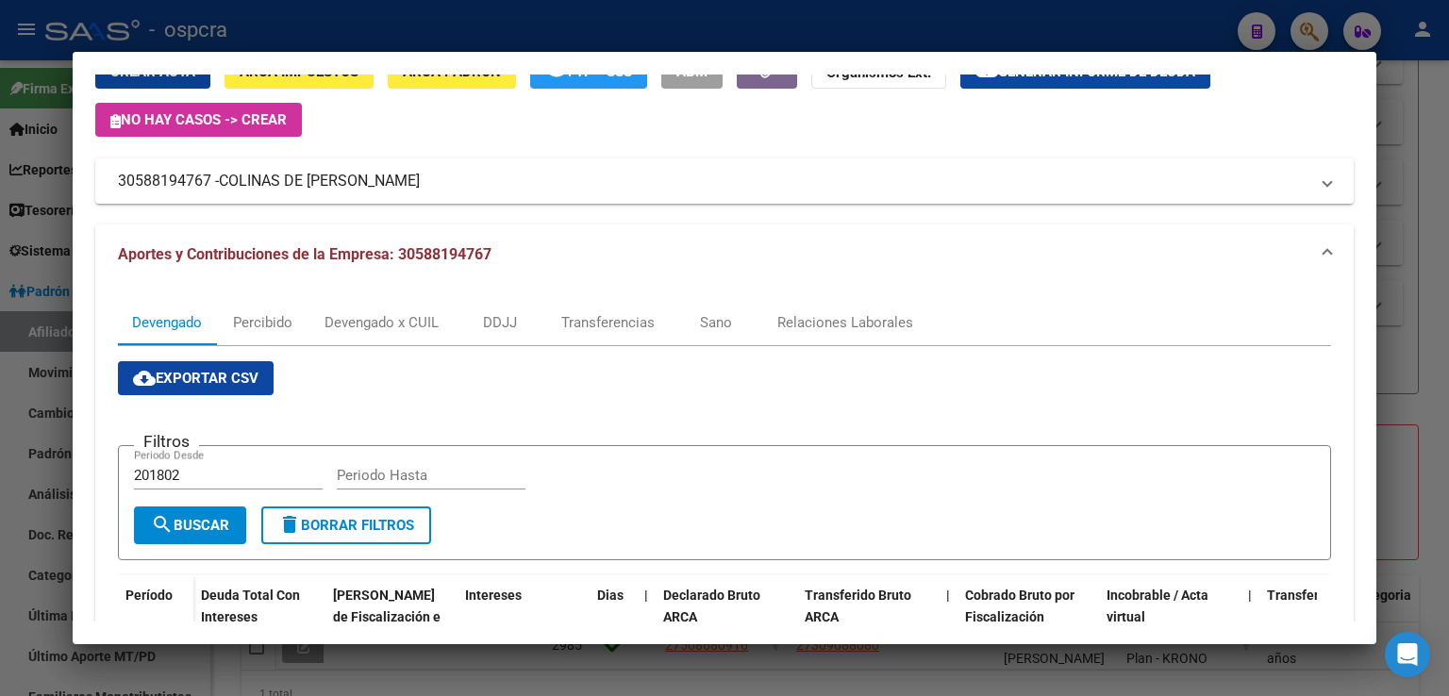
scroll to position [0, 0]
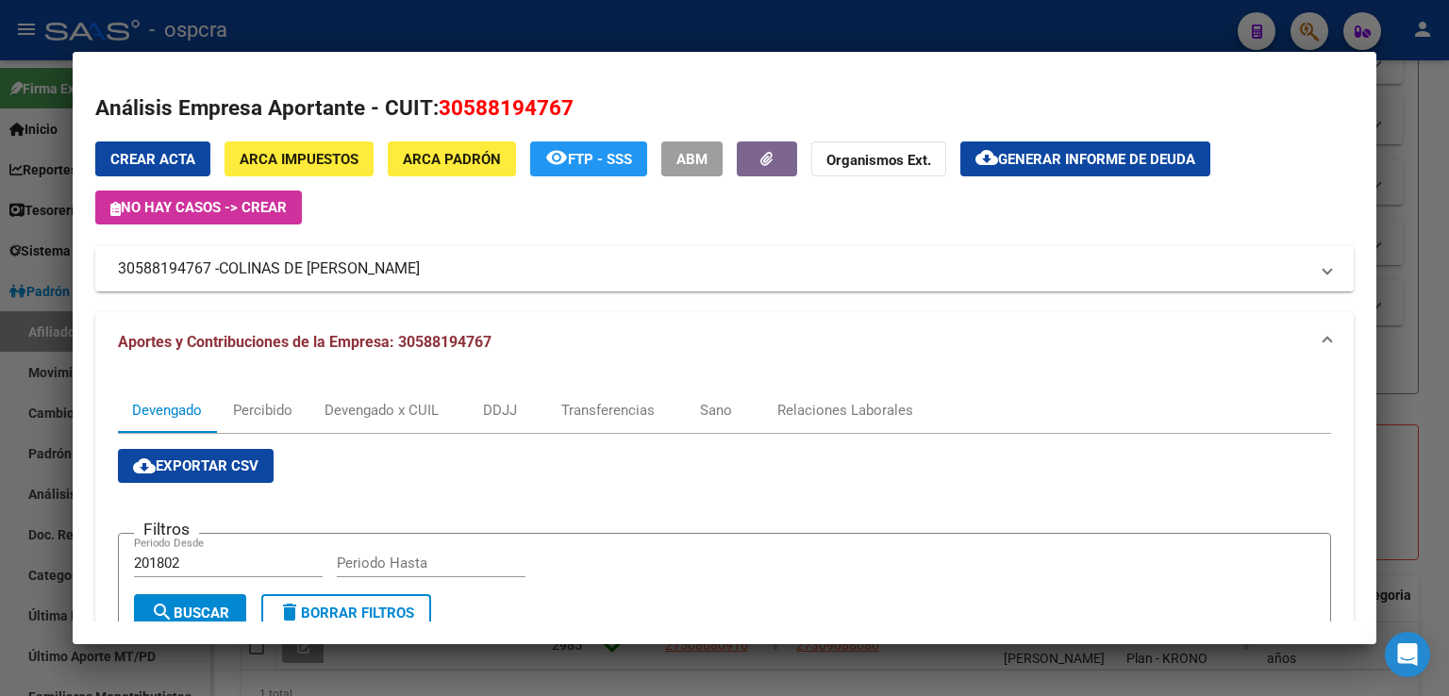
drag, startPoint x: 117, startPoint y: 265, endPoint x: 373, endPoint y: 268, distance: 256.5
click at [373, 268] on mat-panel-title "30588194767 - COLINAS DE [PERSON_NAME]" at bounding box center [713, 268] width 1190 height 23
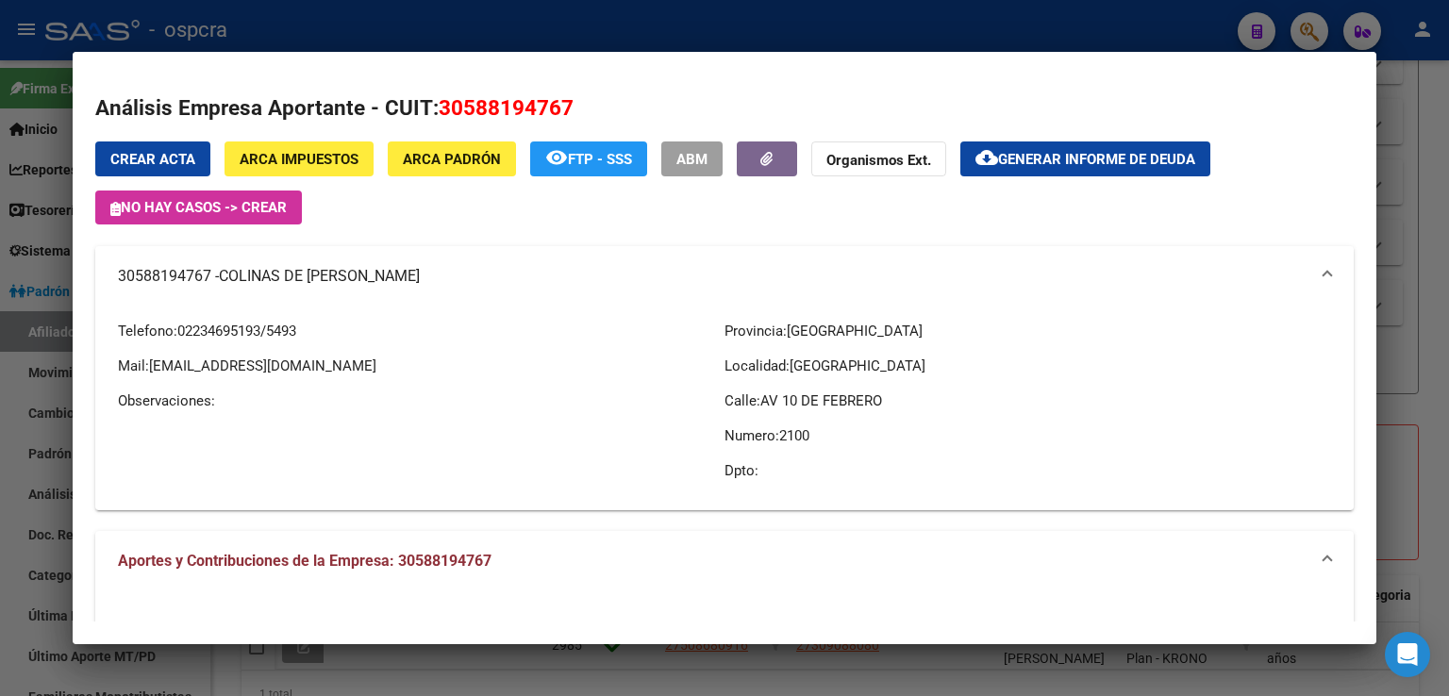
click at [385, 271] on mat-panel-title "30588194767 - COLINAS DE [PERSON_NAME]" at bounding box center [713, 276] width 1190 height 23
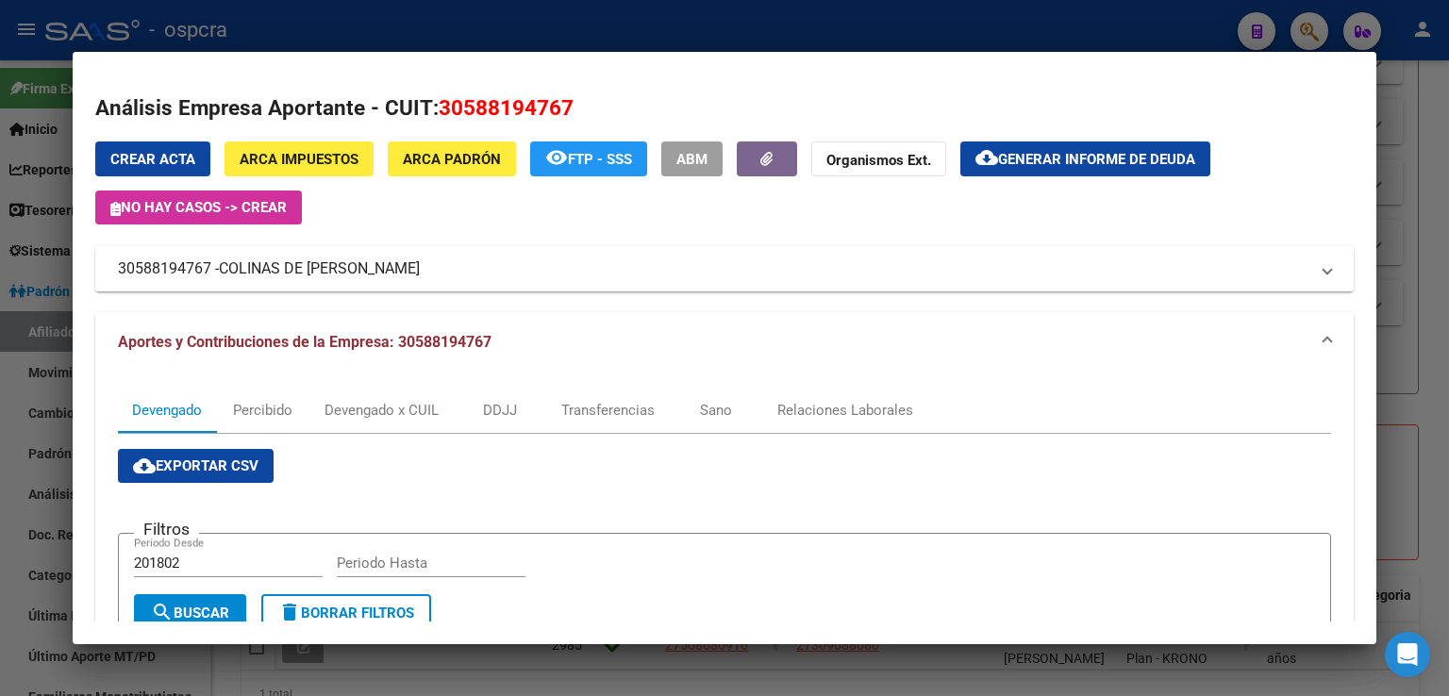
drag, startPoint x: 386, startPoint y: 278, endPoint x: 73, endPoint y: 272, distance: 313.2
click at [72, 272] on div "Análisis Afiliado - CUIL: 27309088080 DATOS [PERSON_NAME] ÁGIL: [PERSON_NAME] […" at bounding box center [724, 348] width 1449 height 696
click at [136, 264] on mat-panel-title "30588194767 - COLINAS DE [PERSON_NAME]" at bounding box center [713, 268] width 1190 height 23
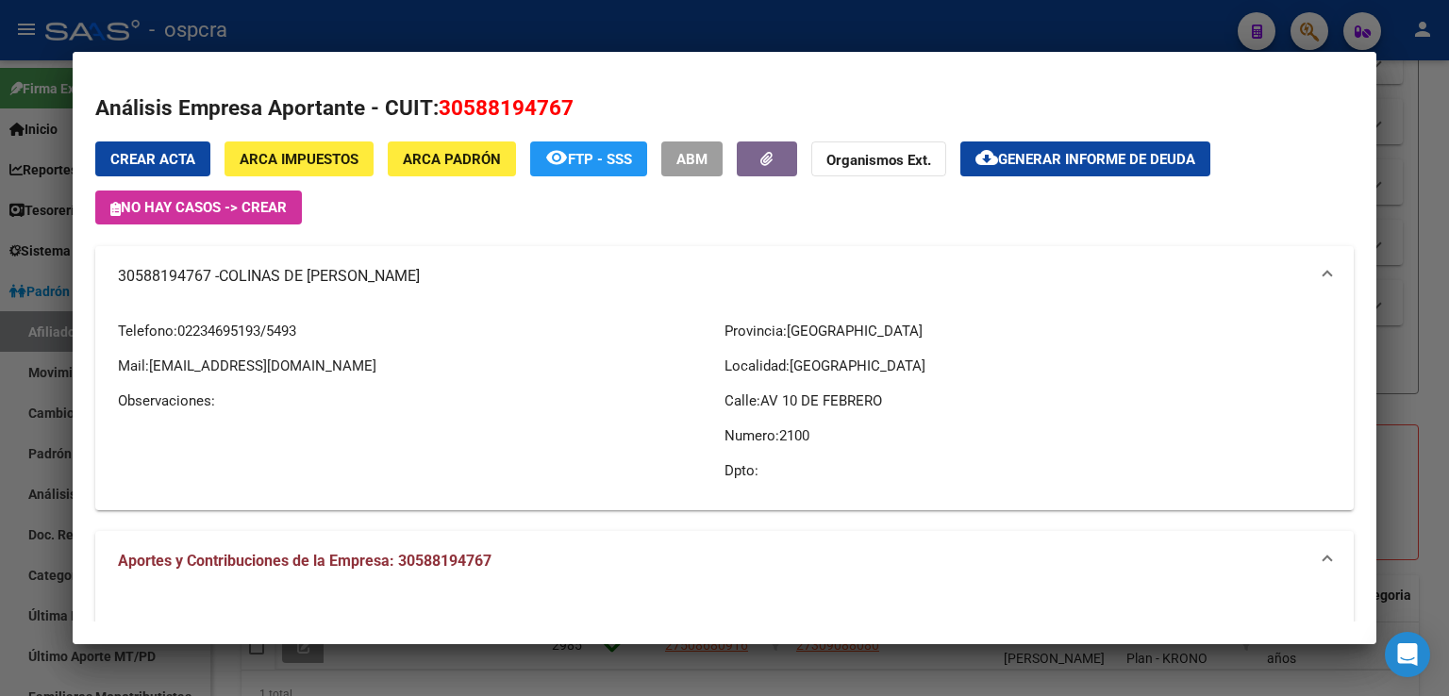
drag, startPoint x: 108, startPoint y: 268, endPoint x: 373, endPoint y: 275, distance: 266.1
click at [373, 275] on mat-expansion-panel-header "30588194767 - COLINAS DE [PERSON_NAME]" at bounding box center [724, 276] width 1258 height 60
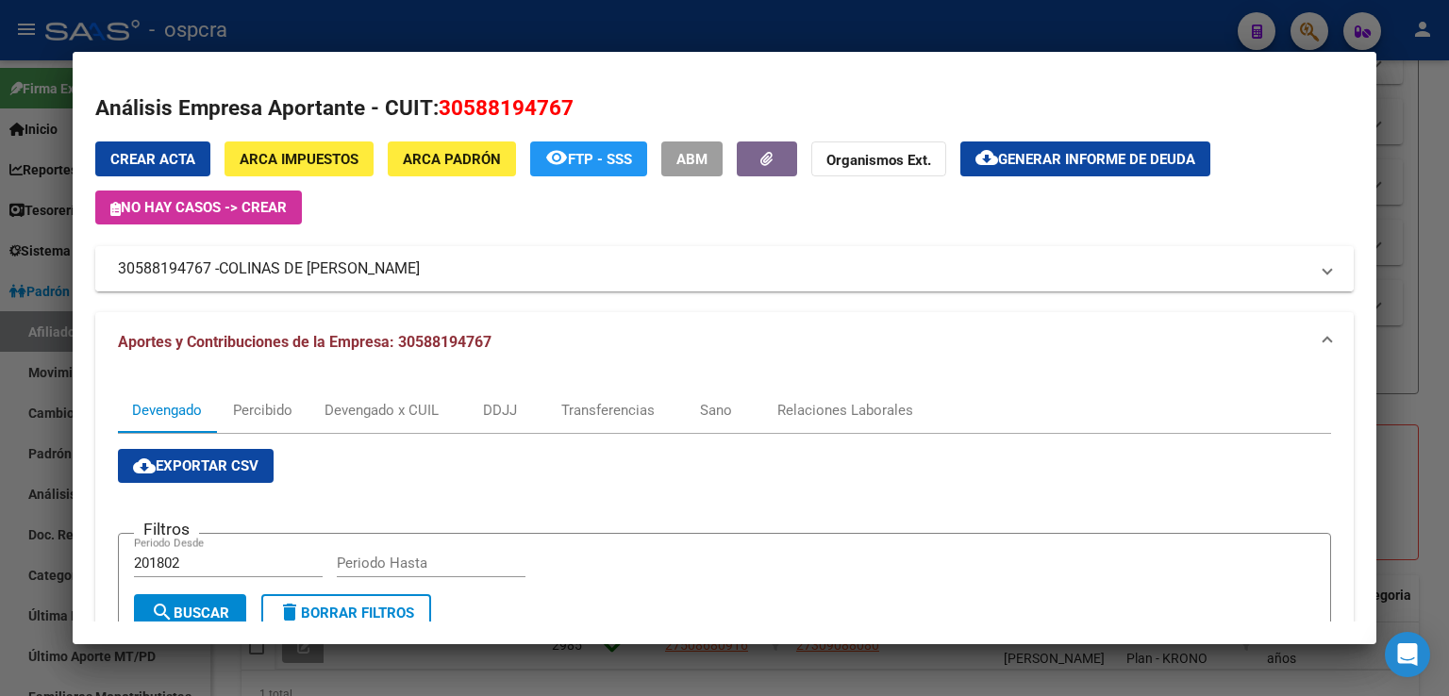
click at [123, 262] on mat-panel-title "30588194767 - COLINAS DE [PERSON_NAME]" at bounding box center [713, 268] width 1190 height 23
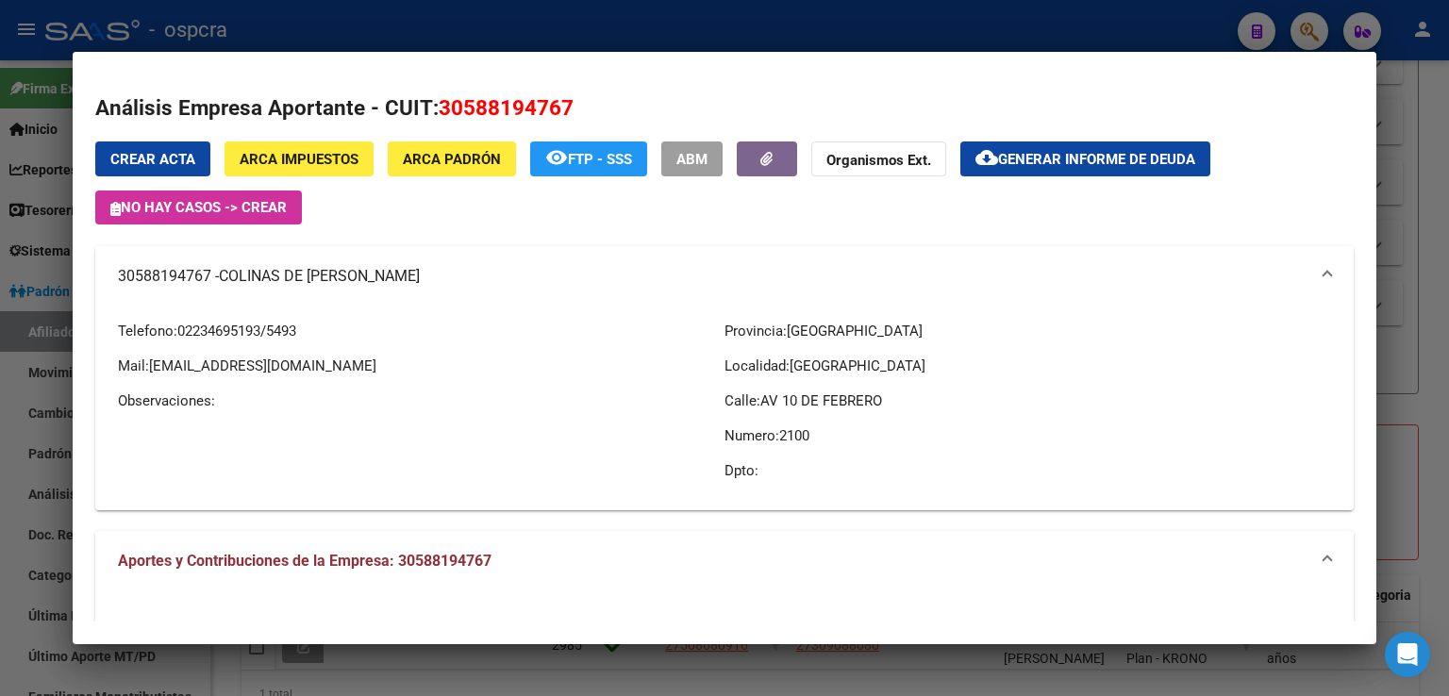
drag, startPoint x: 109, startPoint y: 272, endPoint x: 372, endPoint y: 281, distance: 262.4
click at [372, 281] on mat-expansion-panel-header "30588194767 - COLINAS DE [PERSON_NAME]" at bounding box center [724, 276] width 1258 height 60
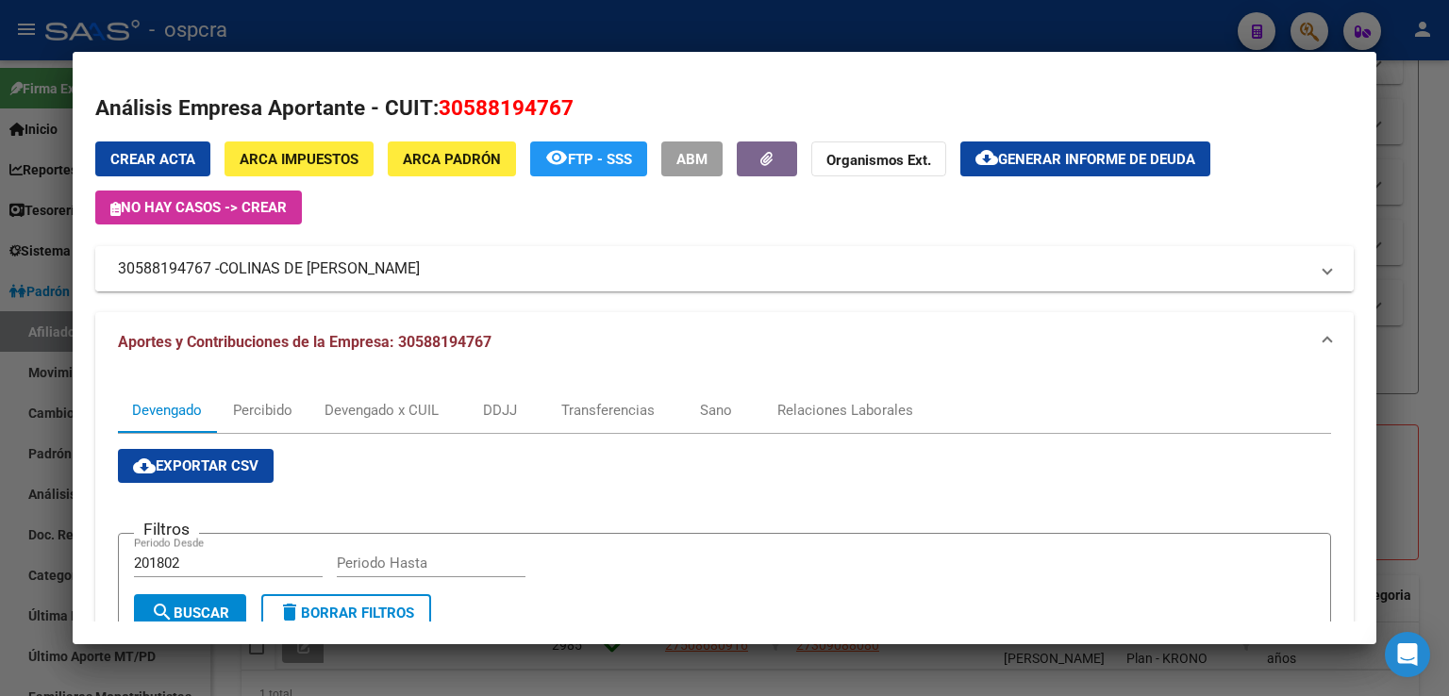
copy mat-panel-title "30588194767 - COLINAS DE [PERSON_NAME]"
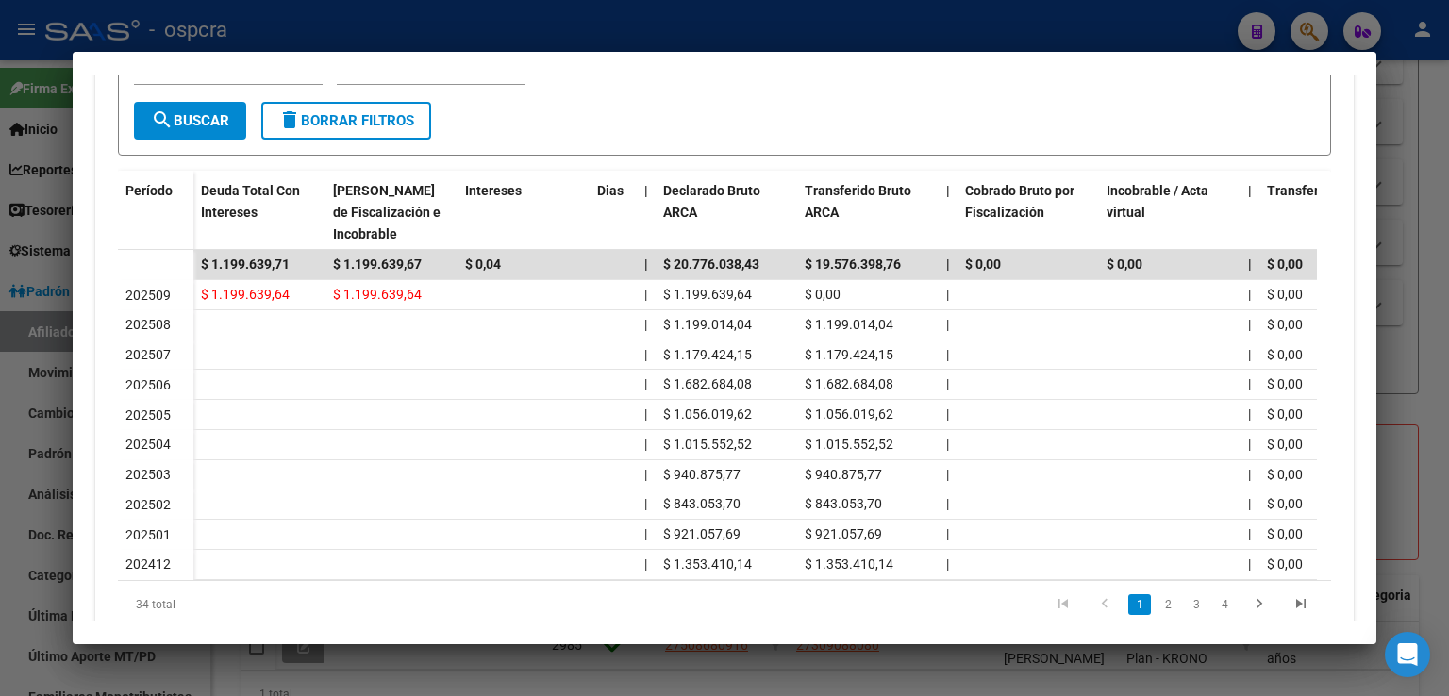
scroll to position [494, 0]
drag, startPoint x: 1428, startPoint y: 197, endPoint x: 1424, endPoint y: 210, distance: 13.7
click at [1418, 197] on div at bounding box center [724, 348] width 1449 height 696
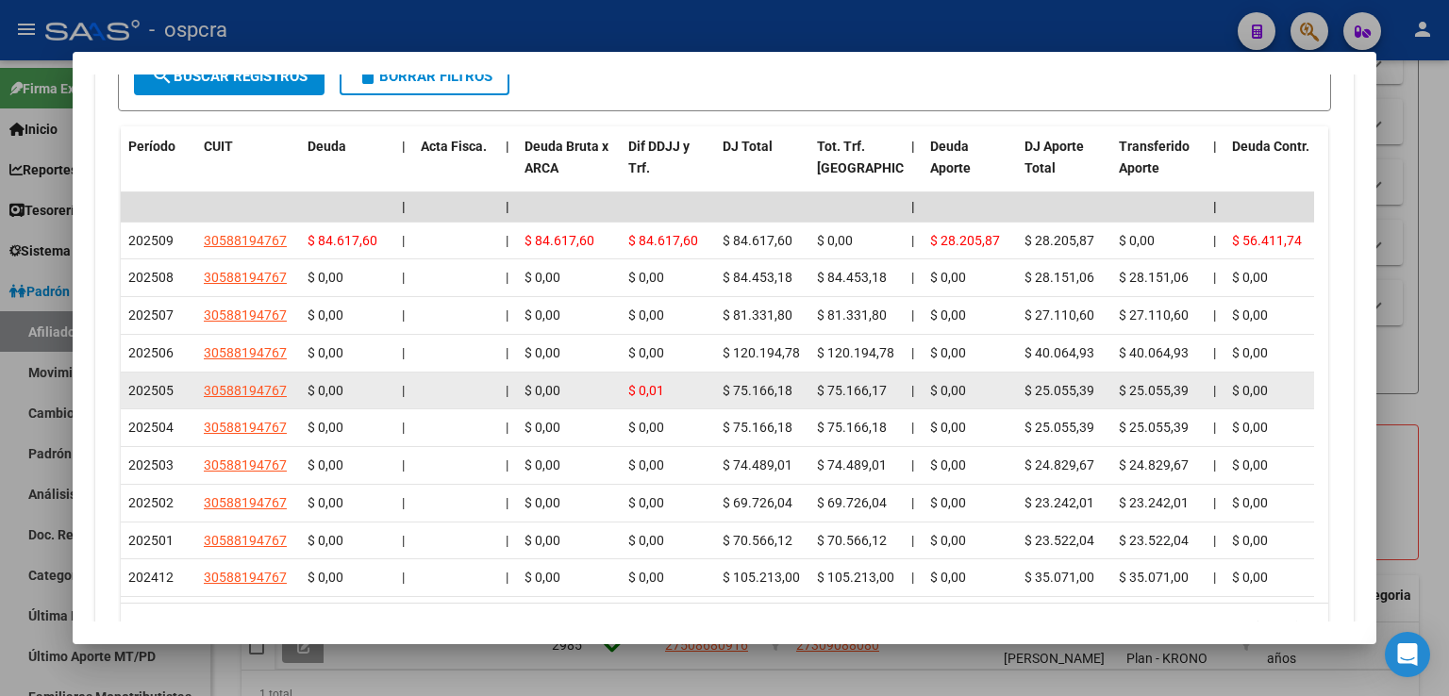
scroll to position [2075, 0]
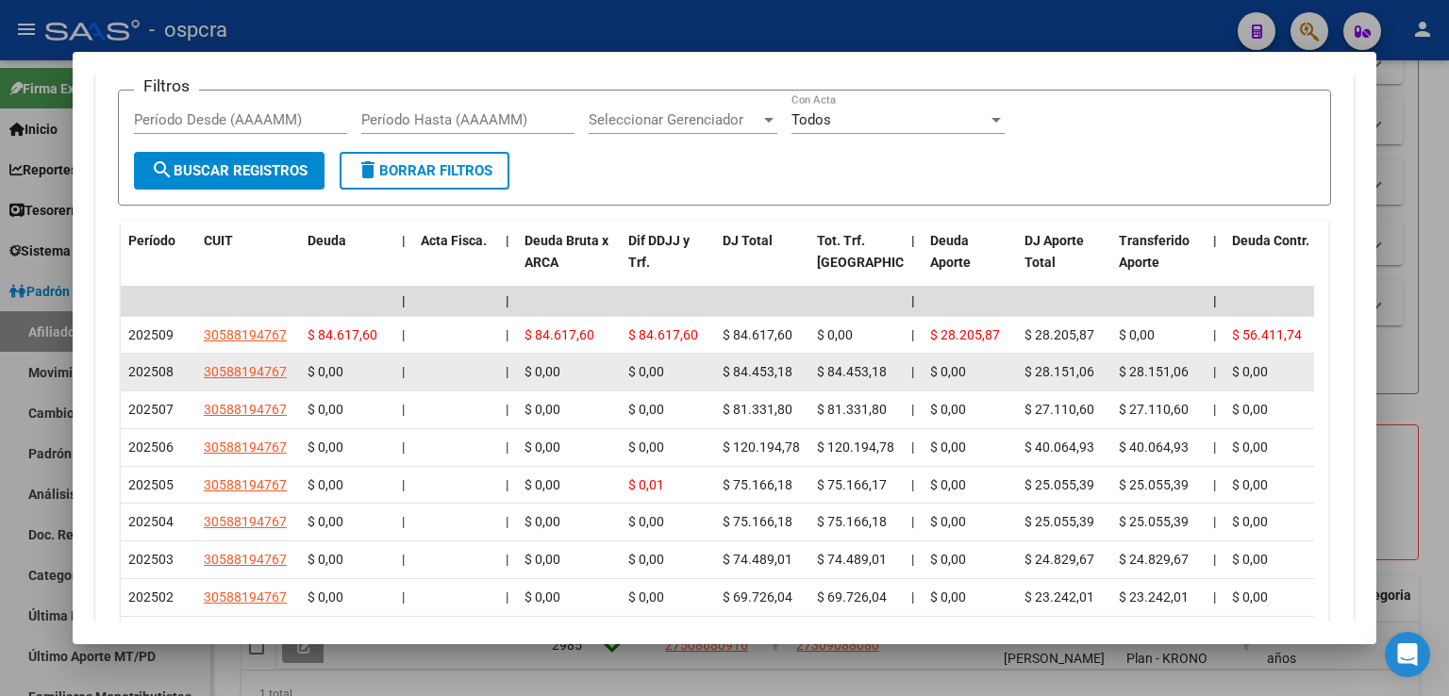
drag, startPoint x: 721, startPoint y: 199, endPoint x: 872, endPoint y: 255, distance: 161.7
click at [806, 317] on datatable-body-cell "$ 84.617,60" at bounding box center [762, 335] width 94 height 37
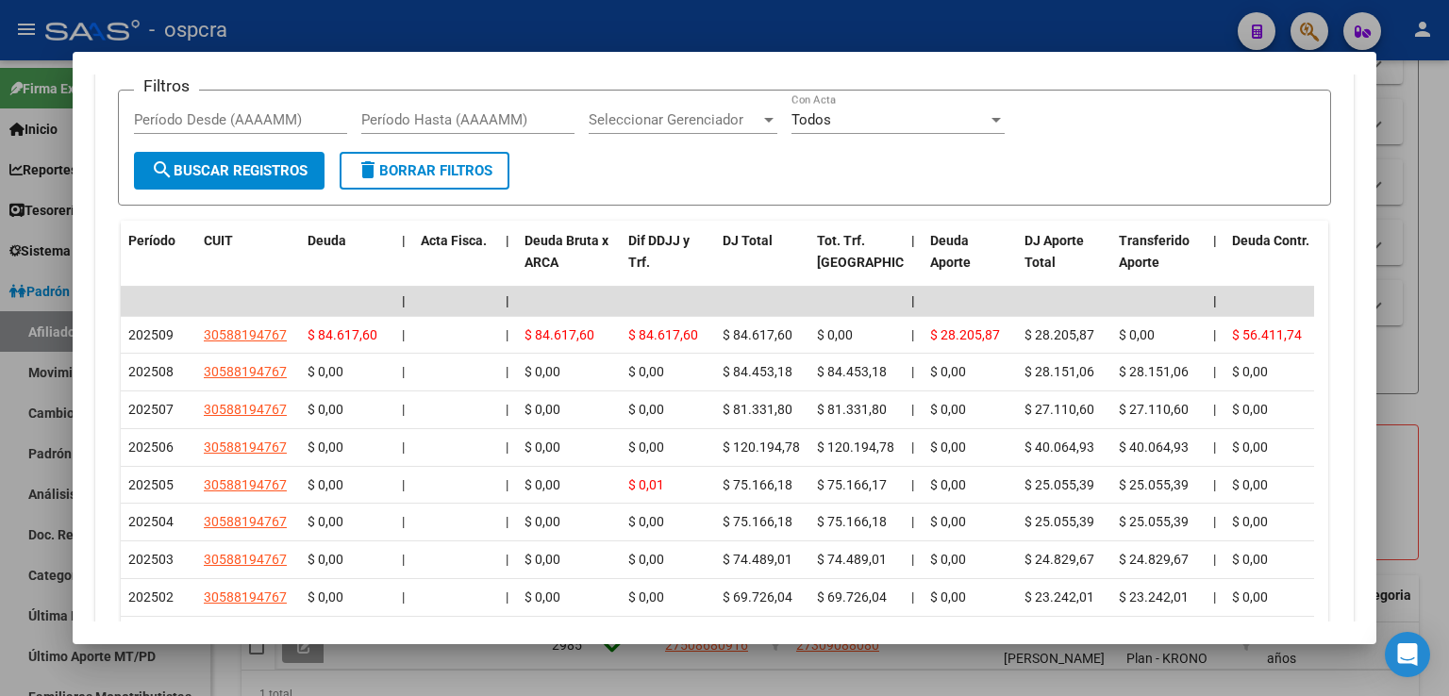
click at [1411, 235] on div at bounding box center [724, 348] width 1449 height 696
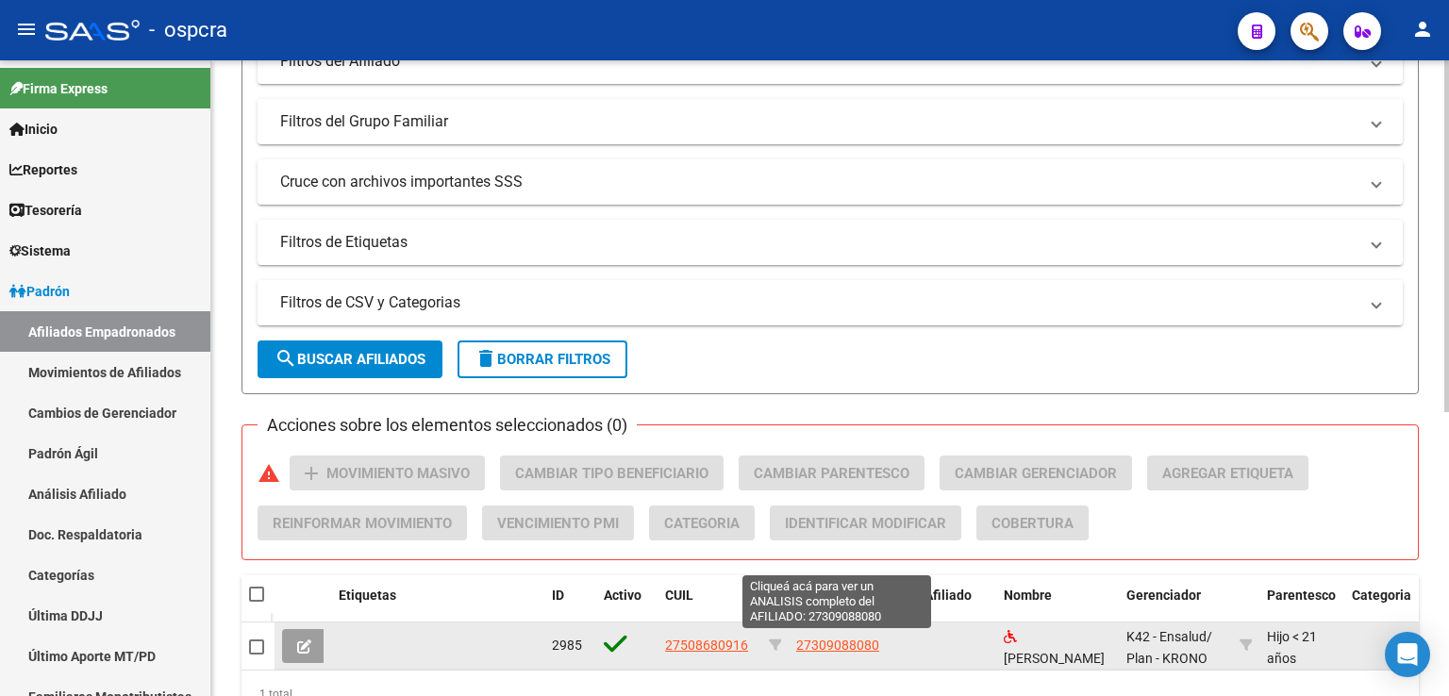
click at [814, 640] on span "27309088080" at bounding box center [837, 645] width 83 height 15
type textarea "27309088080"
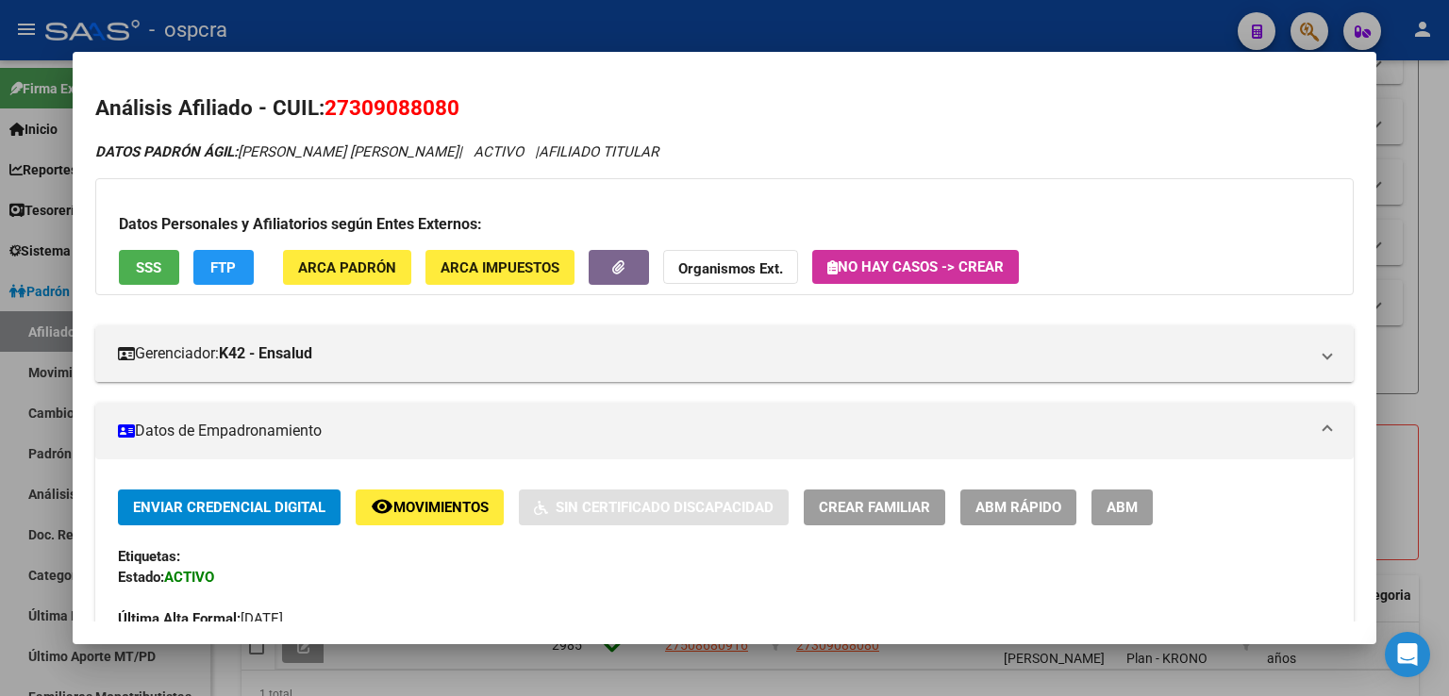
click at [1393, 185] on div at bounding box center [724, 348] width 1449 height 696
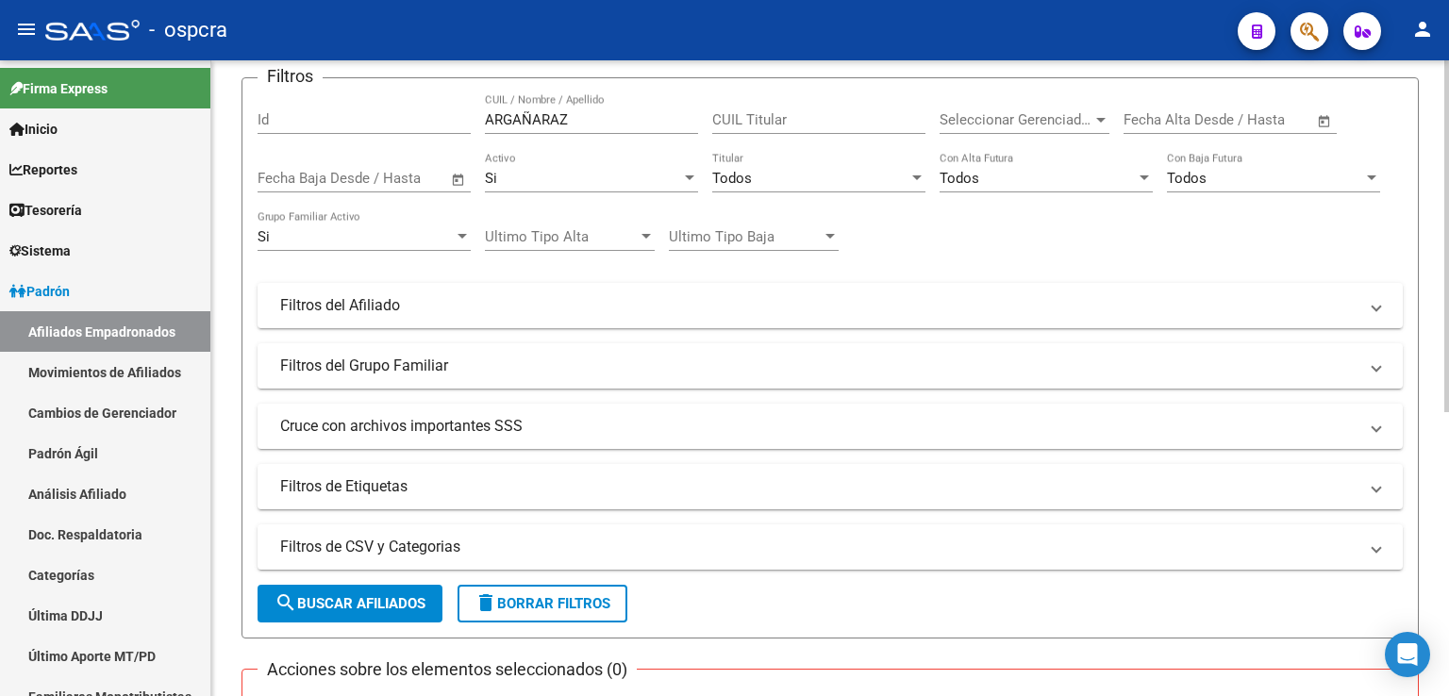
scroll to position [0, 0]
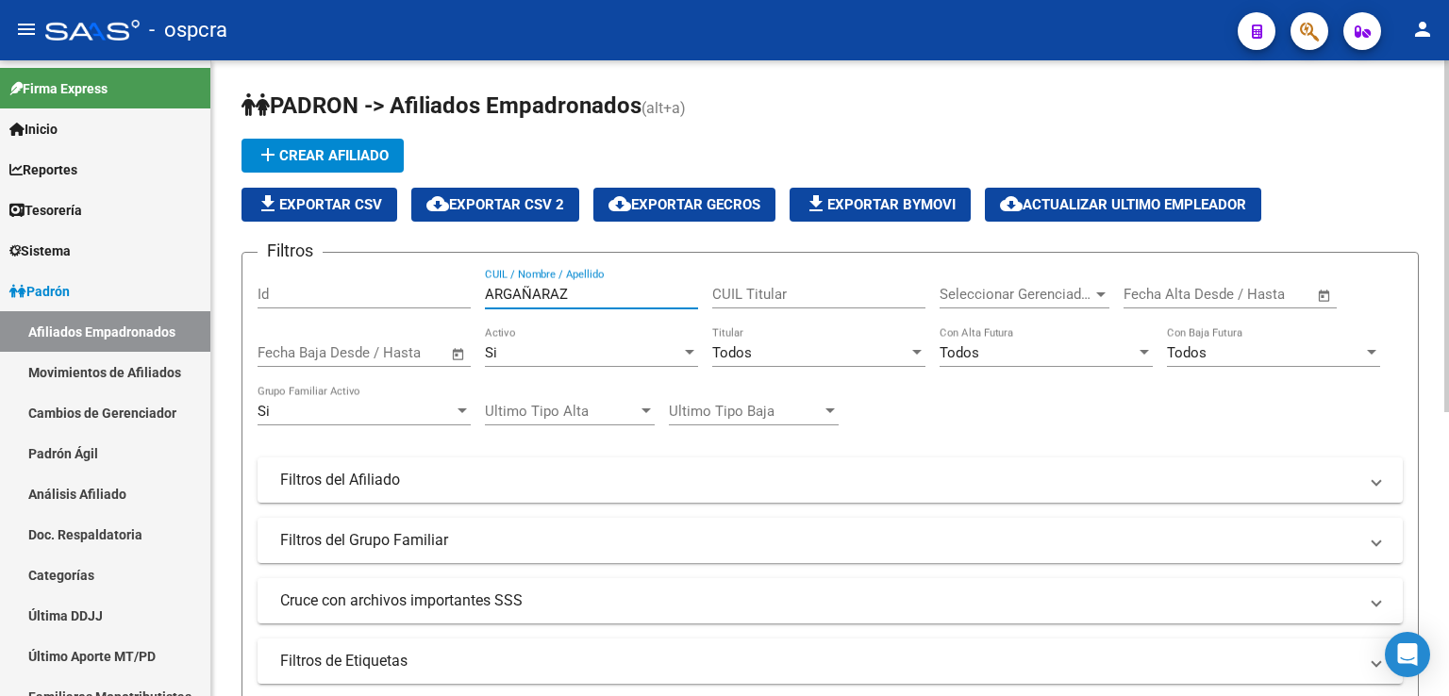
drag, startPoint x: 585, startPoint y: 293, endPoint x: 446, endPoint y: 280, distance: 139.3
click at [446, 280] on div "Filtros Id ARGAÑARAZ CUIL / Nombre / Apellido CUIL Titular Seleccionar Gerencia…" at bounding box center [829, 476] width 1145 height 416
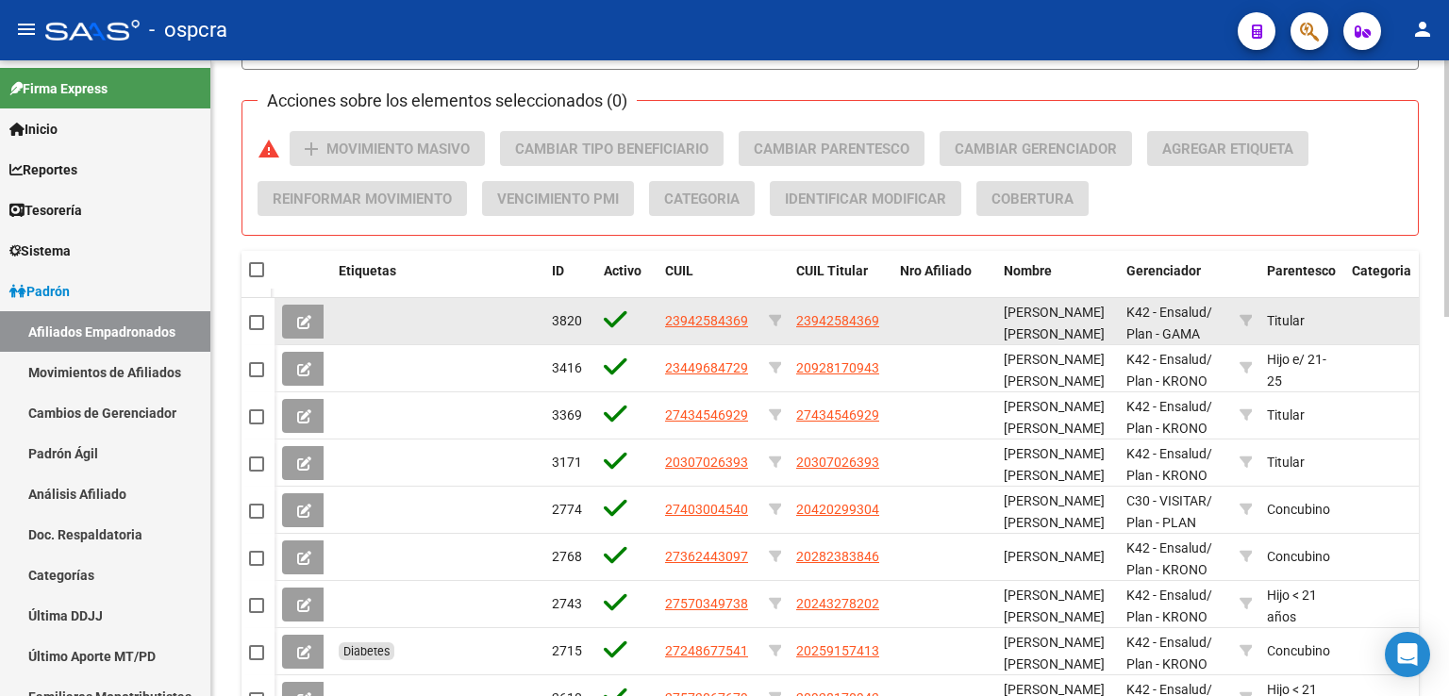
scroll to position [849, 0]
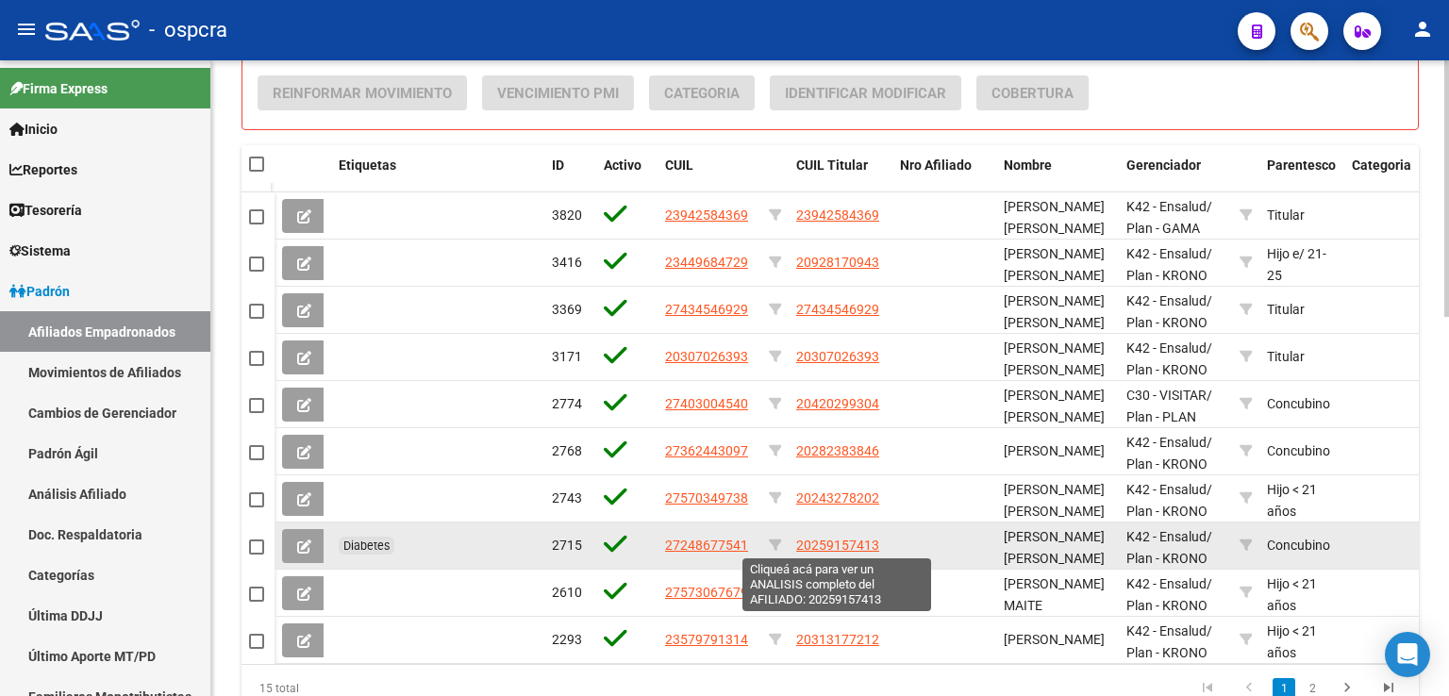
type input "[PERSON_NAME]"
click at [853, 544] on span "20259157413" at bounding box center [837, 545] width 83 height 15
type textarea "20259157413"
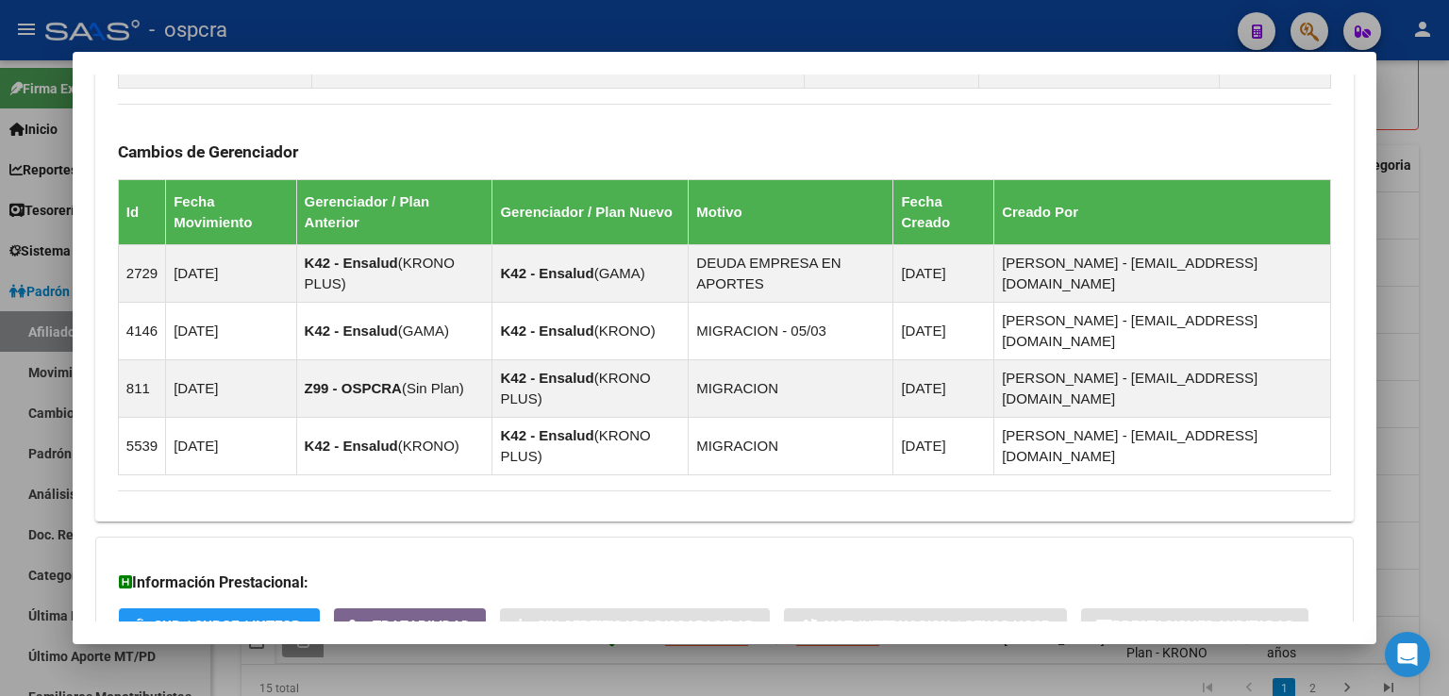
scroll to position [1268, 0]
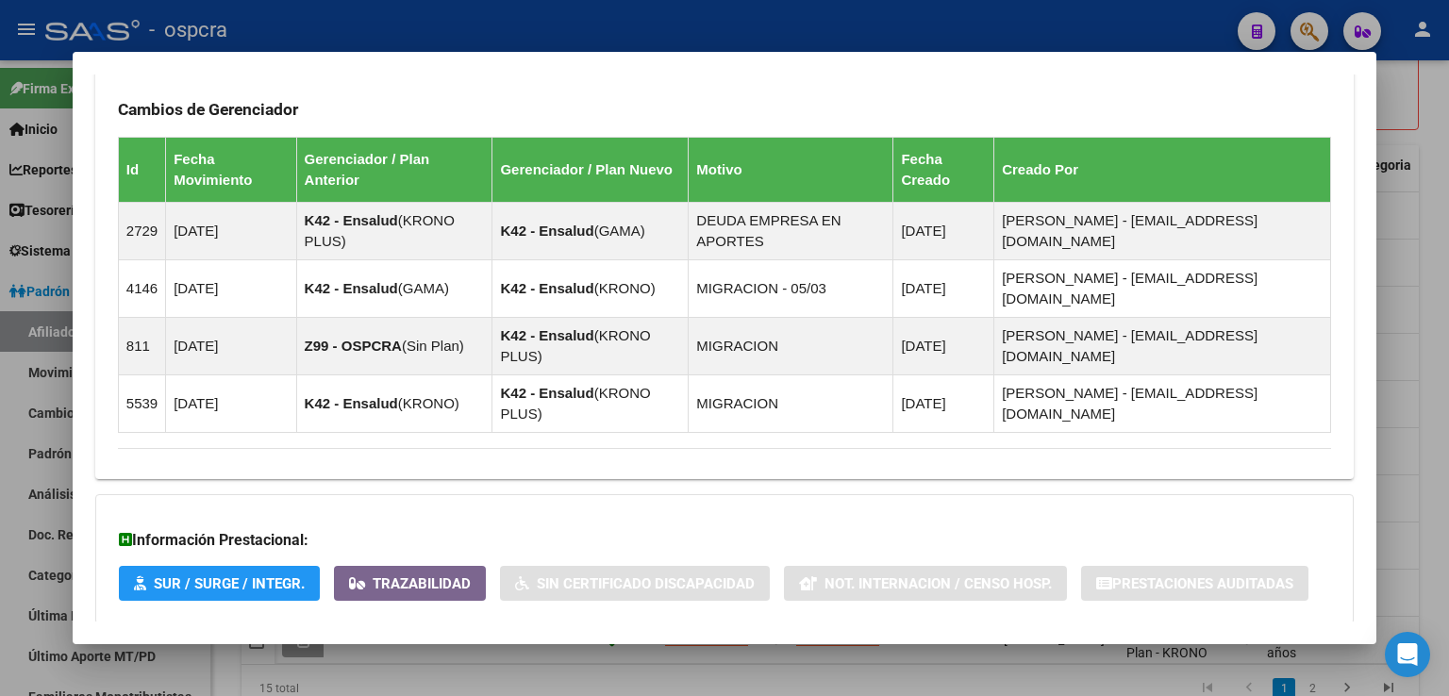
click at [458, 653] on span "Aportes y Contribuciones del Afiliado: 20259157413" at bounding box center [323, 662] width 354 height 18
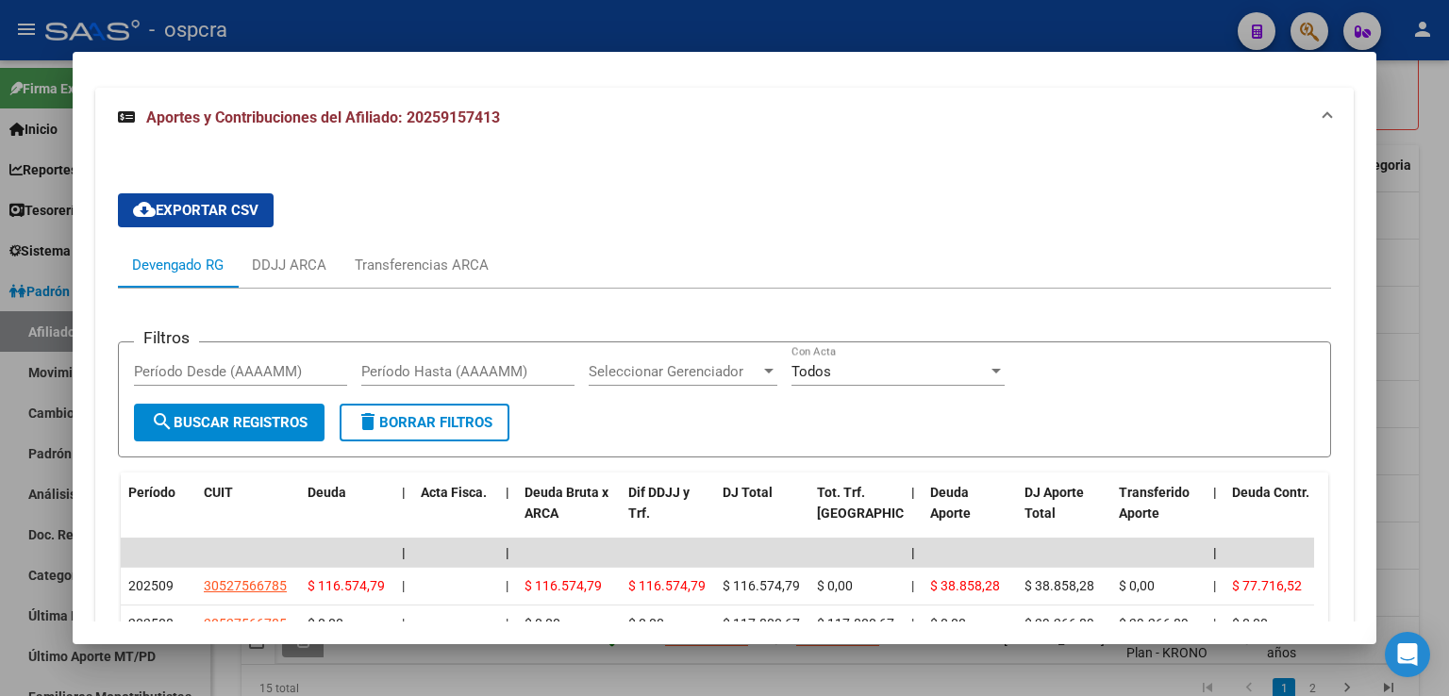
scroll to position [2188, 0]
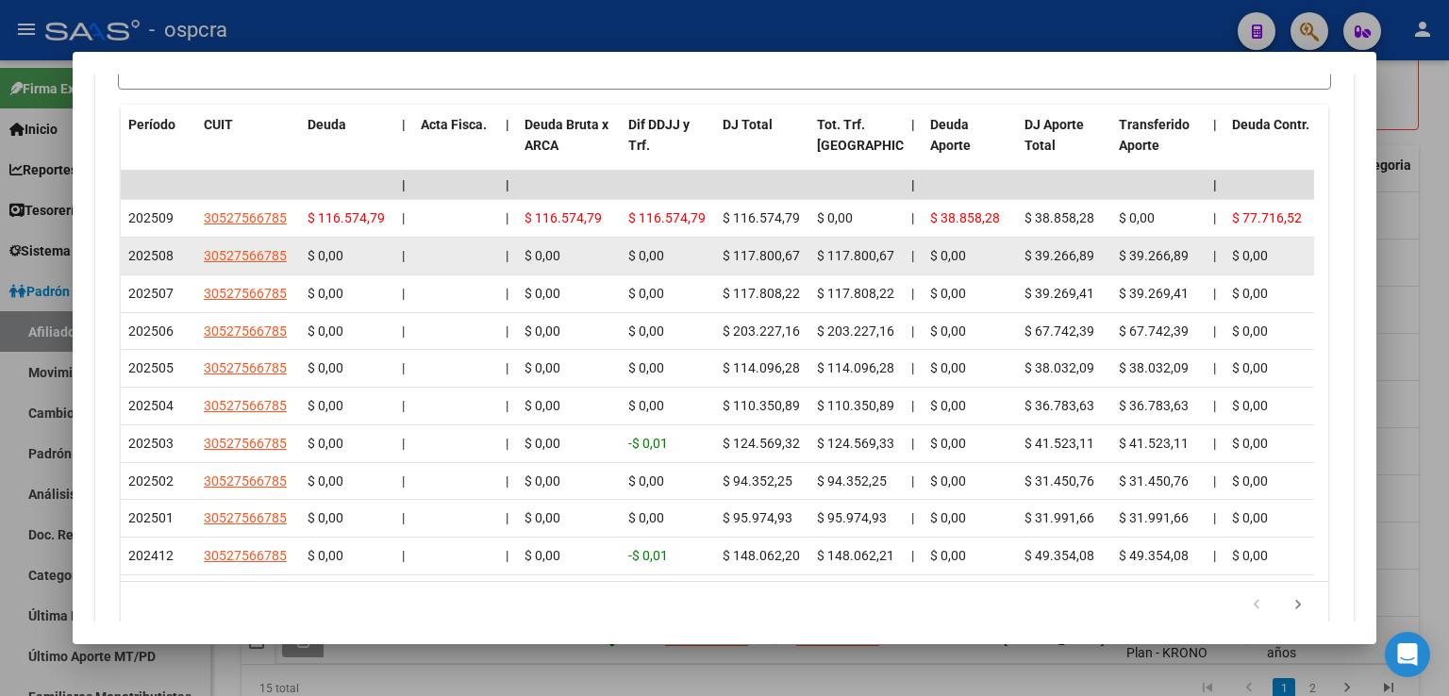
drag, startPoint x: 734, startPoint y: 148, endPoint x: 818, endPoint y: 150, distance: 84.0
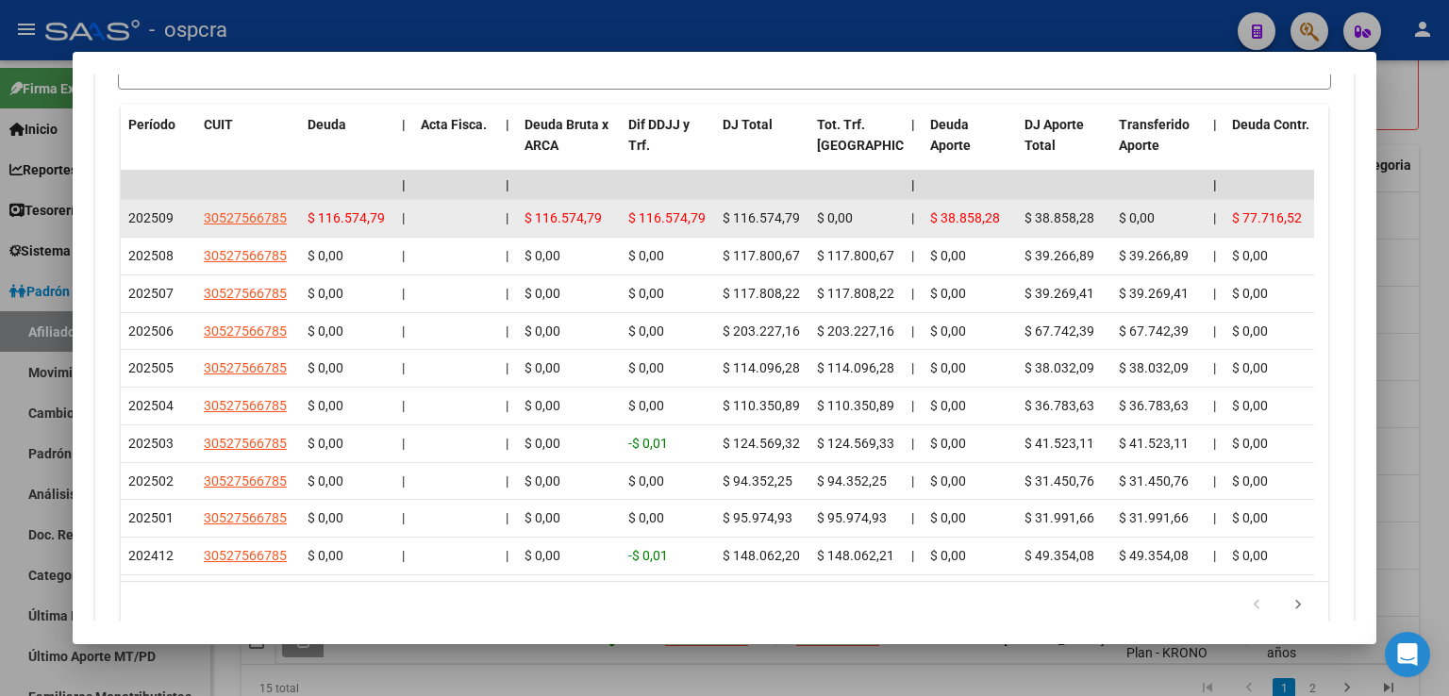
drag, startPoint x: 725, startPoint y: 110, endPoint x: 808, endPoint y: 116, distance: 83.2
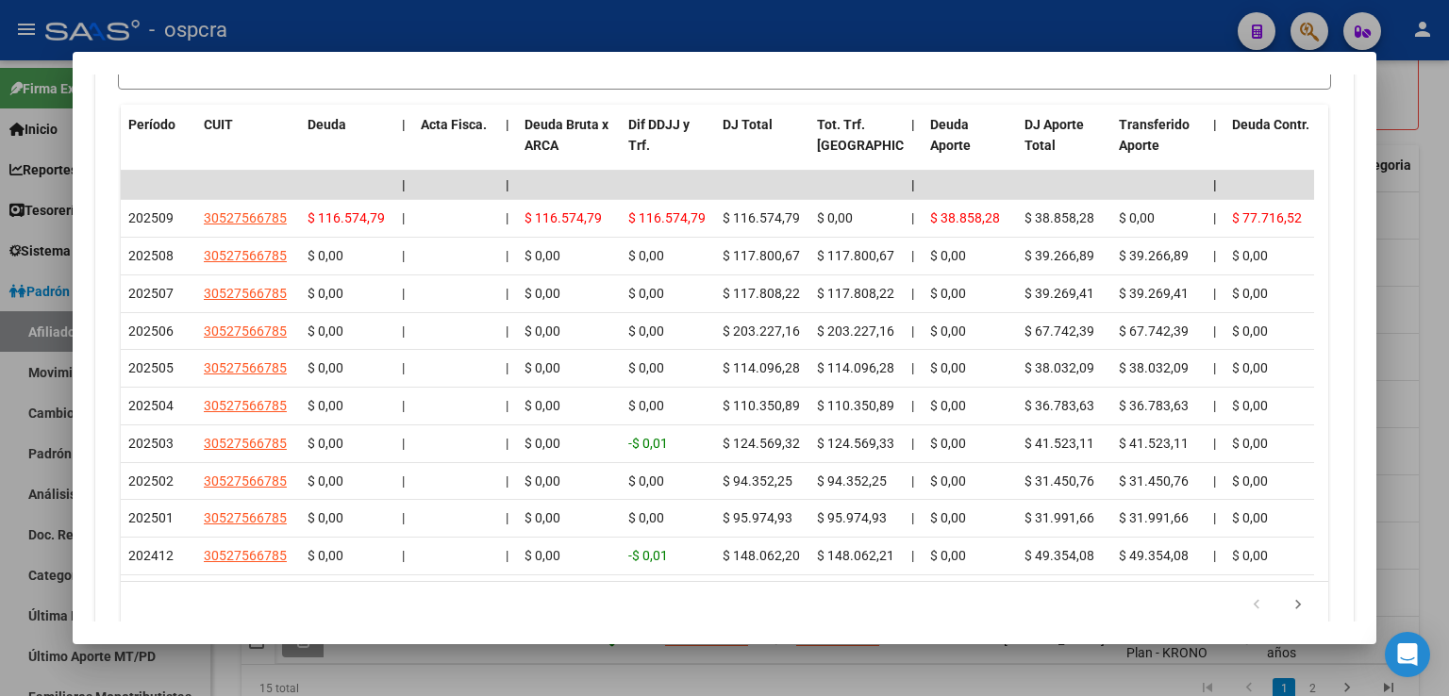
click at [1411, 257] on div at bounding box center [724, 348] width 1449 height 696
